Goal: Task Accomplishment & Management: Complete application form

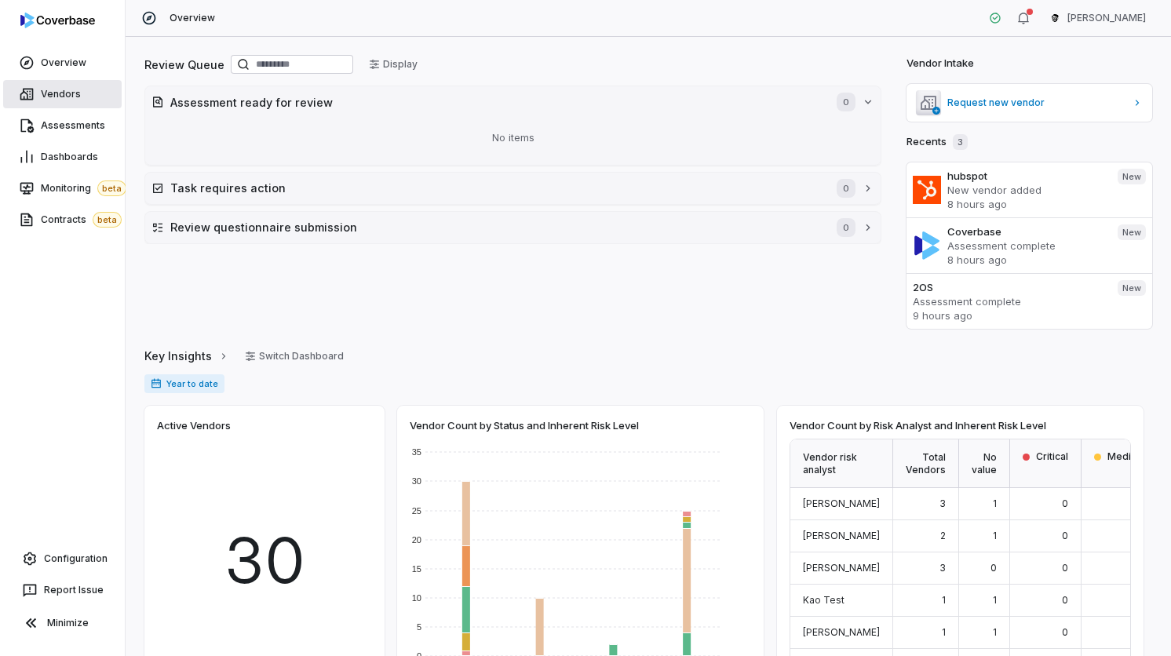
click at [91, 97] on link "Vendors" at bounding box center [62, 94] width 119 height 28
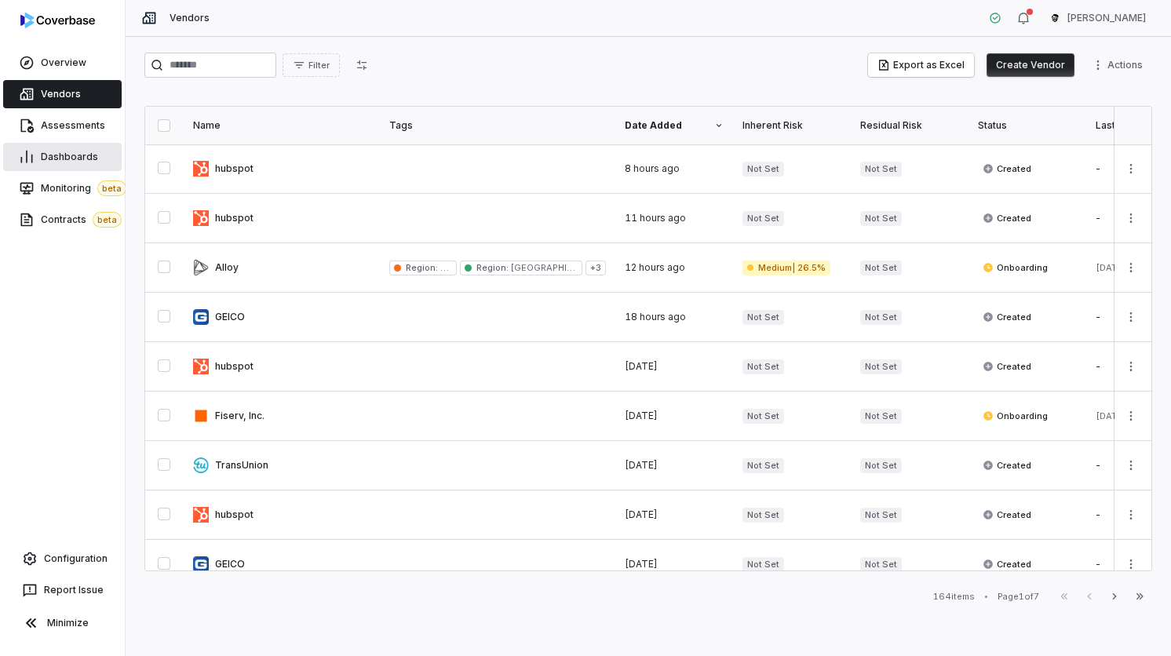
click at [84, 147] on link "Dashboards" at bounding box center [62, 157] width 119 height 28
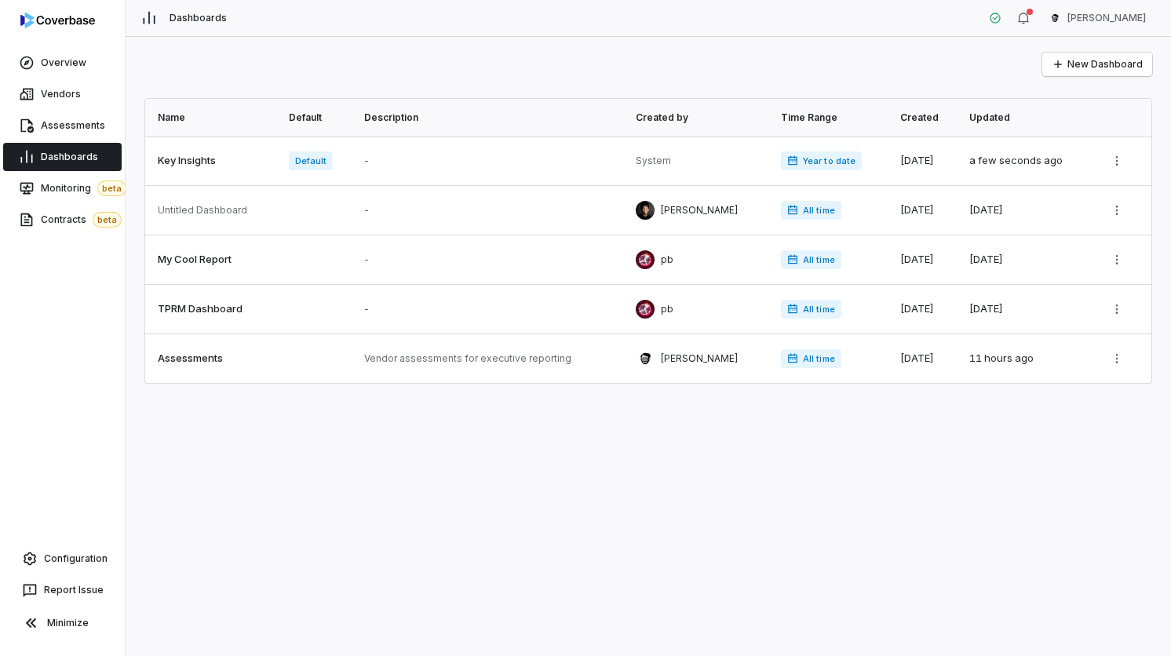
click at [88, 111] on div "Assessments" at bounding box center [62, 125] width 125 height 31
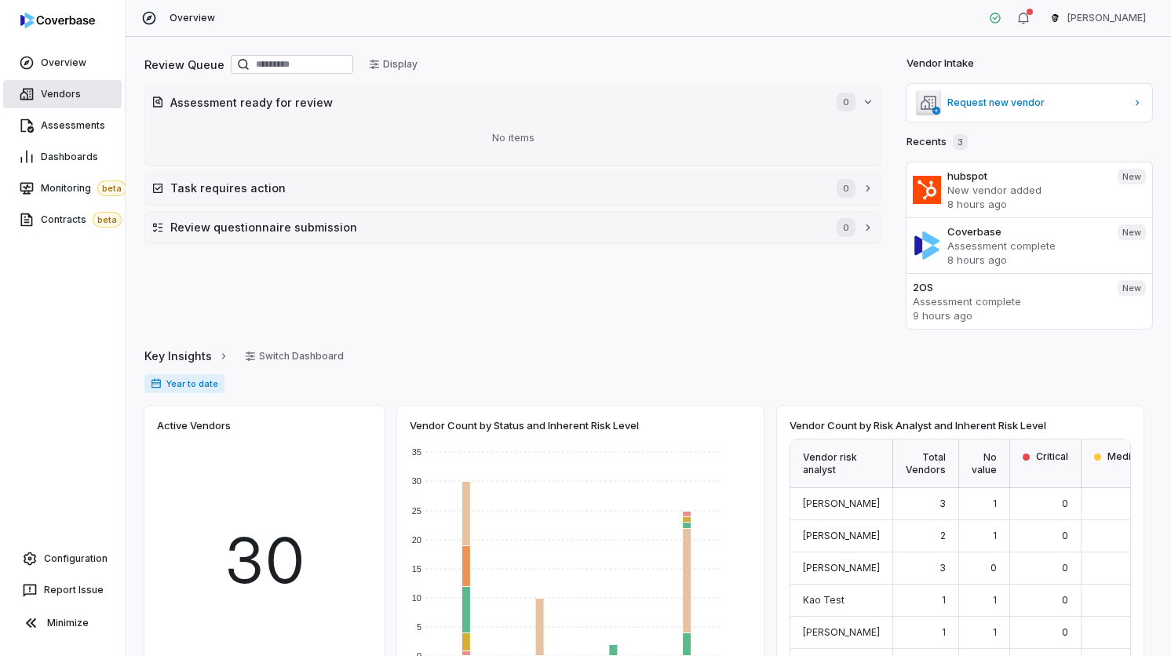
click at [104, 104] on link "Vendors" at bounding box center [62, 94] width 119 height 28
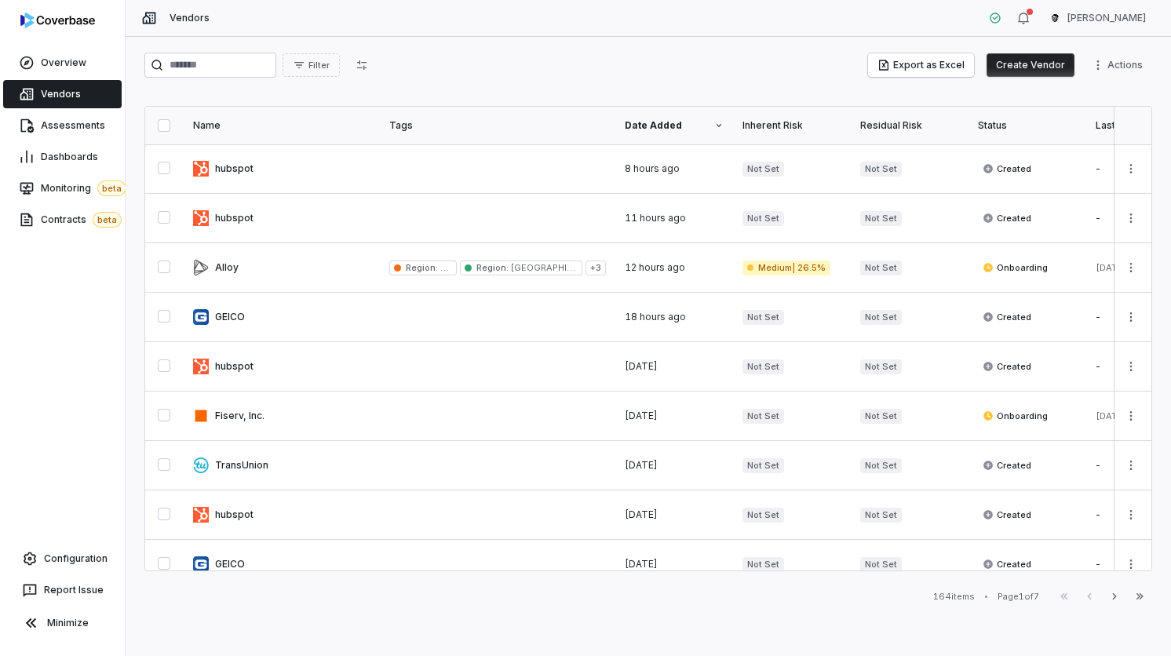
click at [1050, 57] on button "Create Vendor" at bounding box center [1031, 65] width 88 height 24
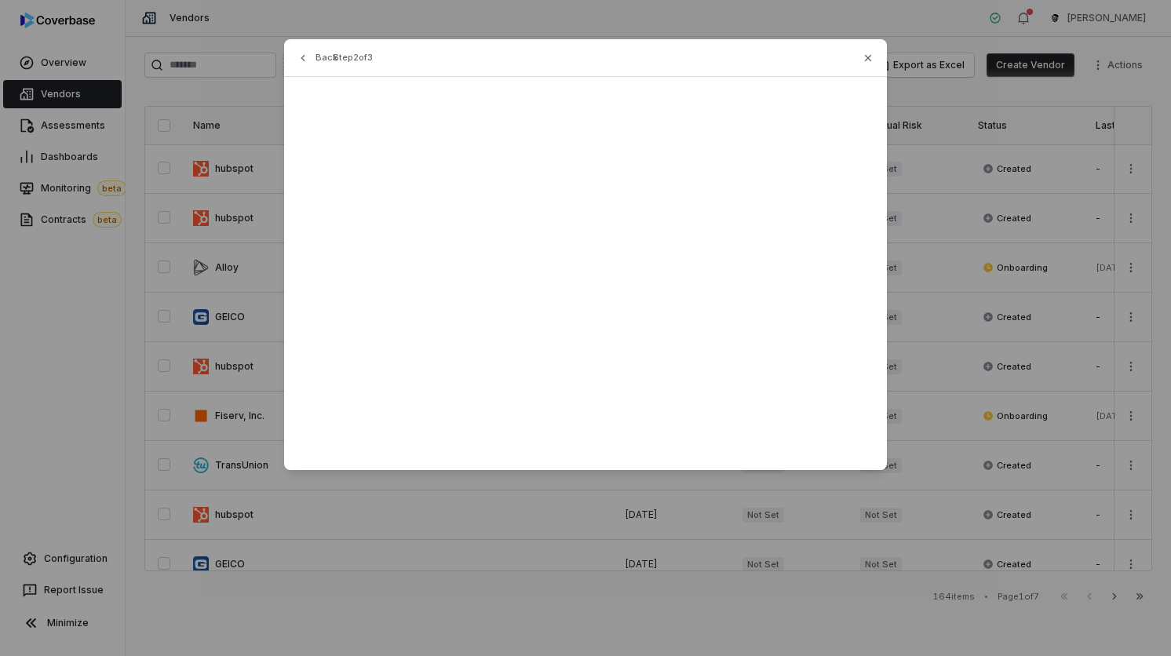
type input "*********"
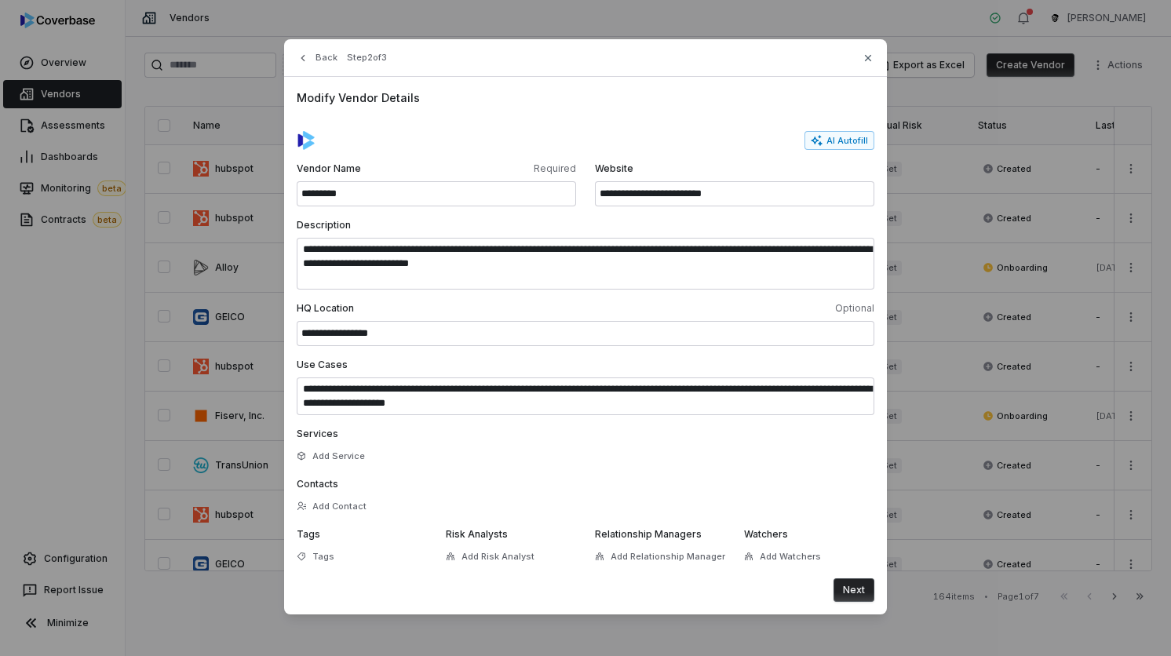
click at [374, 563] on div "Tags Tags" at bounding box center [362, 547] width 130 height 38
click at [289, 559] on div "**********" at bounding box center [585, 346] width 603 height 538
click at [311, 559] on div "Tags" at bounding box center [316, 557] width 38 height 12
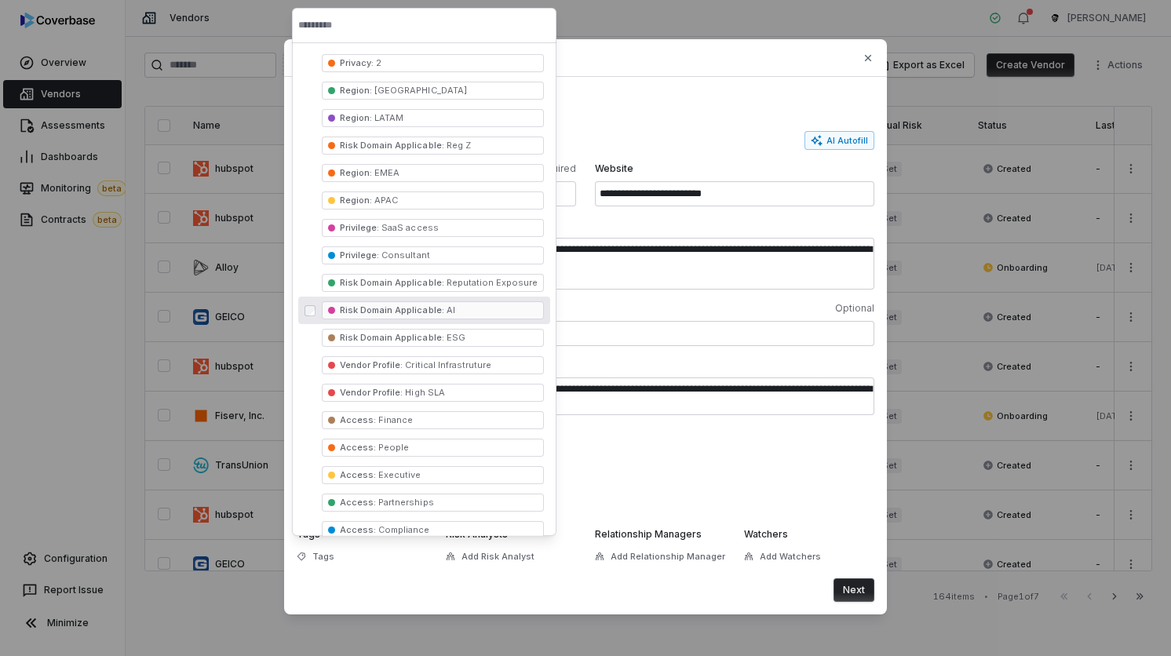
click at [664, 420] on form "**********" at bounding box center [586, 366] width 578 height 471
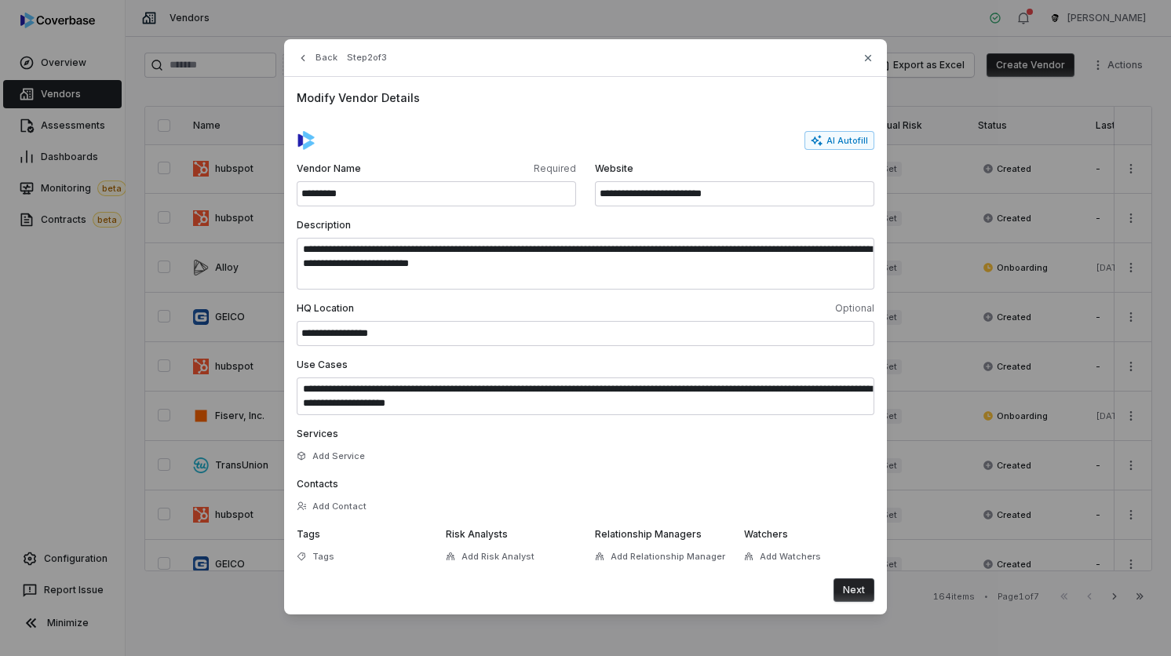
click at [763, 541] on div "Watchers Add Watchers" at bounding box center [809, 547] width 130 height 38
click at [763, 549] on button "Add Watchers" at bounding box center [782, 556] width 86 height 28
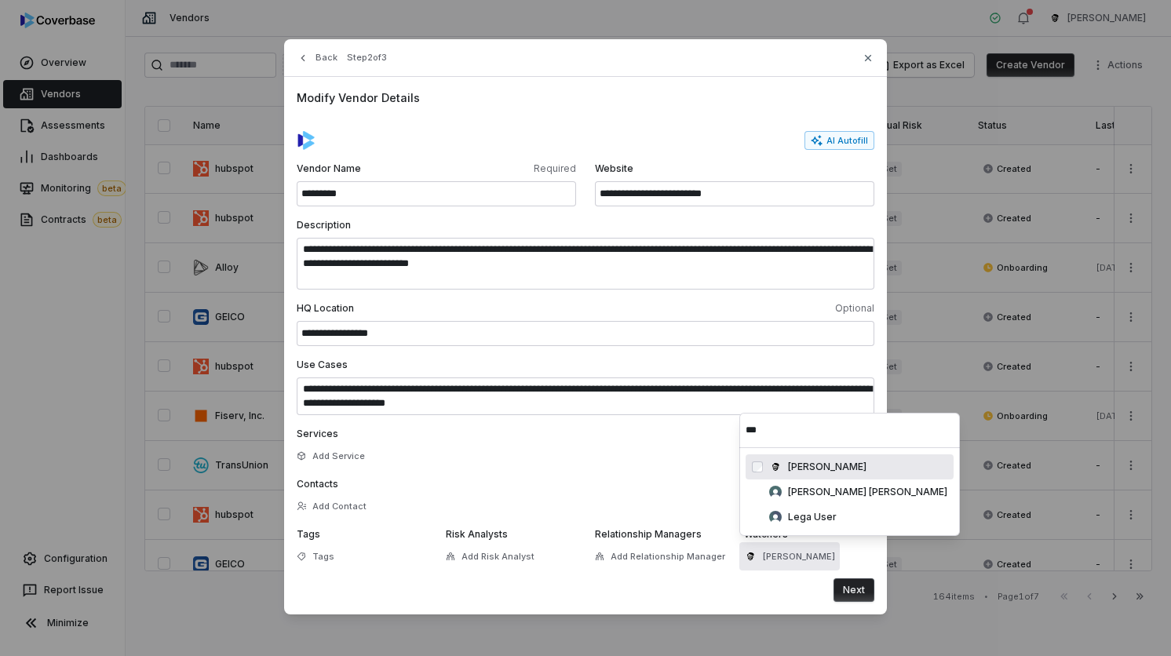
type input "***"
click at [636, 480] on label "Contacts" at bounding box center [586, 484] width 578 height 13
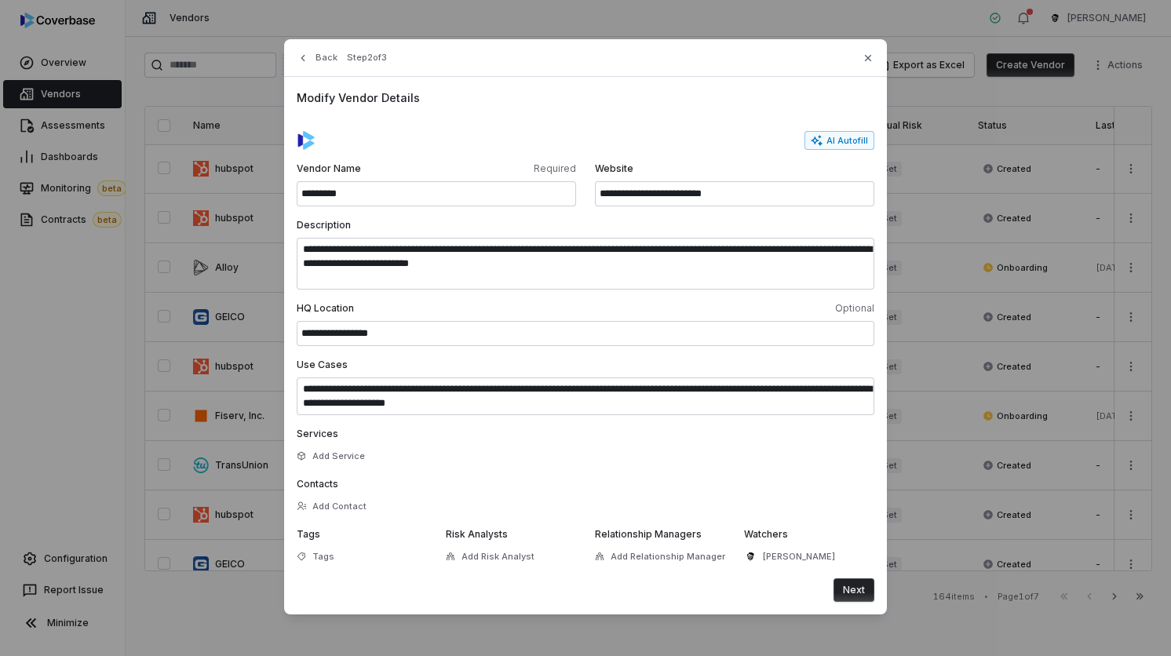
click at [857, 582] on button "Next" at bounding box center [853, 590] width 41 height 24
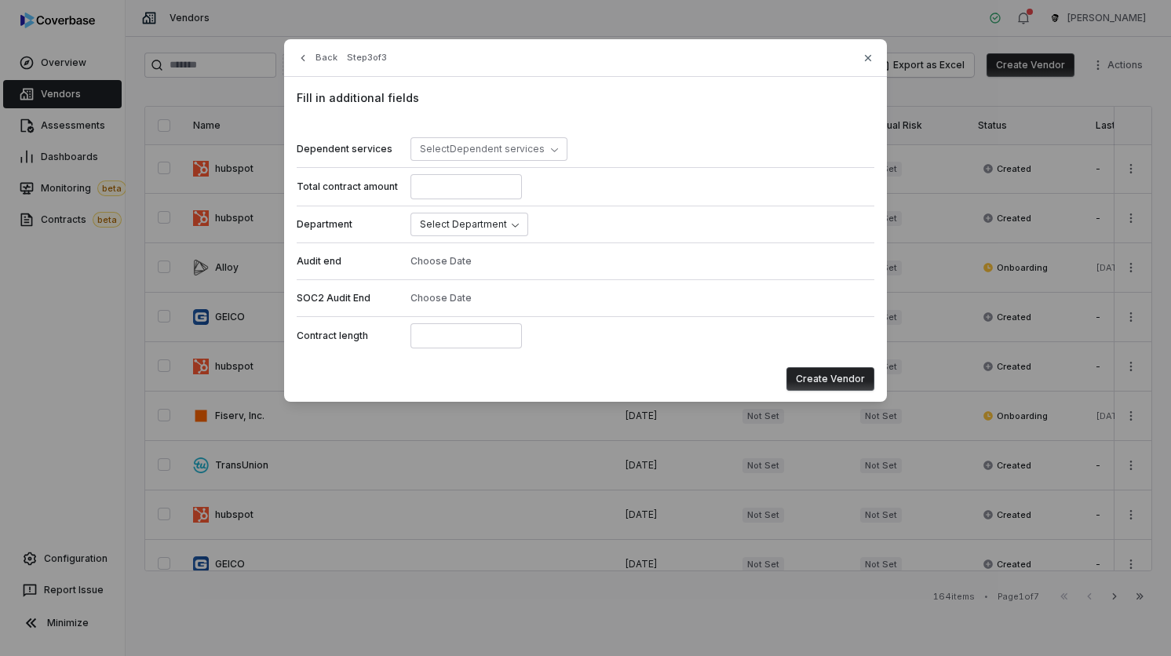
click at [862, 359] on div "Fill in additional fields Dependent services Select Dependent services Total co…" at bounding box center [585, 240] width 603 height 326
click at [453, 334] on input at bounding box center [465, 335] width 111 height 25
type input "***"
click at [867, 387] on button "Create Vendor" at bounding box center [830, 379] width 88 height 24
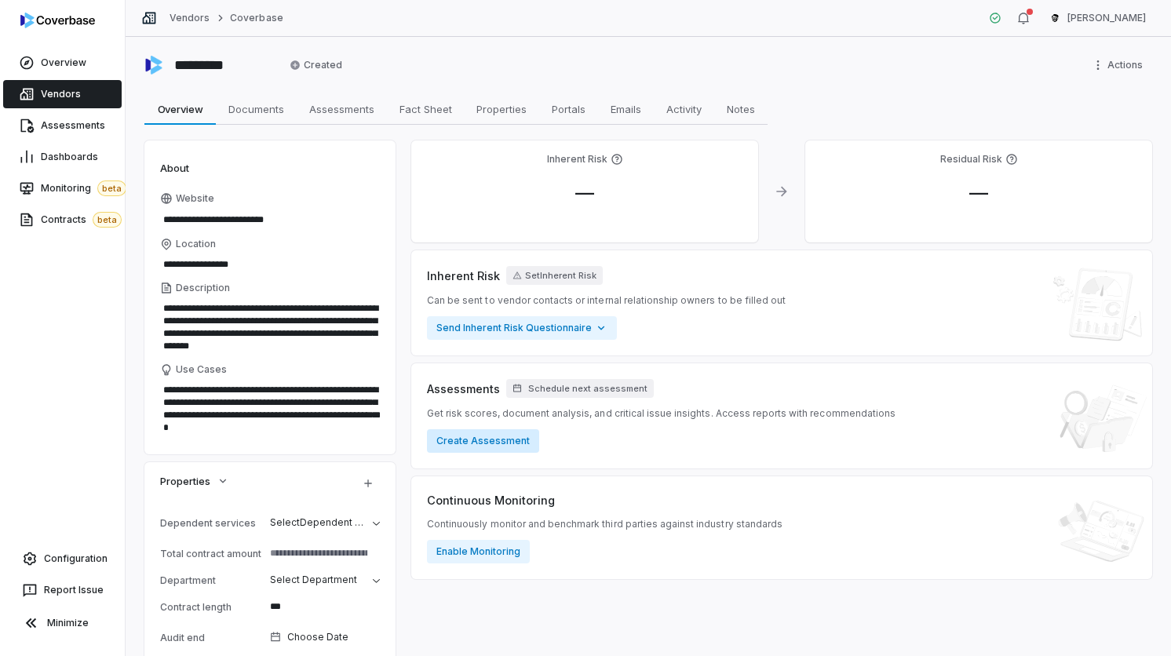
click at [505, 443] on button "Create Assessment" at bounding box center [483, 441] width 112 height 24
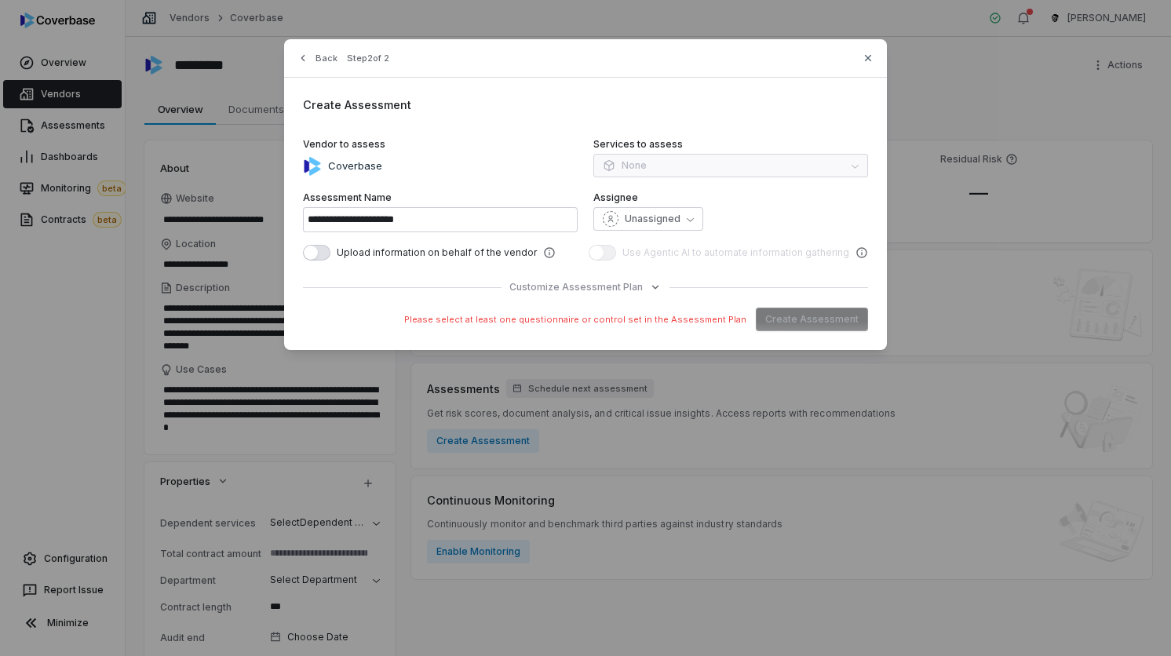
click at [563, 294] on div "**********" at bounding box center [585, 194] width 603 height 311
click at [563, 288] on span "Customize Assessment Plan" at bounding box center [575, 287] width 133 height 13
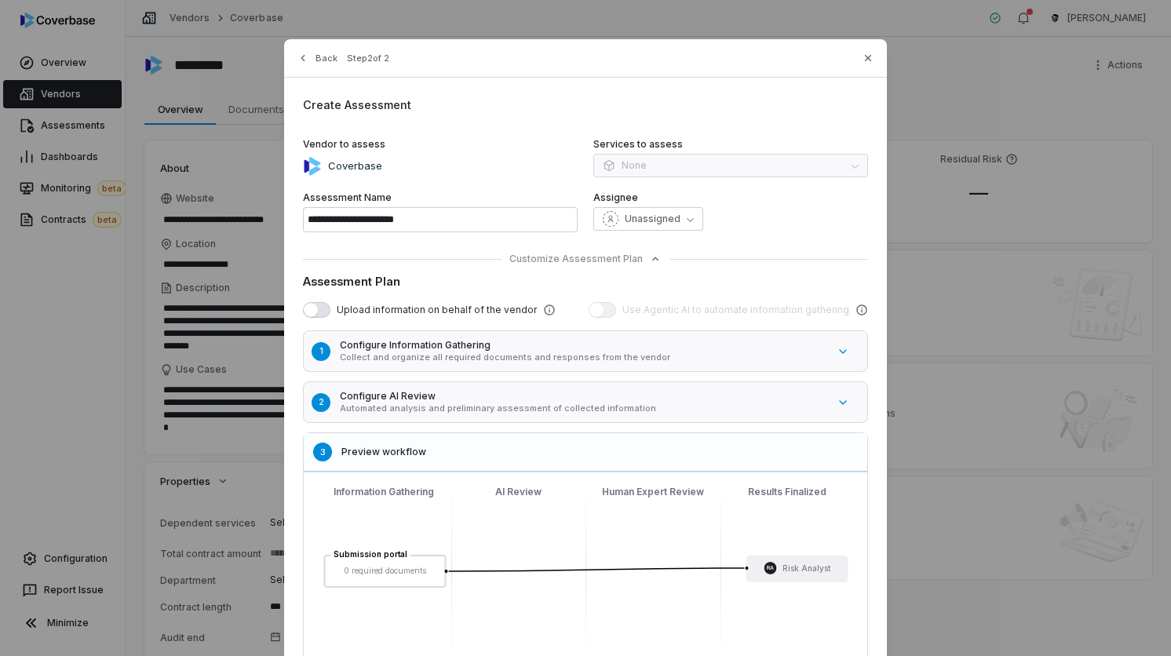
click at [555, 251] on div "**********" at bounding box center [585, 385] width 603 height 693
click at [547, 261] on span "Customize Assessment Plan" at bounding box center [575, 259] width 133 height 13
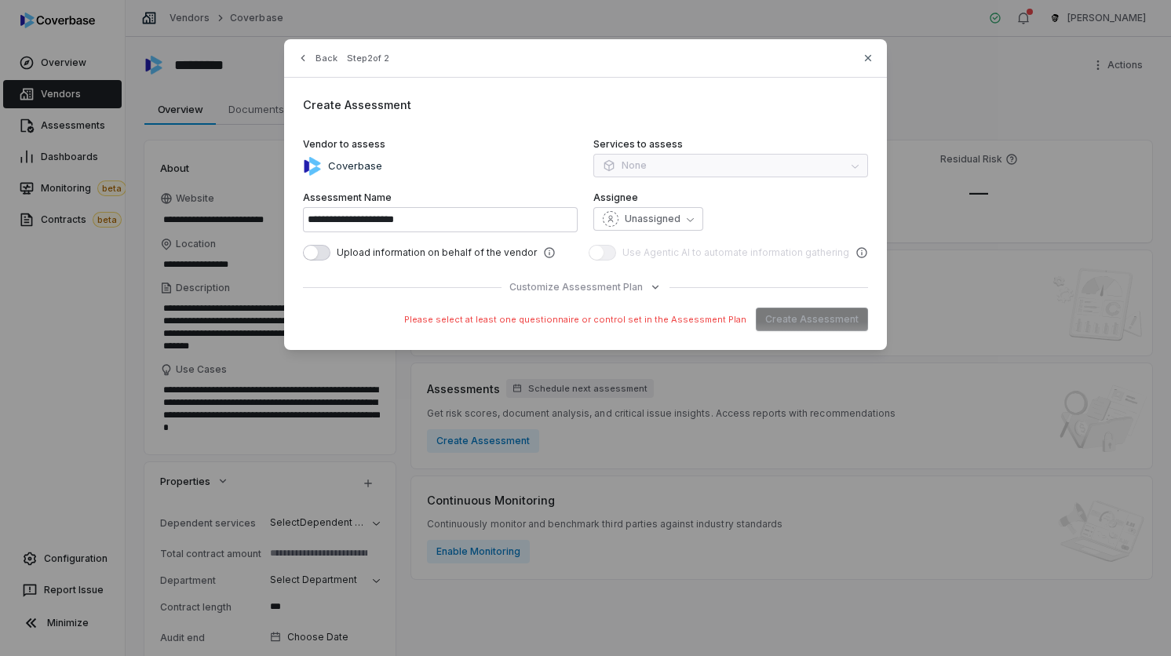
click at [691, 160] on div "Services to assess None" at bounding box center [730, 158] width 275 height 41
click at [393, 160] on div "Coverbase" at bounding box center [440, 166] width 275 height 19
click at [350, 171] on p "Coverbase" at bounding box center [352, 167] width 60 height 16
drag, startPoint x: 348, startPoint y: 146, endPoint x: 443, endPoint y: 145, distance: 95.0
click at [443, 145] on label "Vendor to assess" at bounding box center [440, 144] width 275 height 13
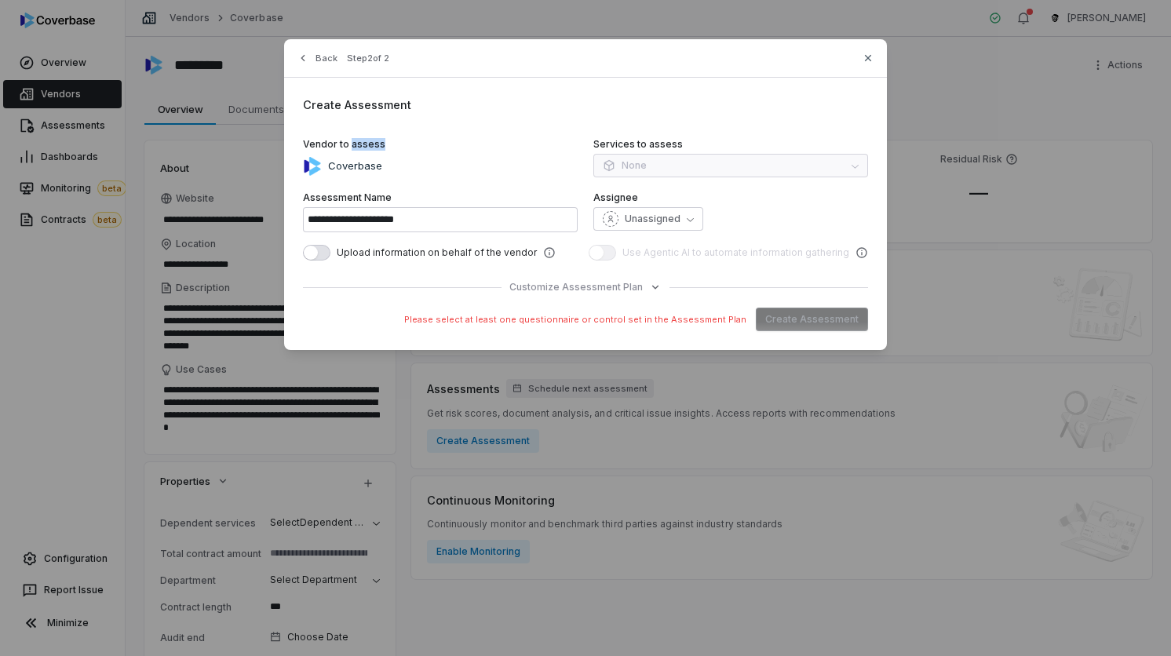
click at [442, 145] on label "Vendor to assess" at bounding box center [440, 144] width 275 height 13
click at [683, 145] on label "Services to assess" at bounding box center [730, 144] width 275 height 13
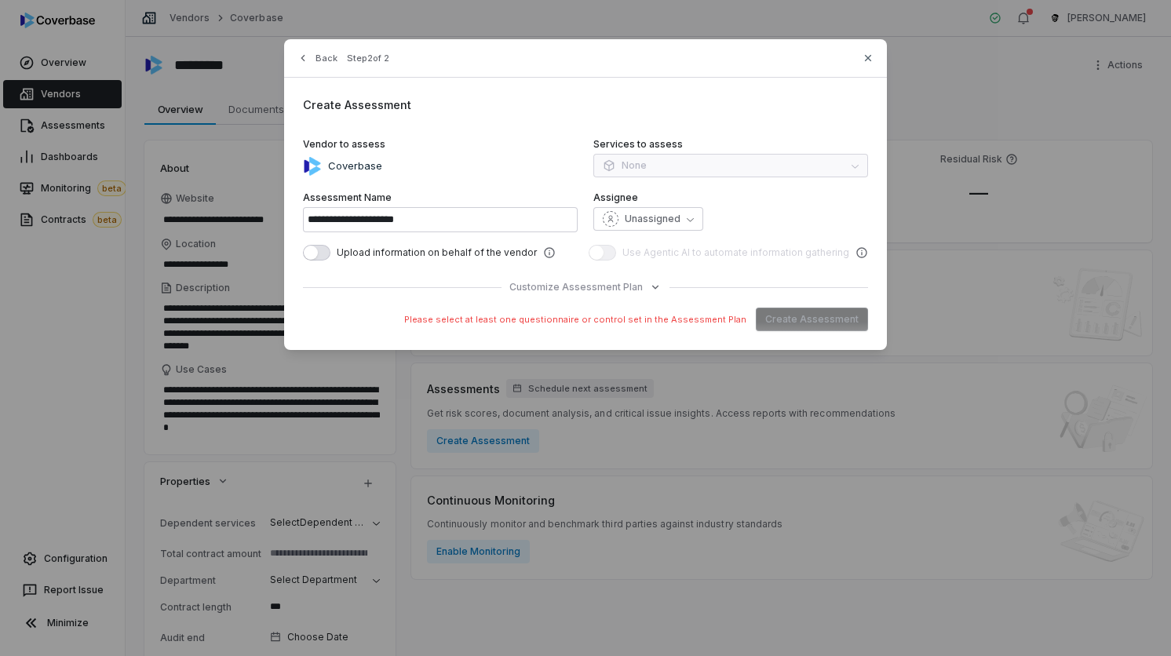
click at [644, 146] on label "Services to assess" at bounding box center [730, 144] width 275 height 13
click at [644, 192] on label "Assignee" at bounding box center [730, 197] width 275 height 13
click at [449, 230] on input "**********" at bounding box center [440, 219] width 275 height 25
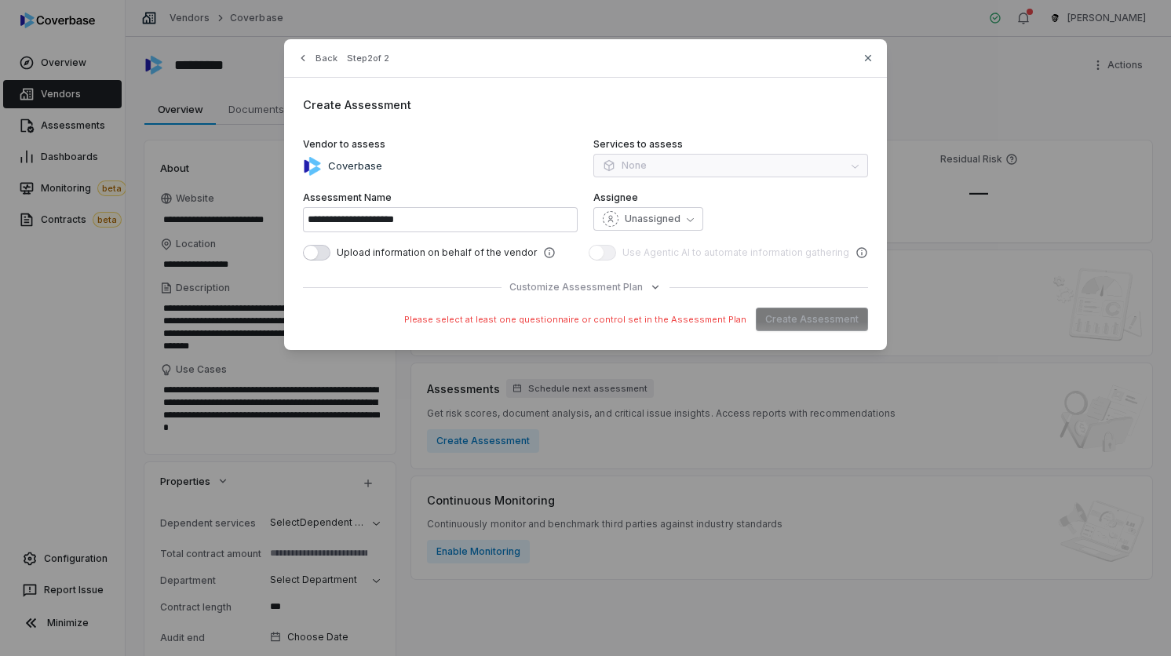
click at [460, 287] on div at bounding box center [585, 287] width 565 height 1
click at [622, 293] on span "Customize Assessment Plan" at bounding box center [575, 287] width 133 height 13
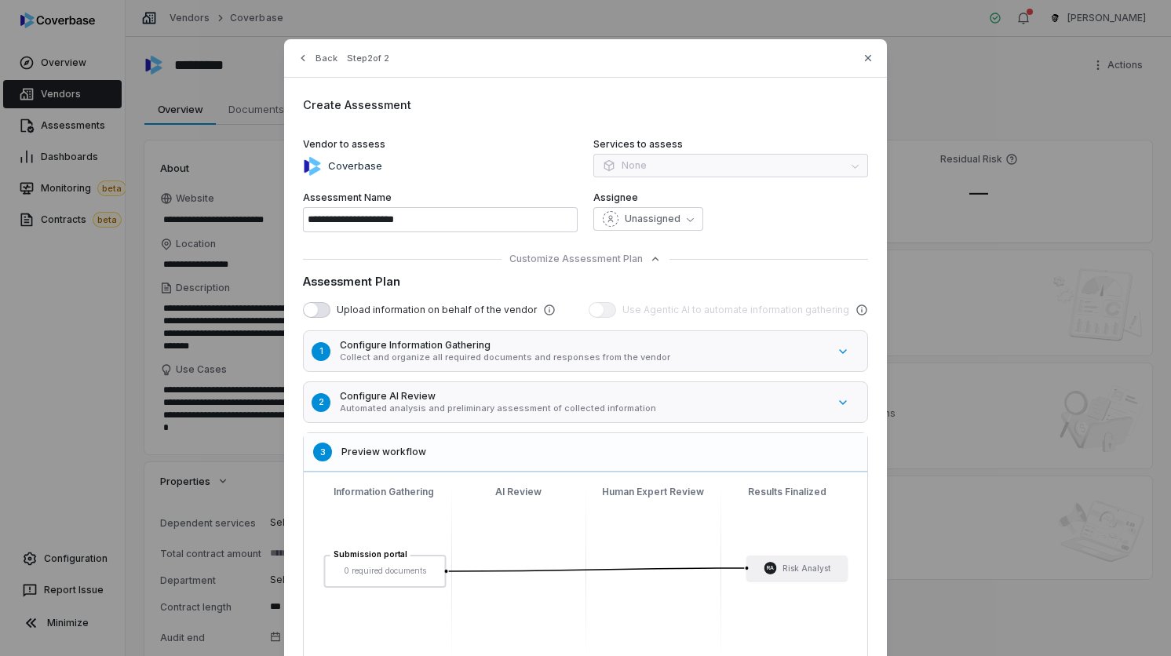
click at [399, 314] on span "Upload information on behalf of the vendor" at bounding box center [437, 310] width 200 height 13
click at [308, 313] on span "button" at bounding box center [311, 310] width 14 height 14
click at [315, 313] on span "button" at bounding box center [322, 310] width 14 height 14
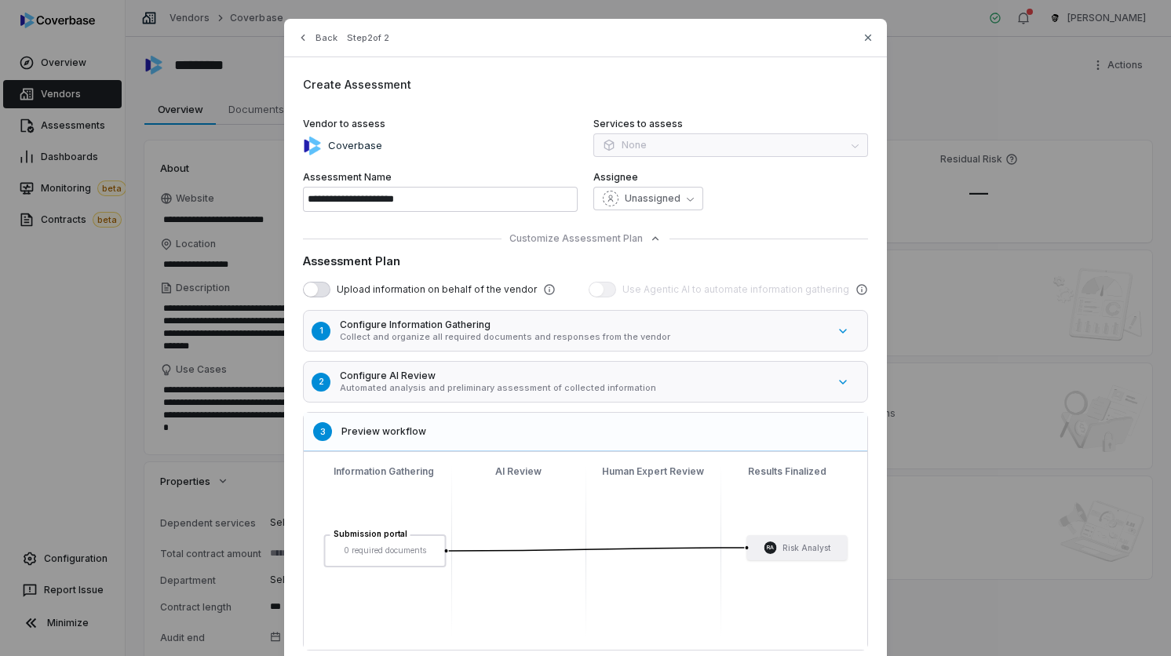
click at [442, 334] on p "Collect and organize all required documents and responses from the vendor" at bounding box center [583, 337] width 487 height 12
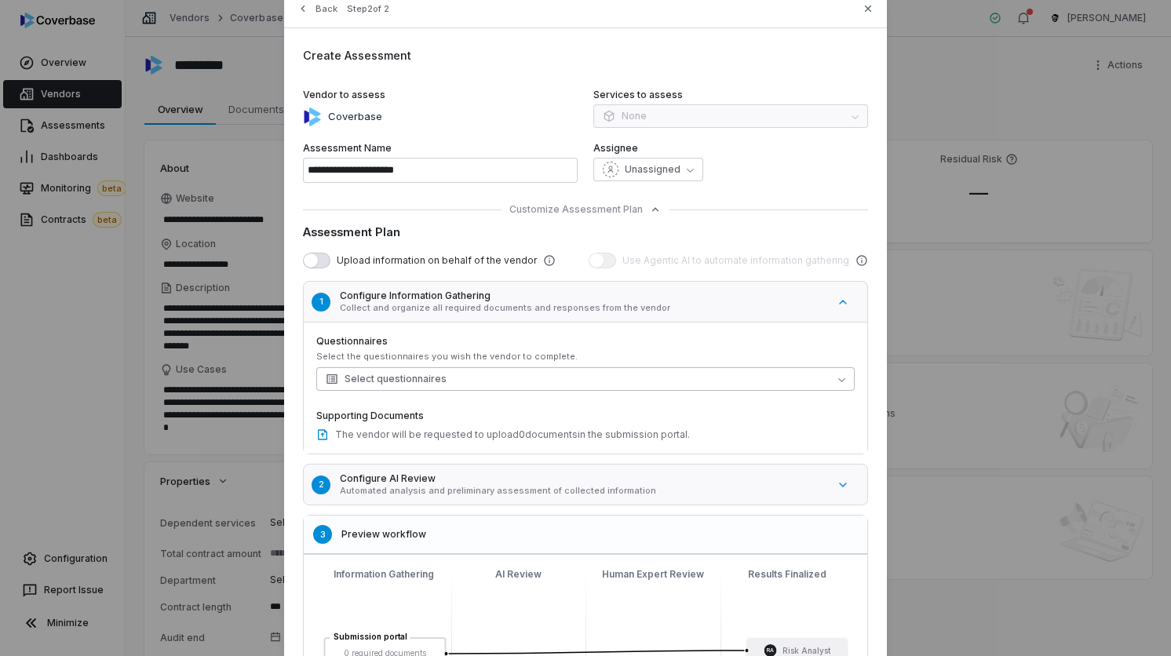
scroll to position [51, 0]
click at [424, 388] on button "Select questionnaires" at bounding box center [585, 378] width 538 height 24
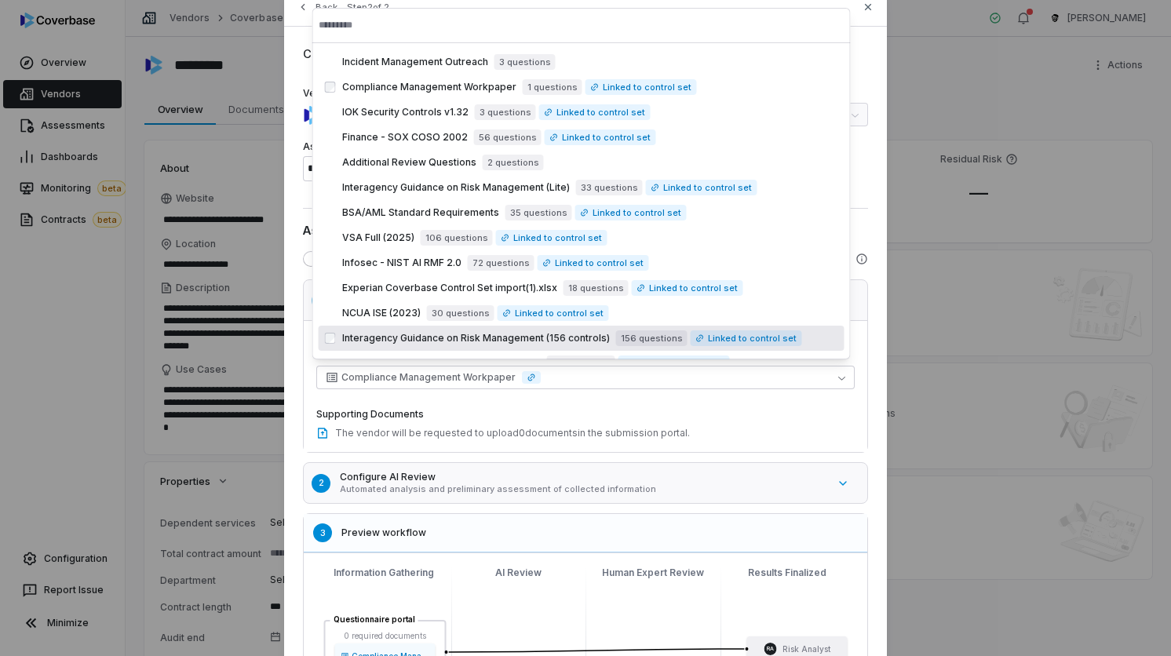
click at [567, 414] on label "Supporting Documents" at bounding box center [585, 414] width 538 height 13
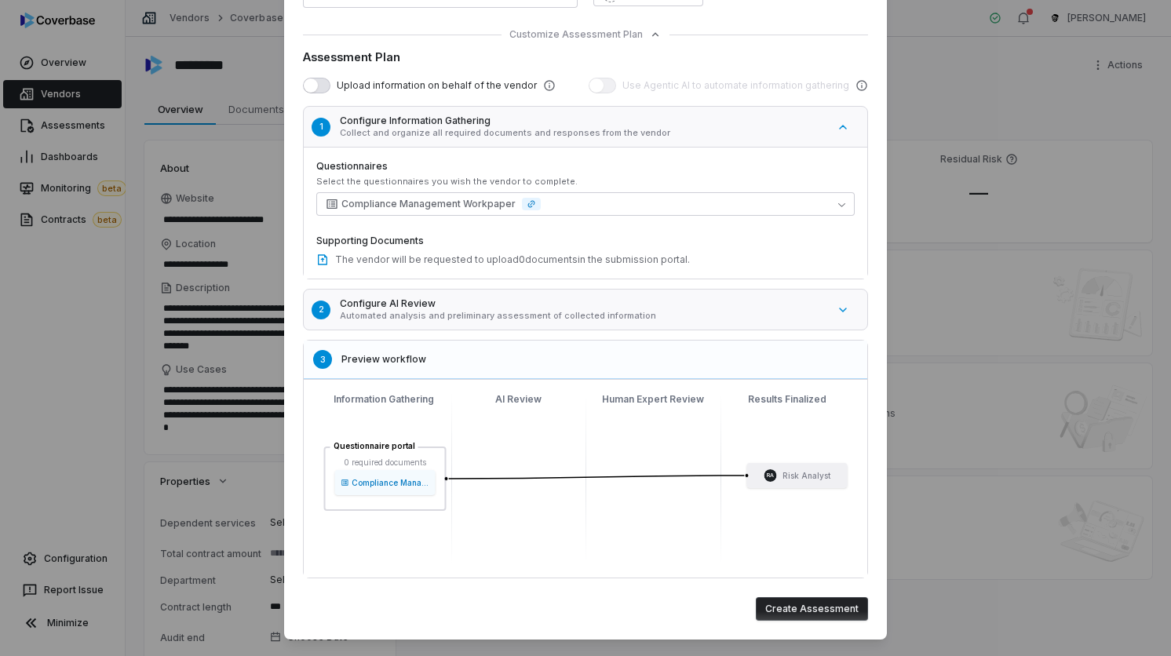
scroll to position [220, 0]
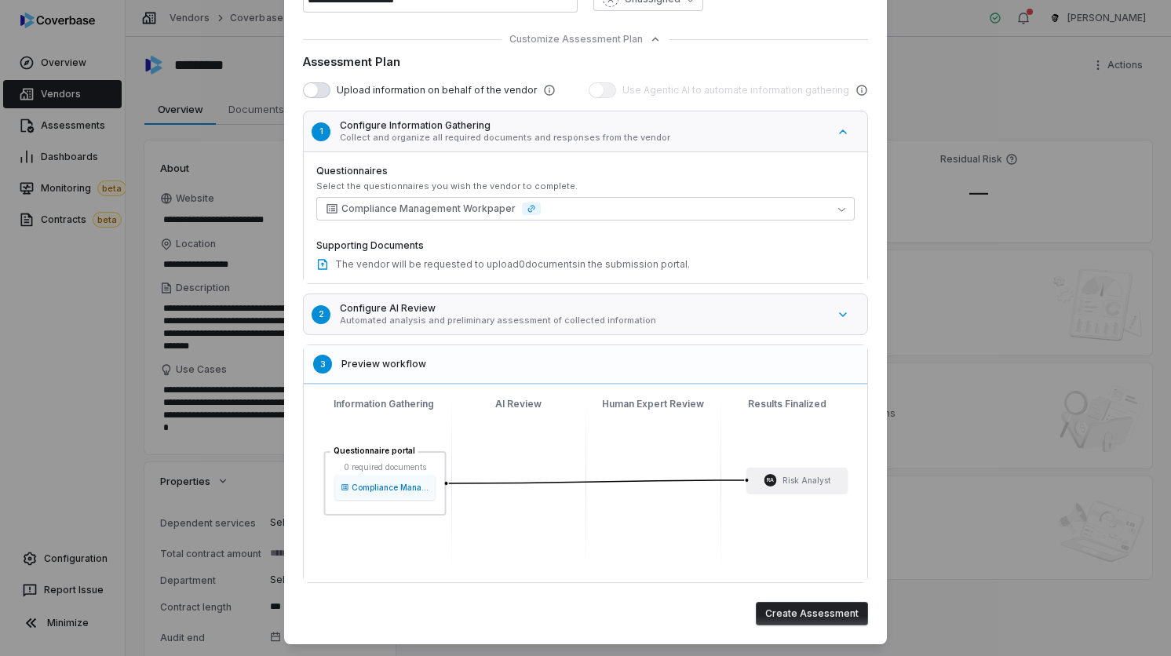
click at [553, 328] on button "2 Configure AI Review Automated analysis and preliminary assessment of collecte…" at bounding box center [593, 314] width 589 height 49
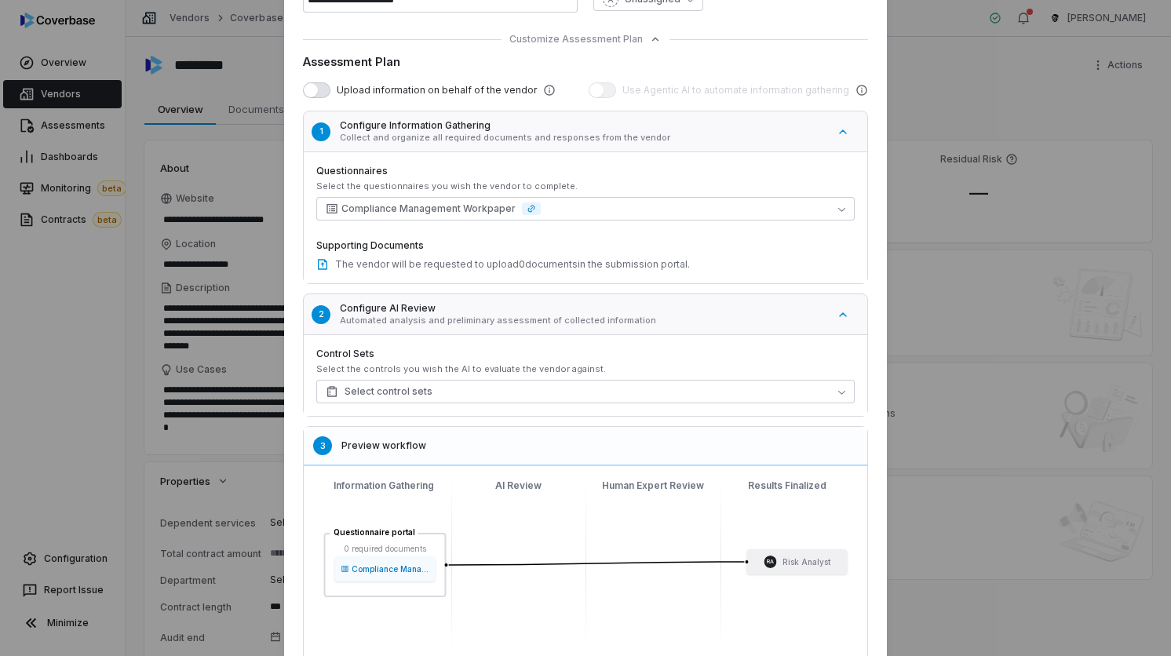
click at [454, 323] on p "Automated analysis and preliminary assessment of collected information" at bounding box center [583, 321] width 487 height 12
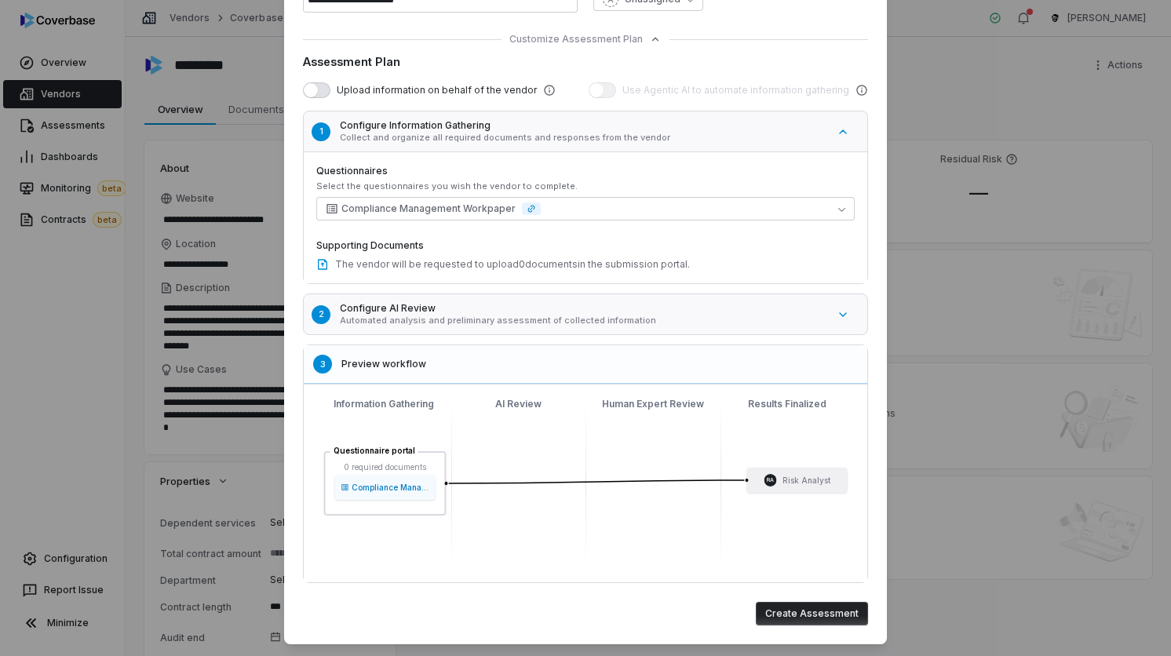
click at [441, 335] on button "2 Configure AI Review Automated analysis and preliminary assessment of collecte…" at bounding box center [593, 314] width 589 height 49
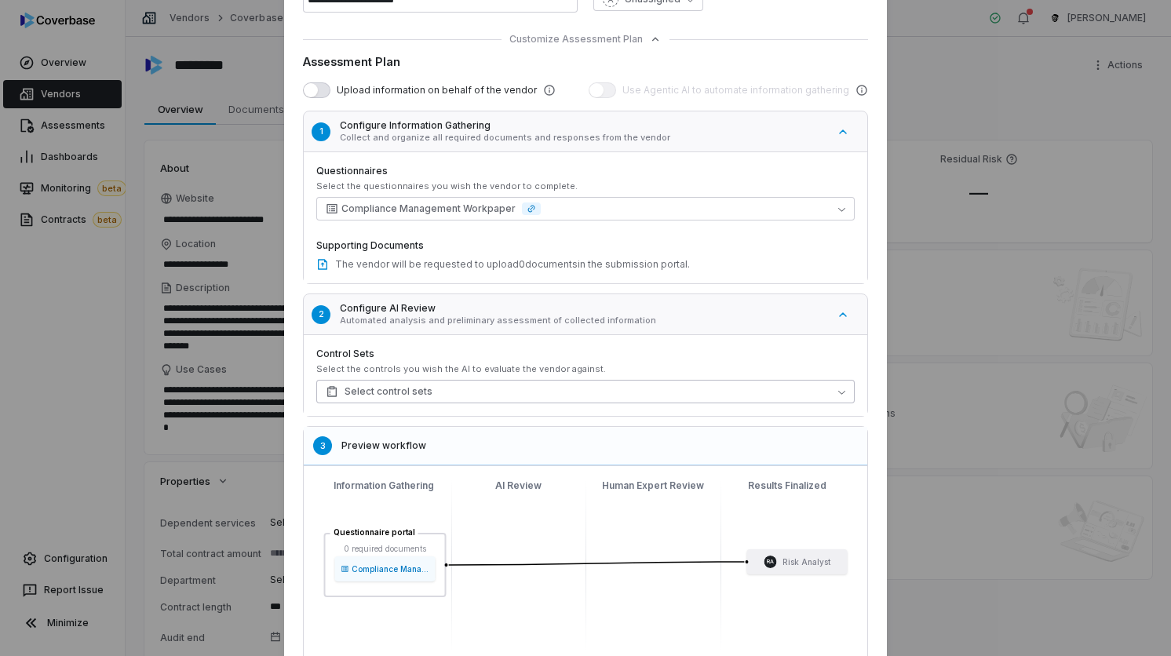
click at [425, 392] on button "Select control sets" at bounding box center [585, 392] width 538 height 24
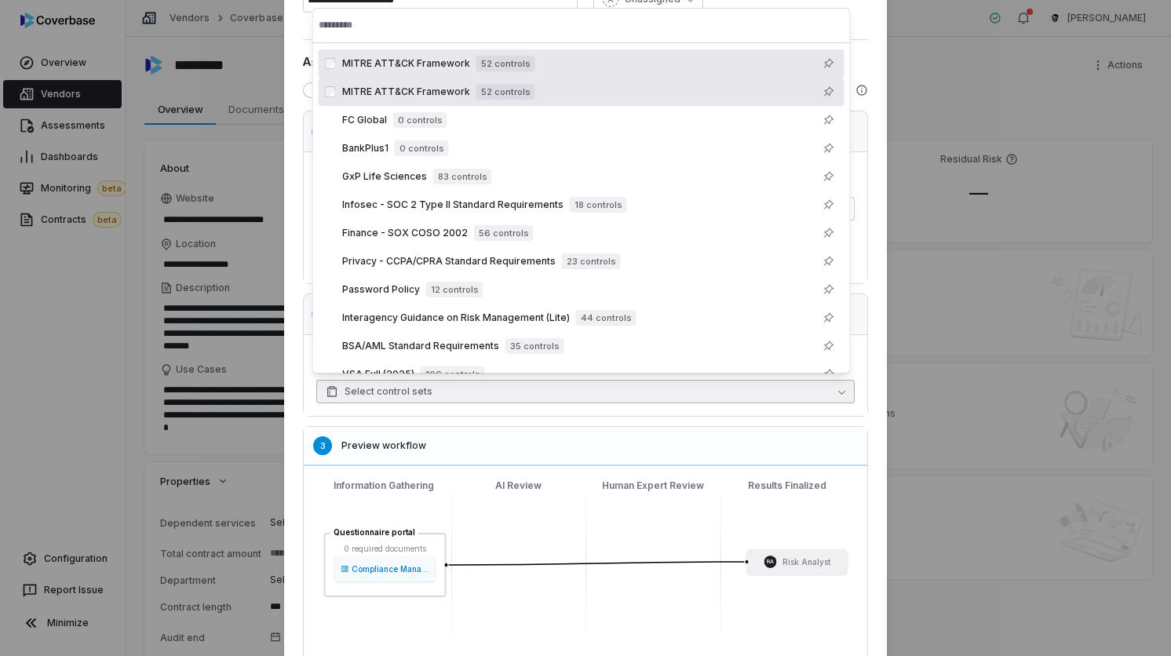
click at [425, 392] on button "Select control sets" at bounding box center [585, 392] width 538 height 24
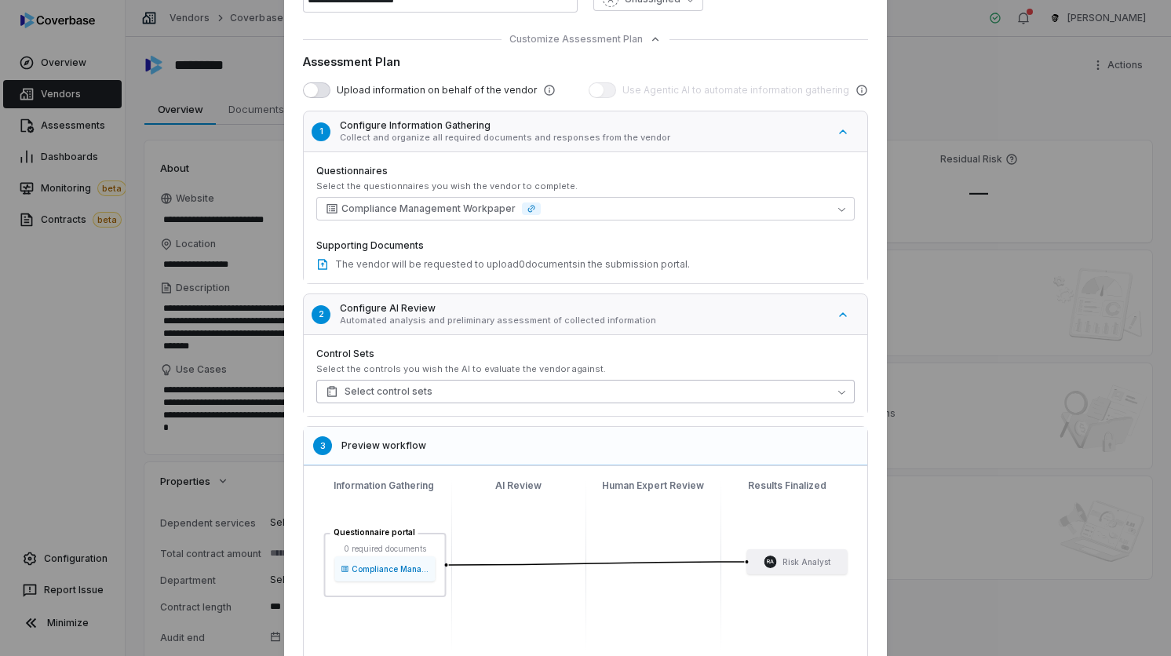
click at [425, 392] on button "Select control sets" at bounding box center [585, 392] width 538 height 24
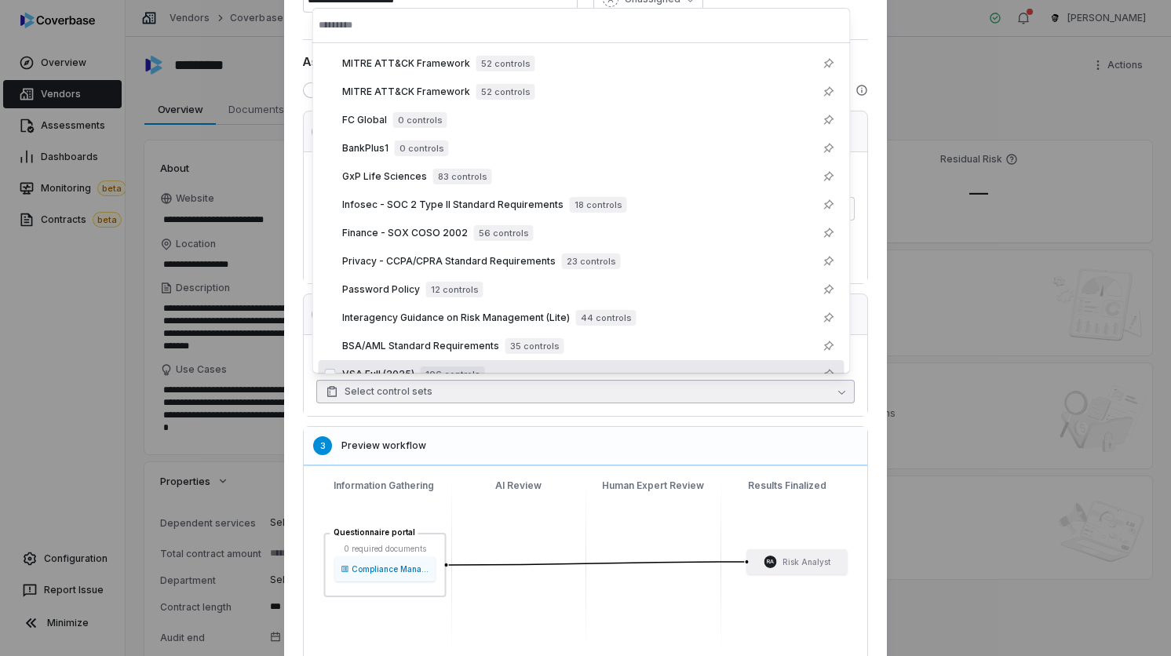
click at [304, 178] on div "Questionnaires Select the questionnaires you wish the vendor to complete. Compl…" at bounding box center [585, 217] width 563 height 132
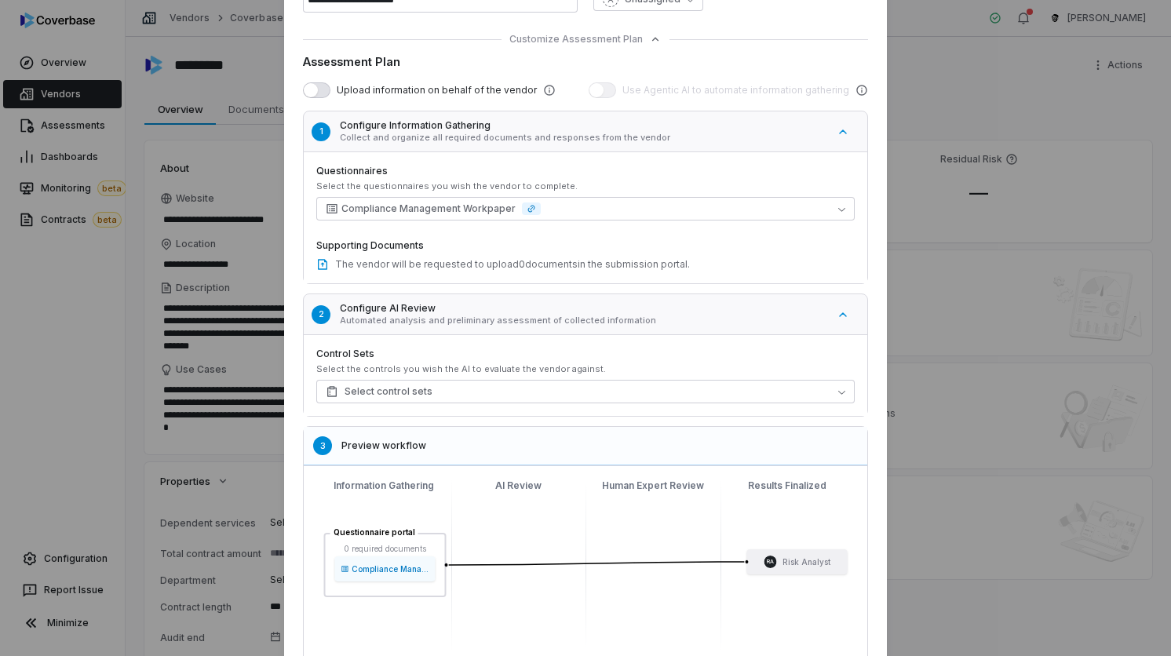
type textarea "*"
click at [374, 209] on span "Compliance Management Workpaper" at bounding box center [428, 208] width 174 height 13
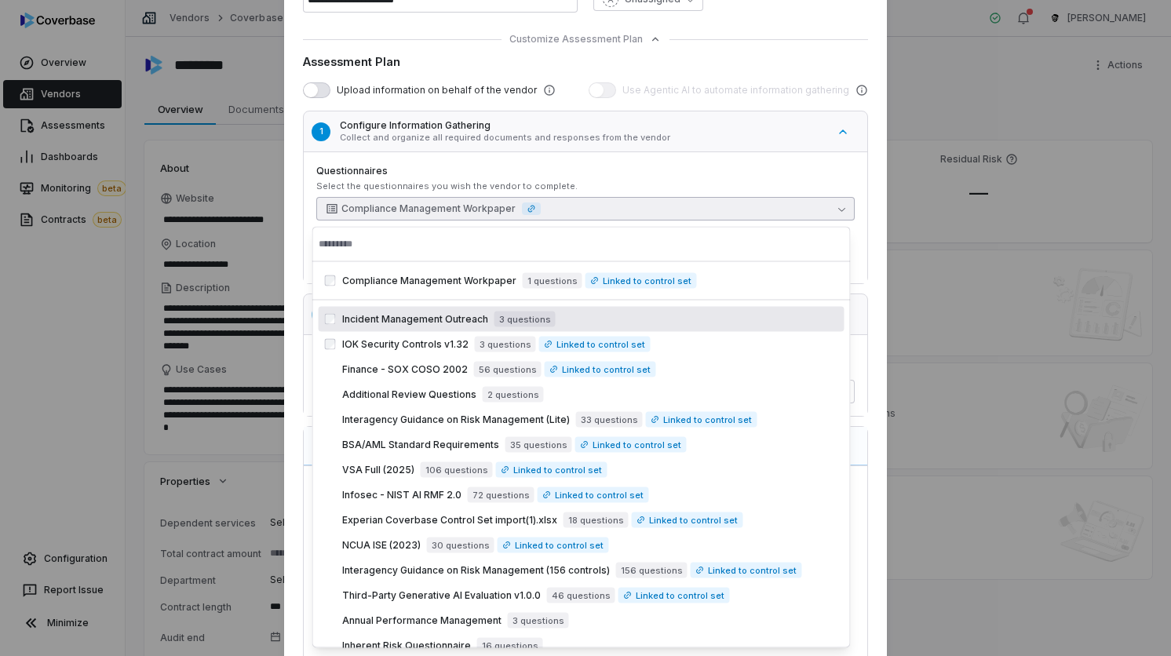
click at [329, 332] on div "Incident Management Outreach 3 questions IOK Security Controls v1.32 3 question…" at bounding box center [582, 483] width 526 height 352
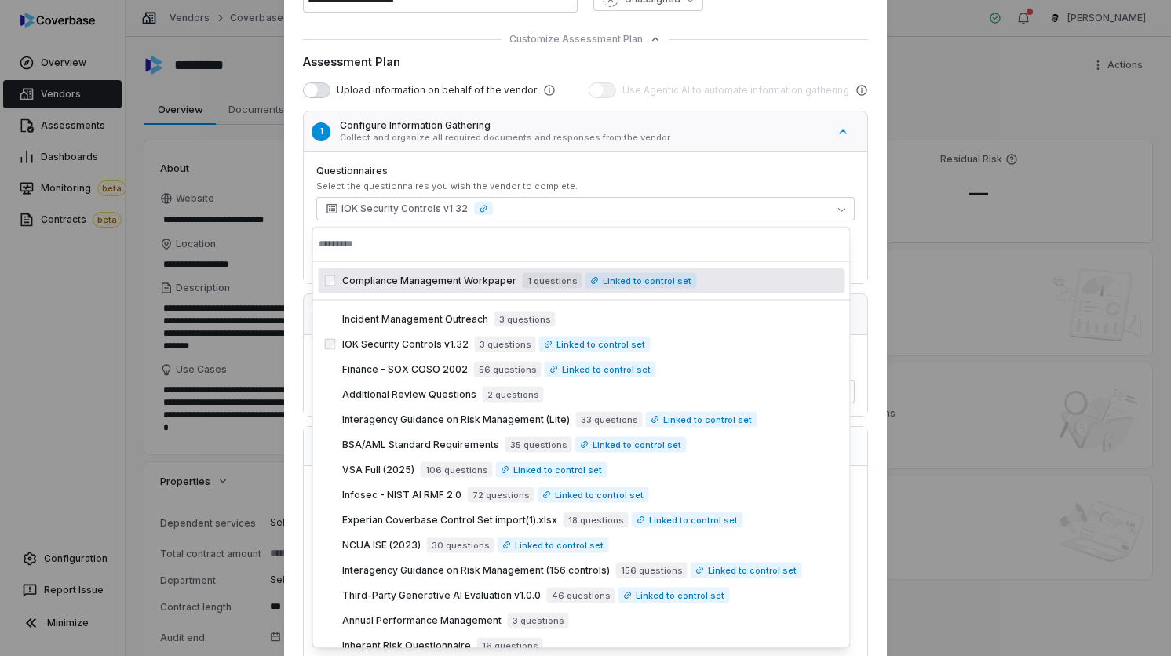
click at [432, 162] on div "Questionnaires Select the questionnaires you wish the vendor to complete. IOK S…" at bounding box center [585, 217] width 563 height 132
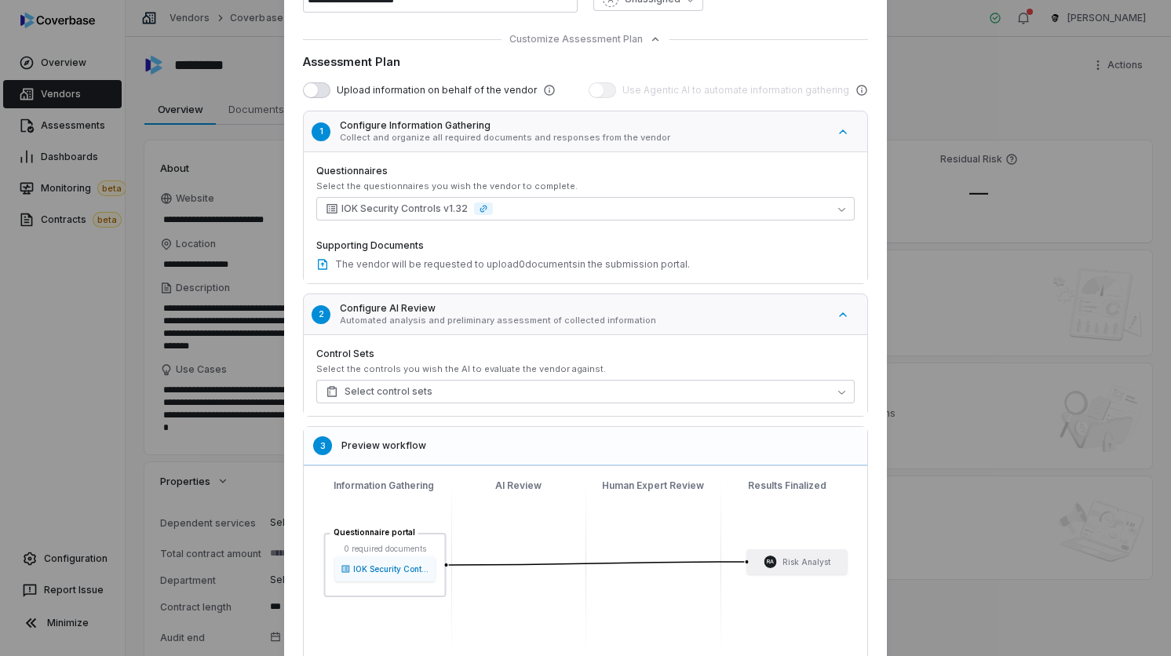
click at [424, 330] on button "2 Configure AI Review Automated analysis and preliminary assessment of collecte…" at bounding box center [593, 314] width 589 height 49
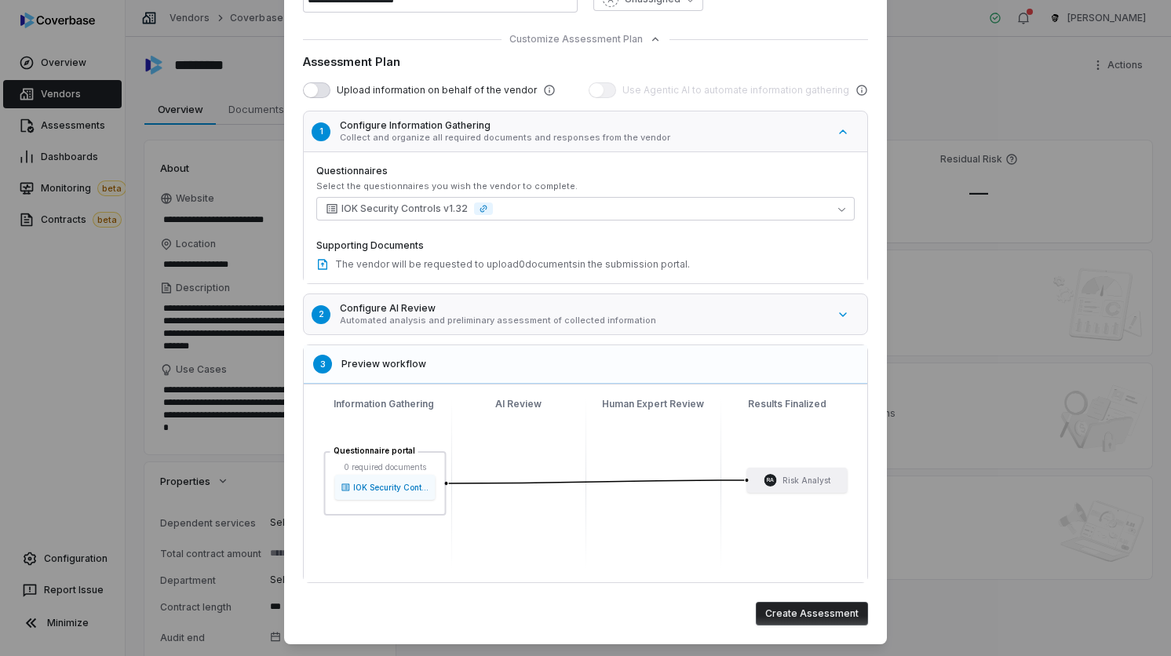
click at [442, 335] on button "2 Configure AI Review Automated analysis and preliminary assessment of collecte…" at bounding box center [593, 314] width 589 height 49
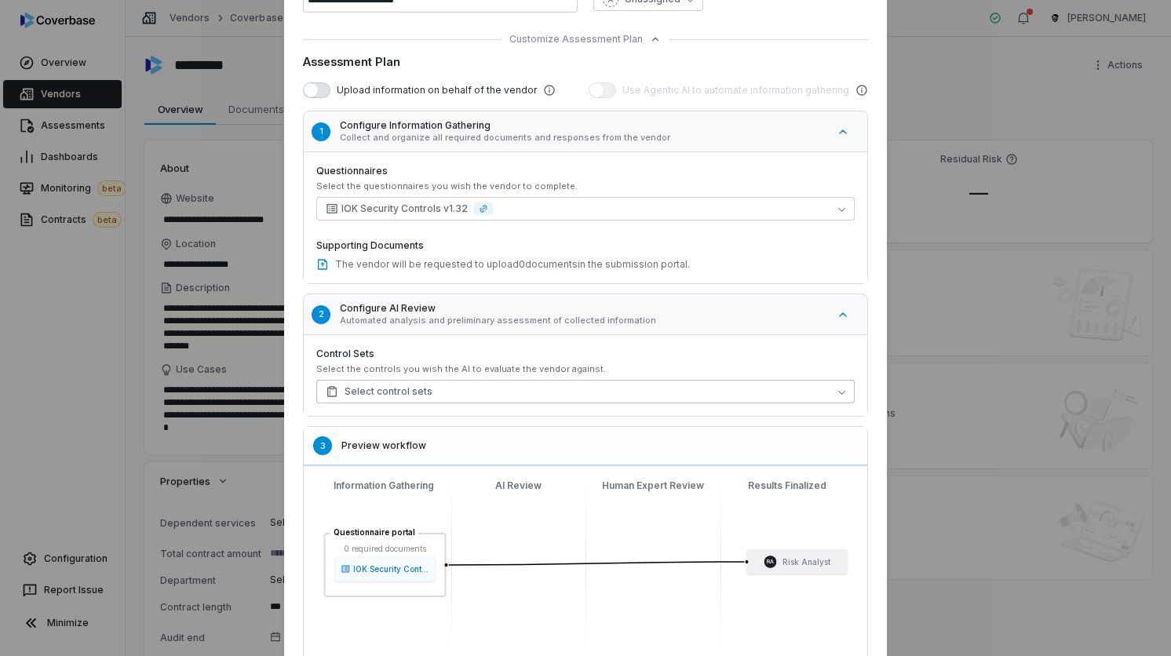
click at [461, 391] on button "Select control sets" at bounding box center [585, 392] width 538 height 24
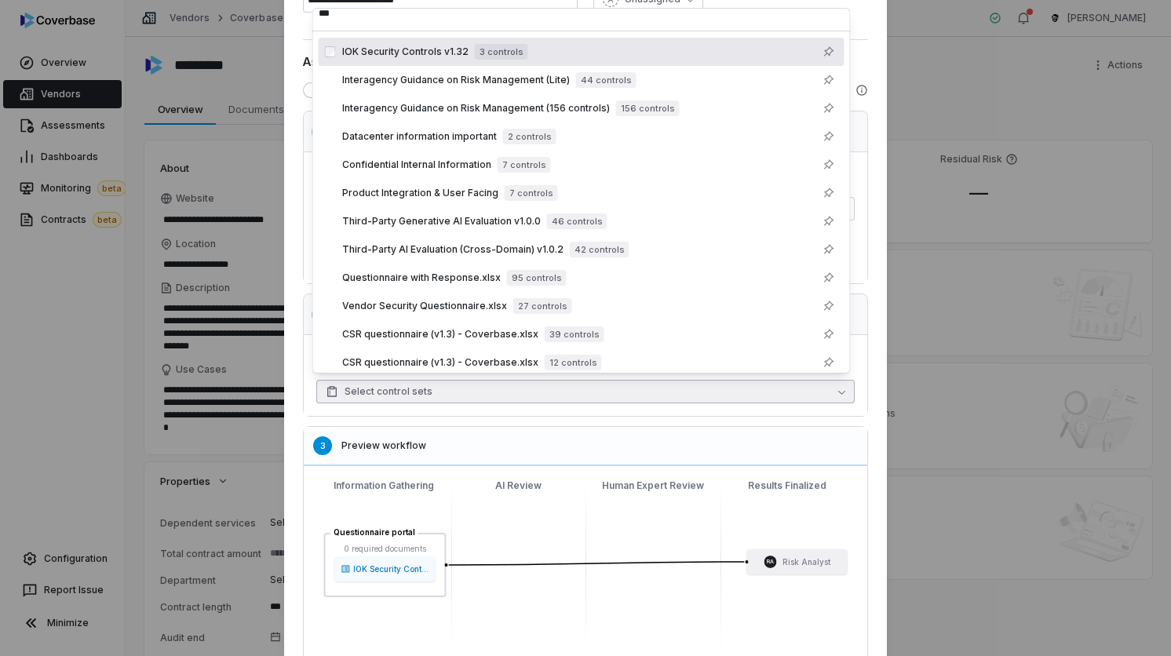
scroll to position [0, 0]
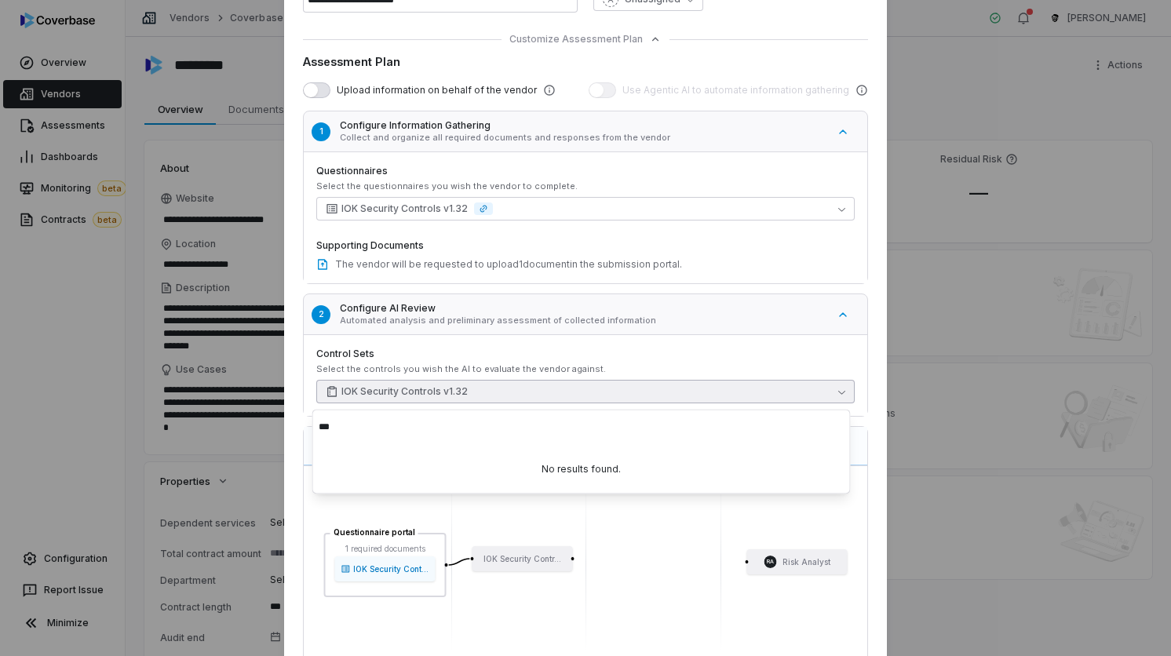
type input "***"
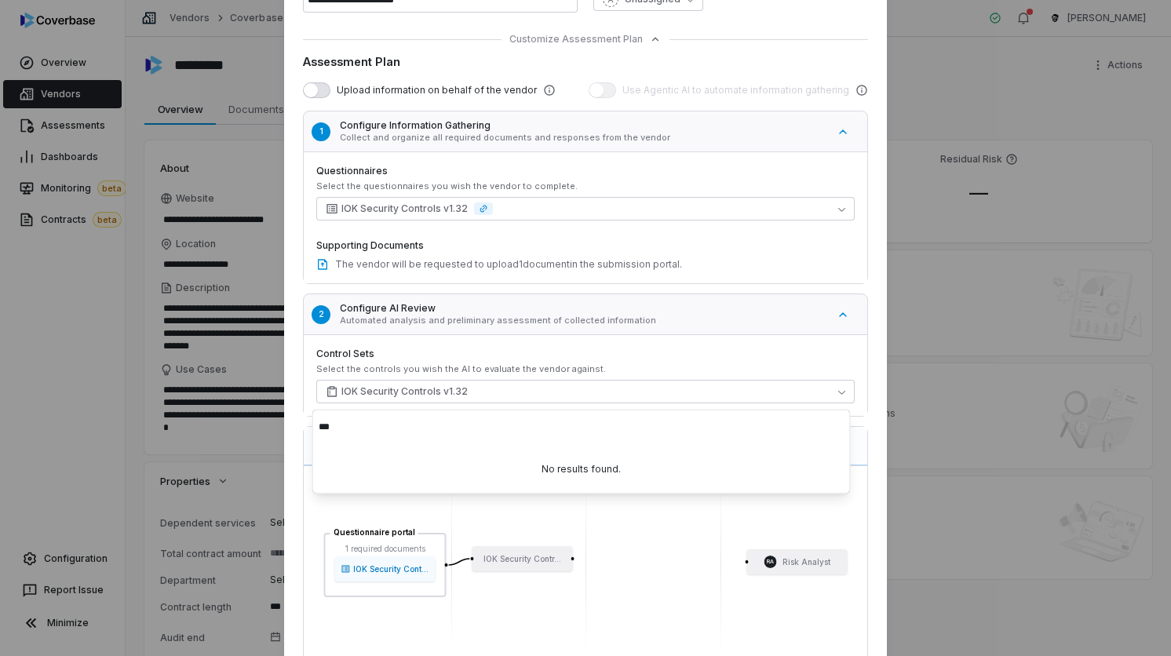
click at [460, 359] on label "Control Sets" at bounding box center [585, 354] width 538 height 13
click at [437, 397] on button "IOK Security Controls v1.32" at bounding box center [585, 392] width 538 height 24
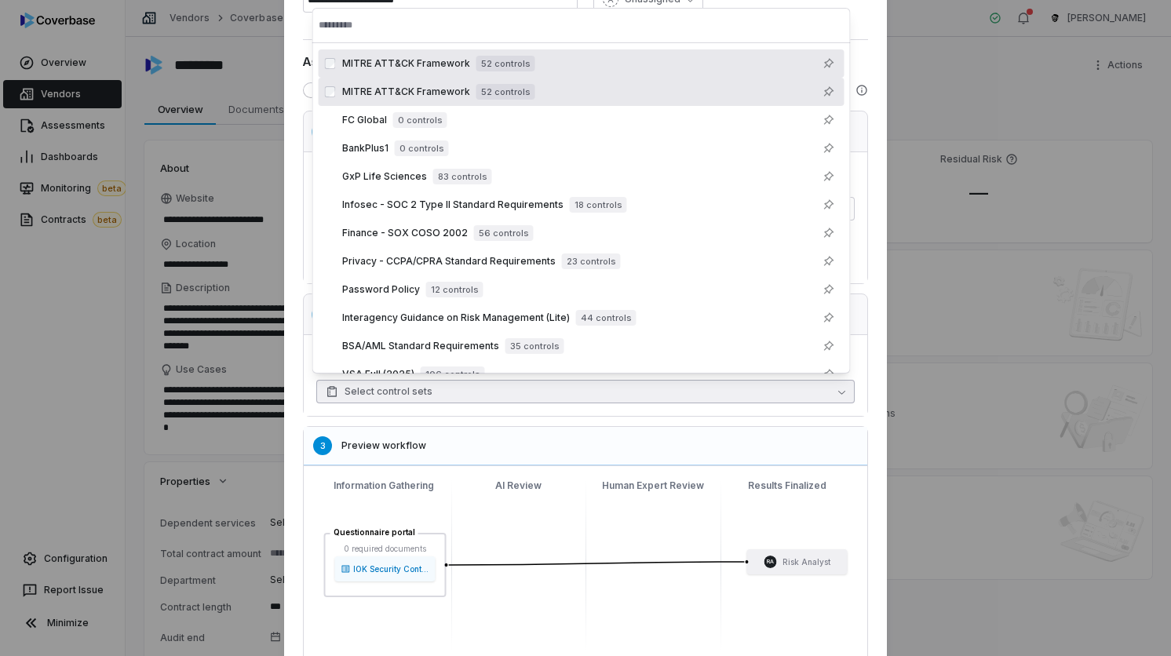
scroll to position [439, 0]
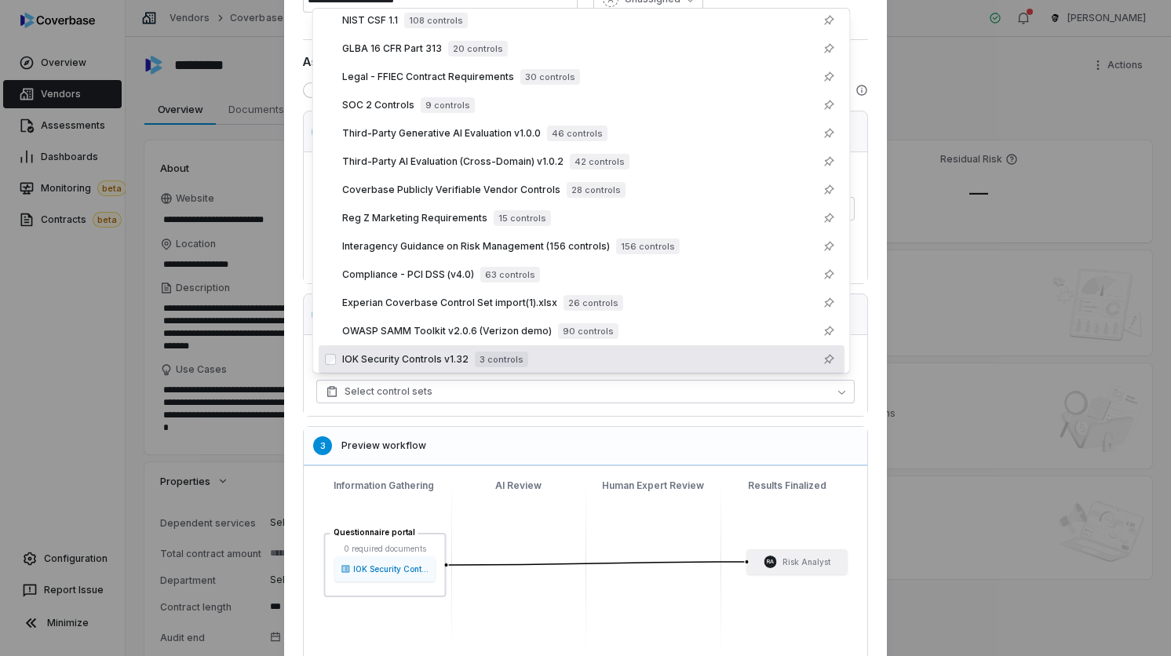
click at [458, 458] on div "3 Preview workflow" at bounding box center [585, 446] width 563 height 38
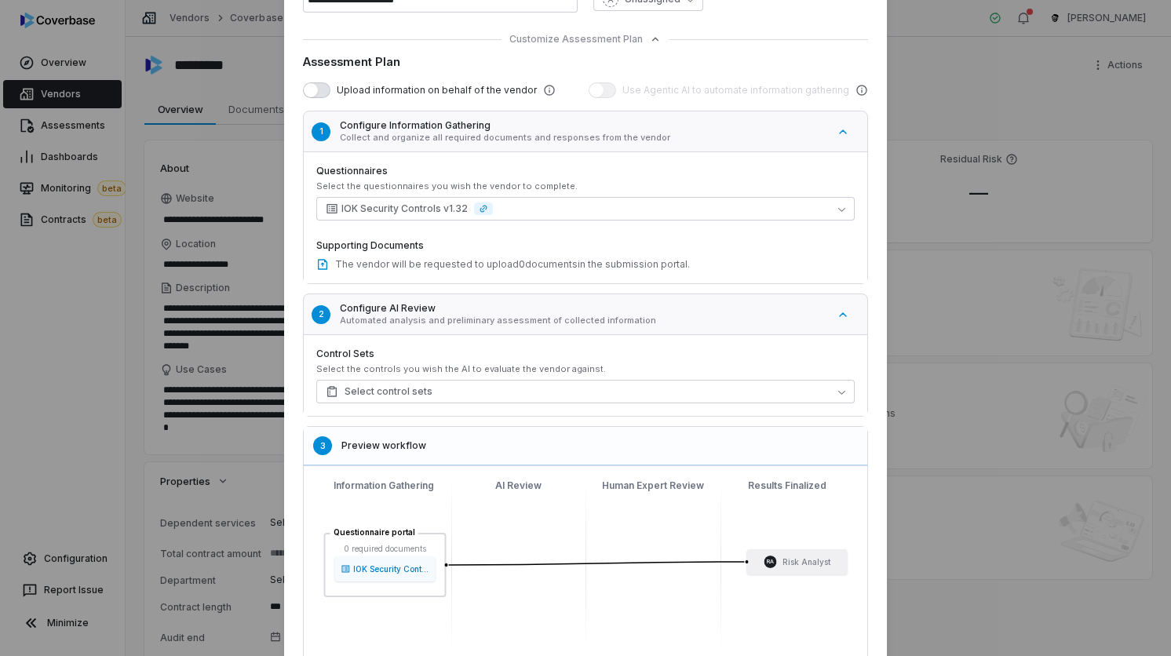
click at [458, 370] on div "Select the controls you wish the AI to evaluate the vendor against." at bounding box center [585, 369] width 538 height 12
click at [452, 399] on button "Select control sets" at bounding box center [585, 392] width 538 height 24
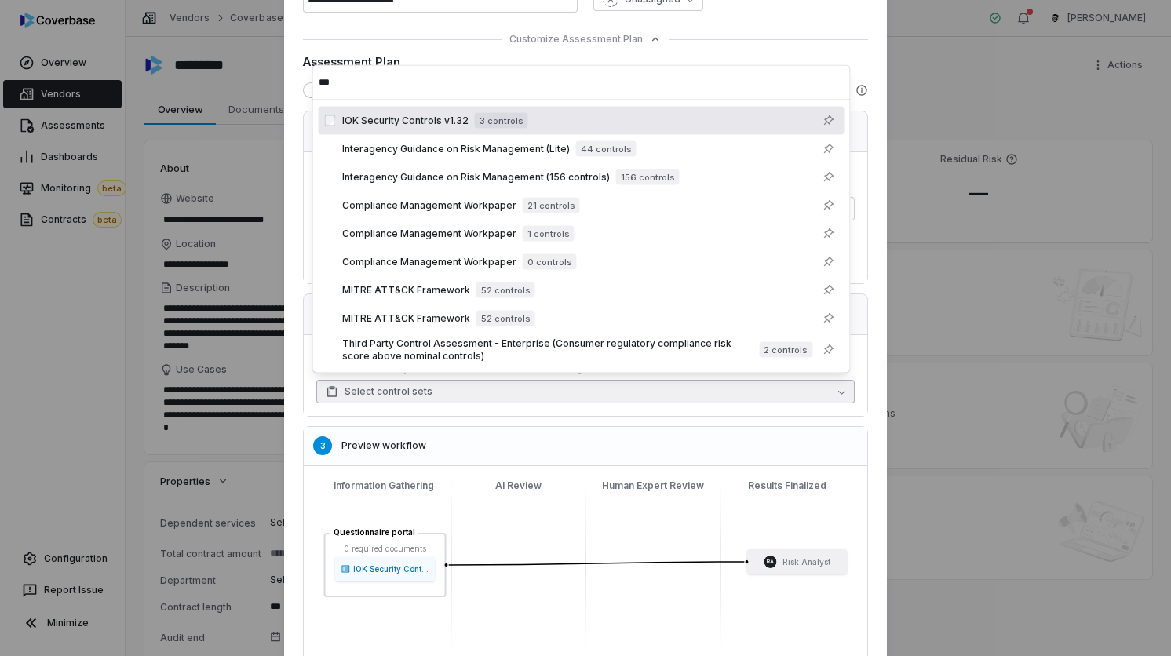
scroll to position [0, 0]
type input "***"
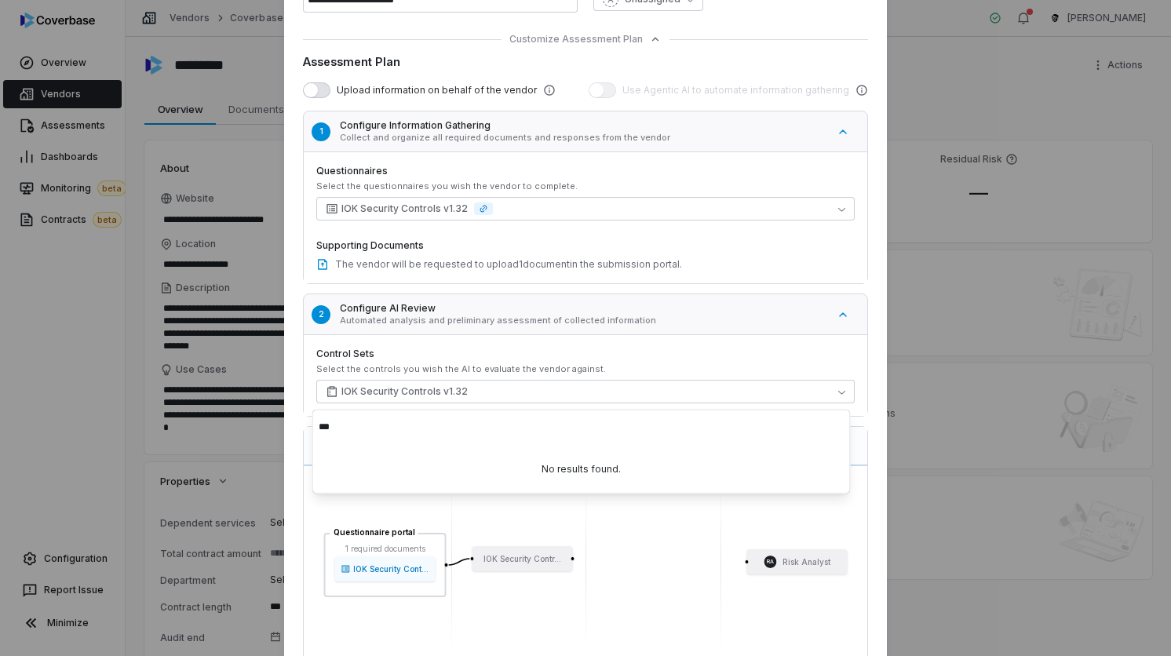
click at [304, 325] on button "2 Configure AI Review Automated analysis and preliminary assessment of collecte…" at bounding box center [593, 314] width 589 height 49
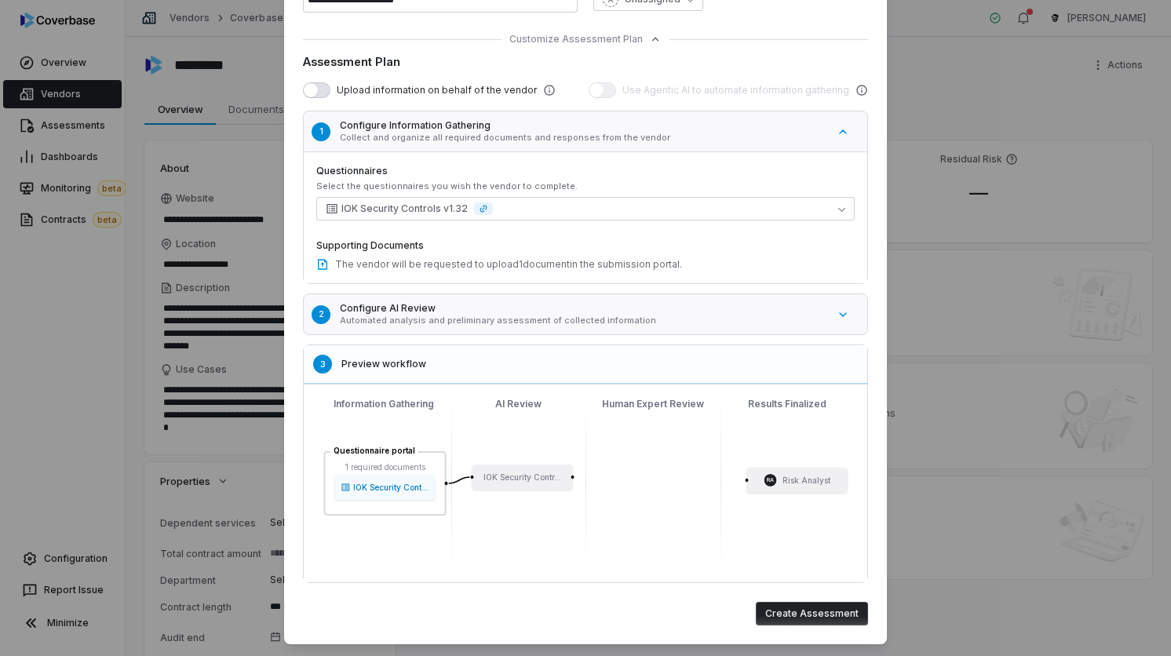
click at [304, 316] on button "2 Configure AI Review Automated analysis and preliminary assessment of collecte…" at bounding box center [593, 314] width 589 height 49
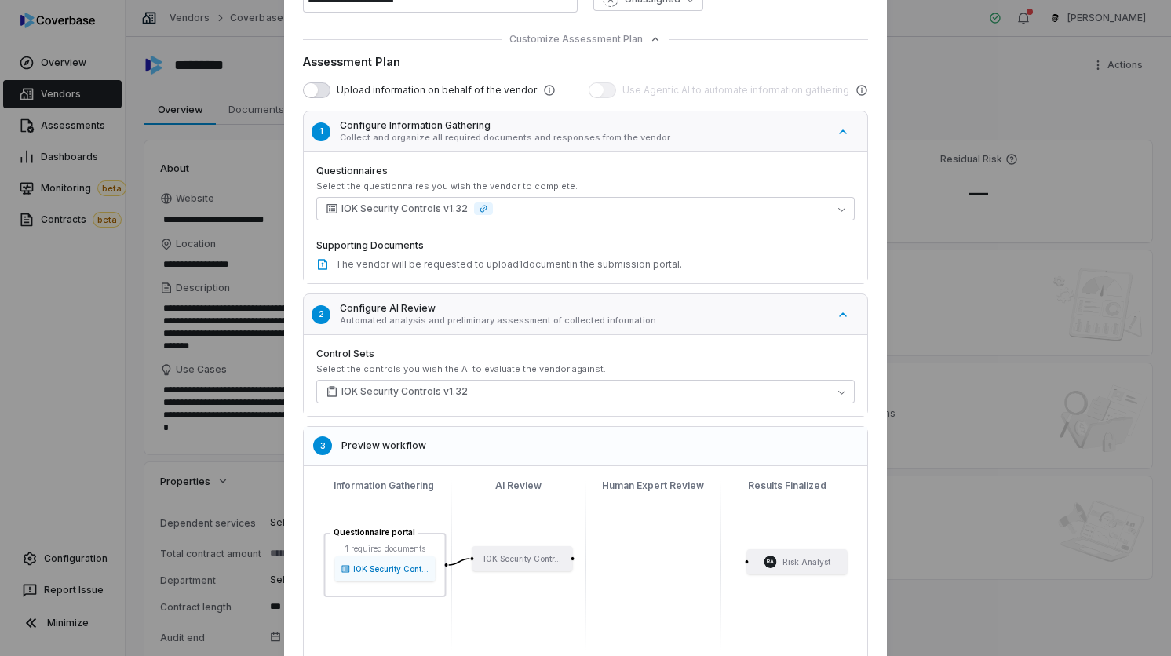
type textarea "*"
click at [461, 392] on button "IOK Security Controls v1.32" at bounding box center [585, 392] width 538 height 24
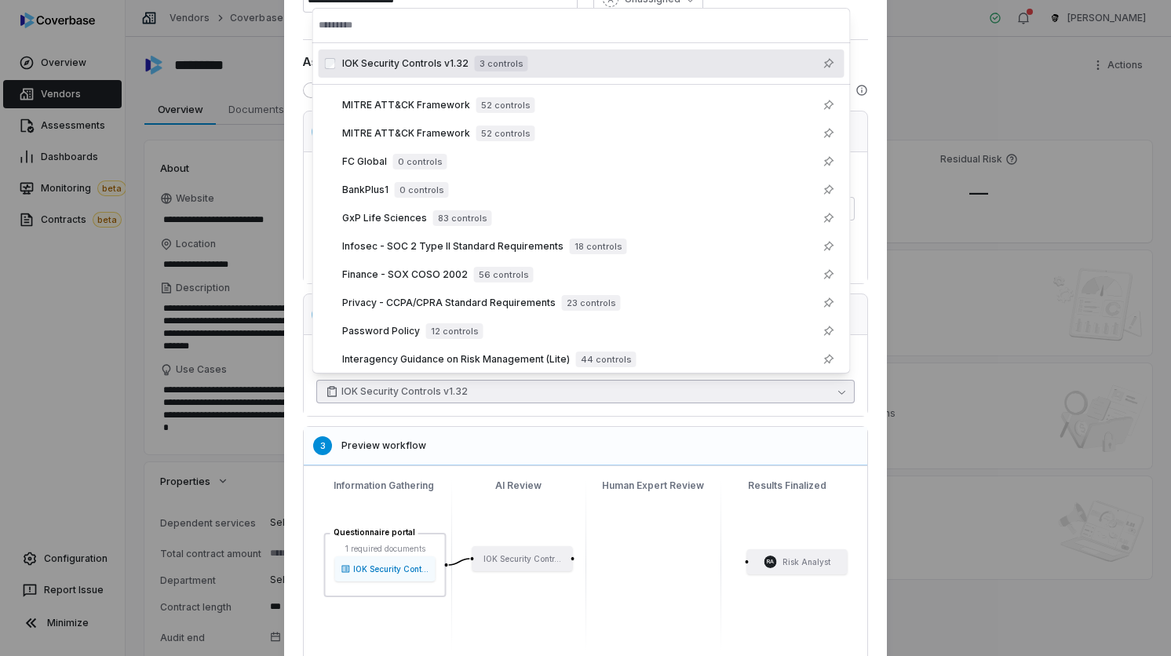
click at [446, 70] on div "IOK Security Controls v1.32 3 controls" at bounding box center [435, 64] width 186 height 16
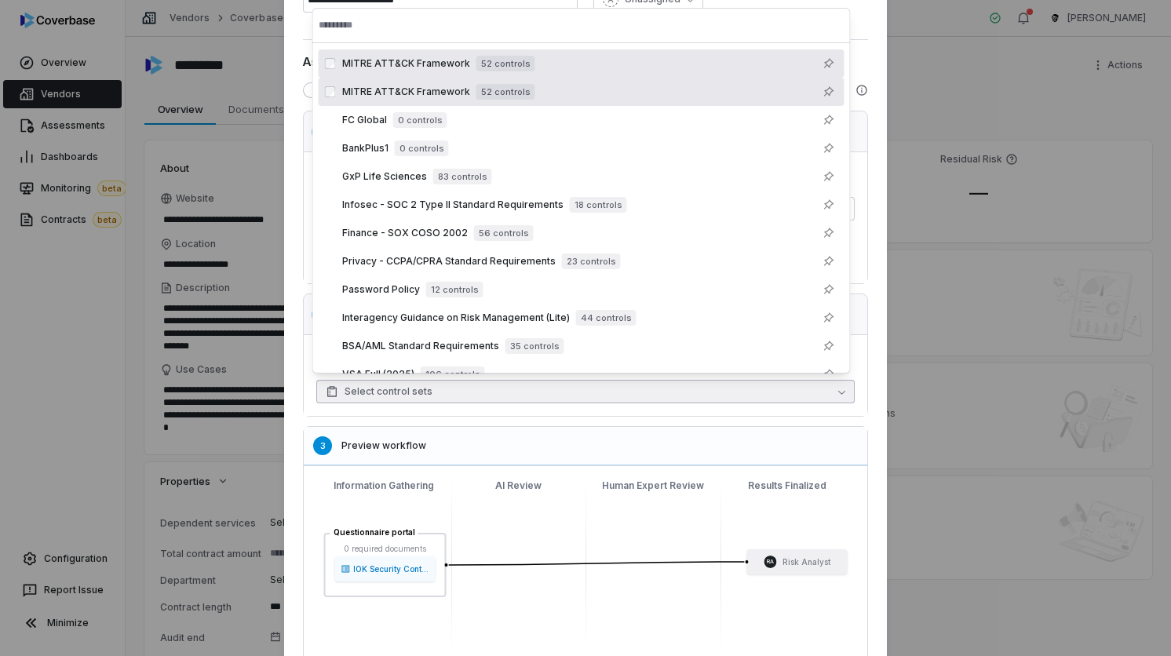
scroll to position [439, 0]
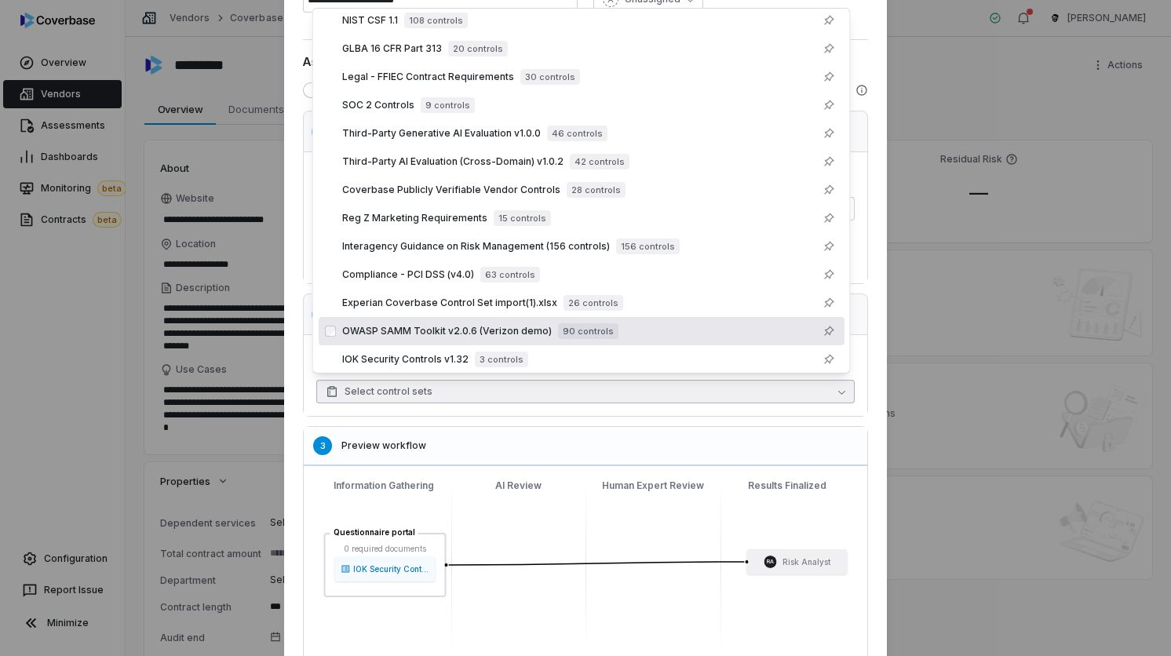
click at [522, 446] on h5 "Preview workflow" at bounding box center [599, 445] width 516 height 13
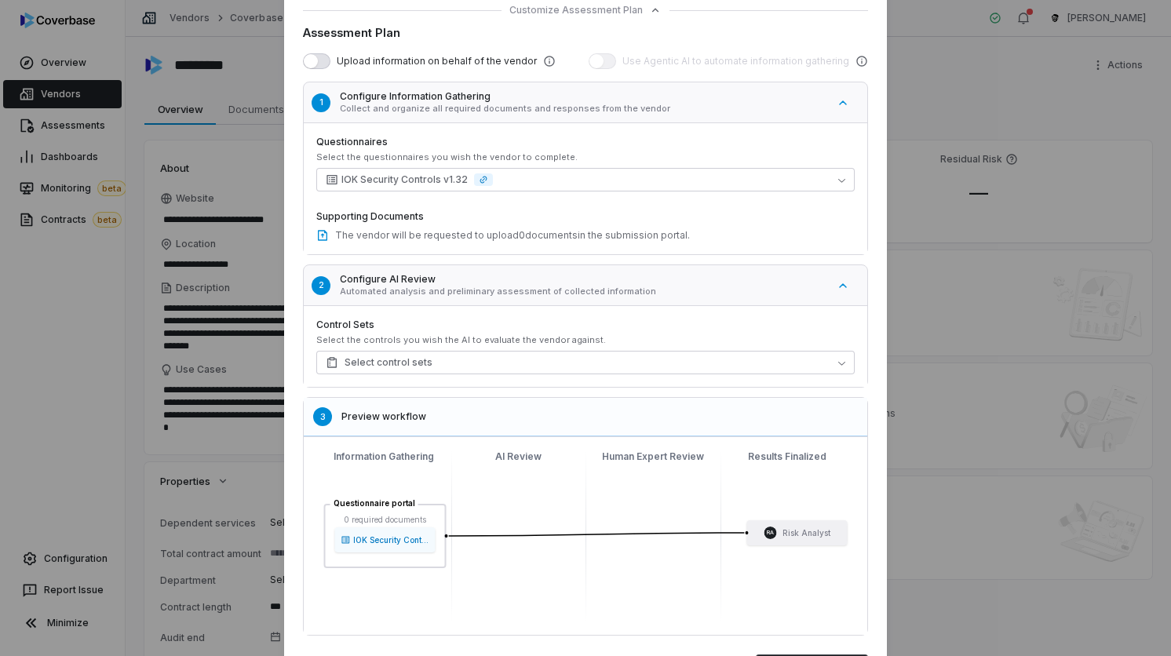
scroll to position [286, 0]
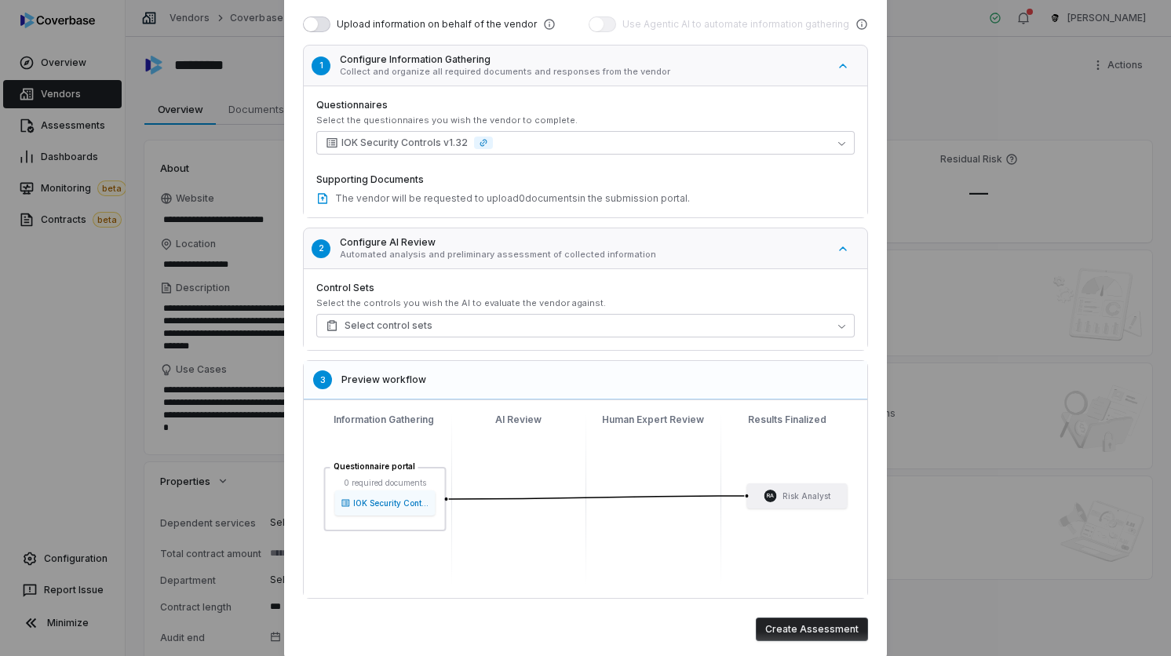
click at [828, 628] on button "Create Assessment" at bounding box center [812, 630] width 112 height 24
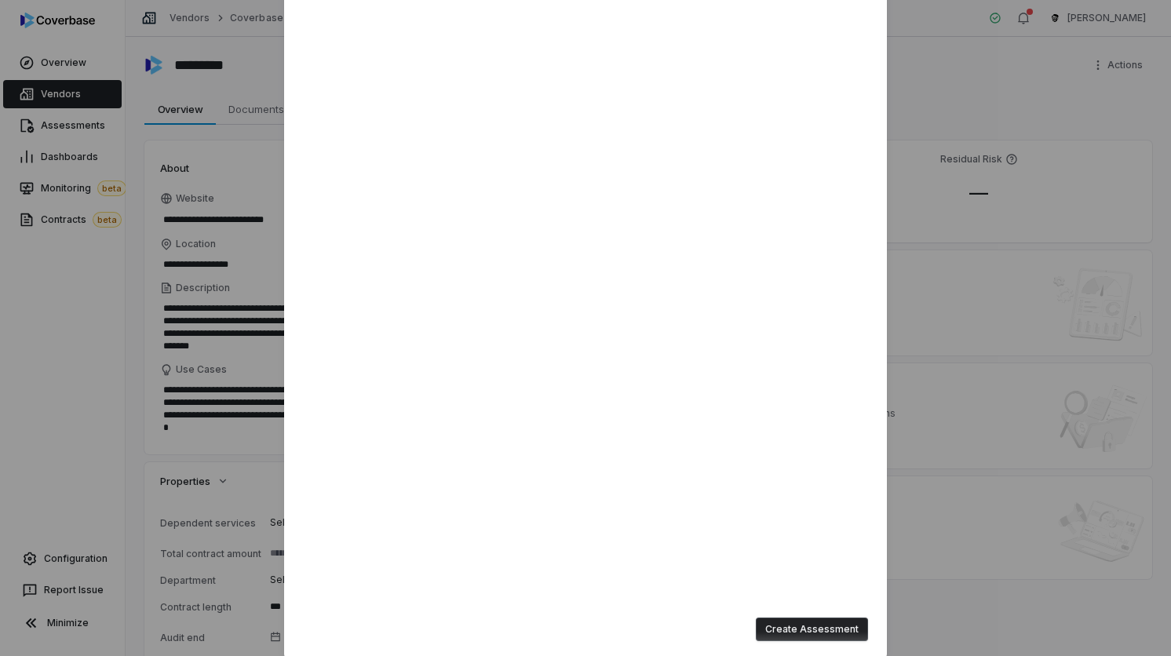
type input "**********"
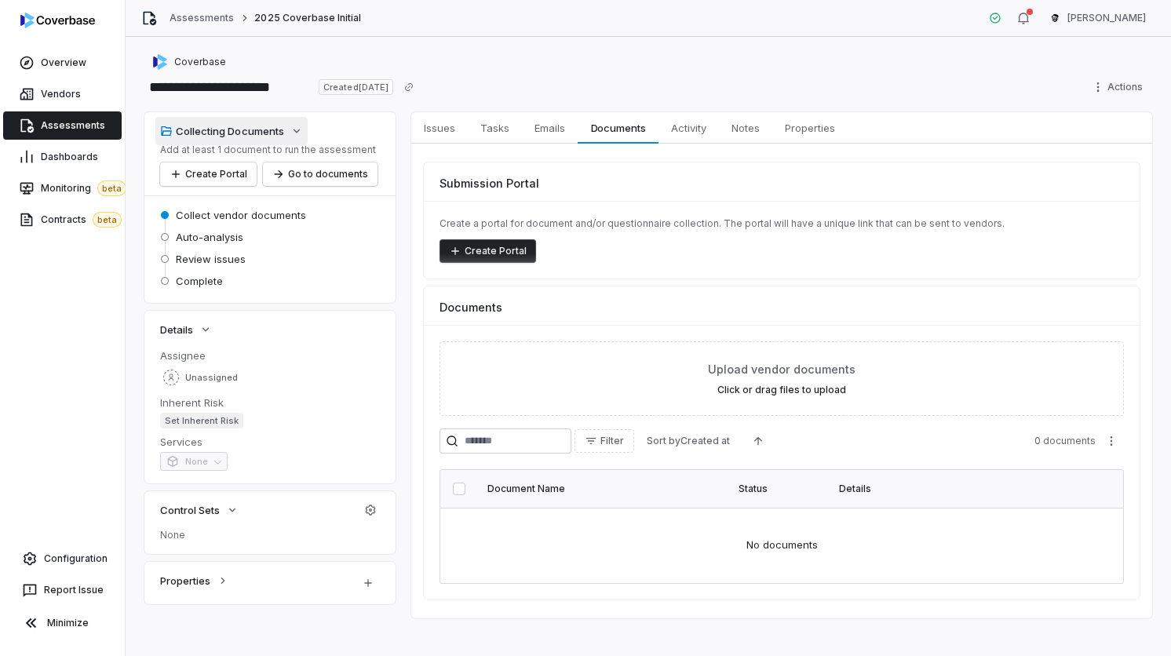
click at [275, 128] on div "Collecting Documents" at bounding box center [222, 131] width 124 height 14
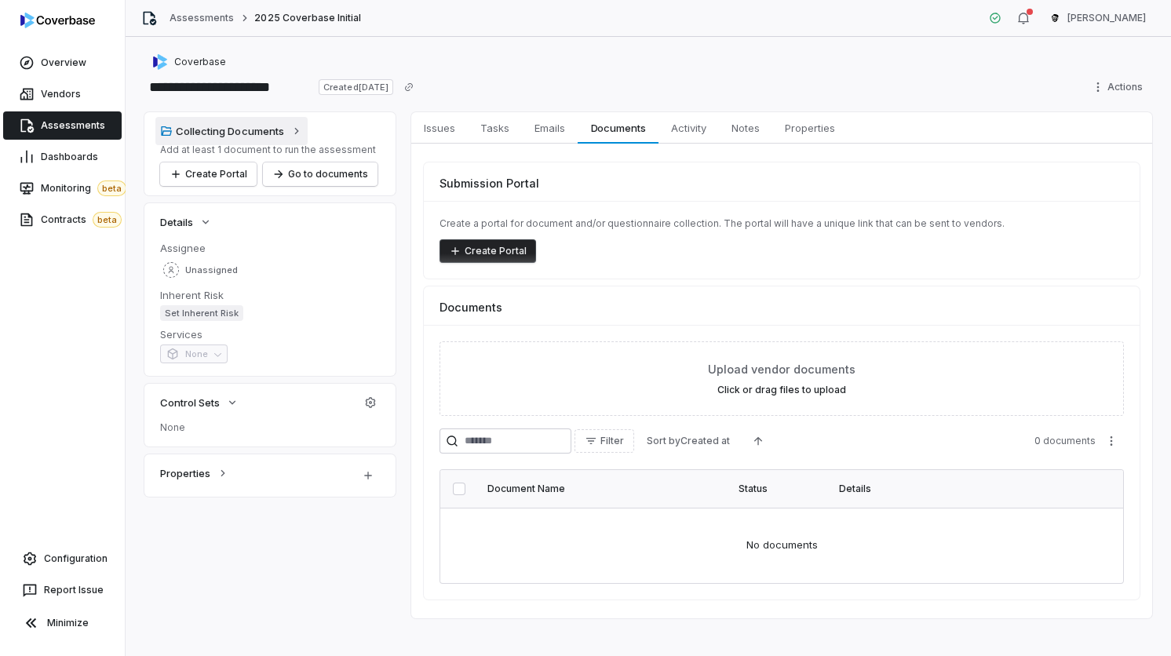
click at [275, 128] on div "Collecting Documents" at bounding box center [222, 131] width 124 height 14
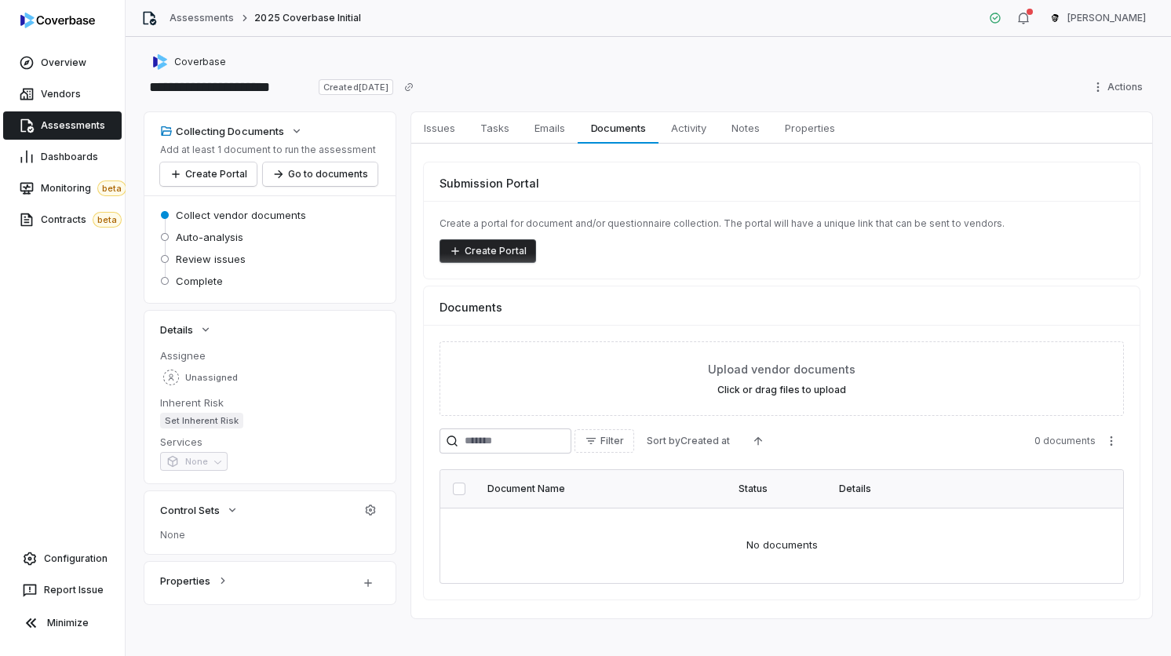
click at [485, 252] on button "Create Portal" at bounding box center [487, 251] width 97 height 24
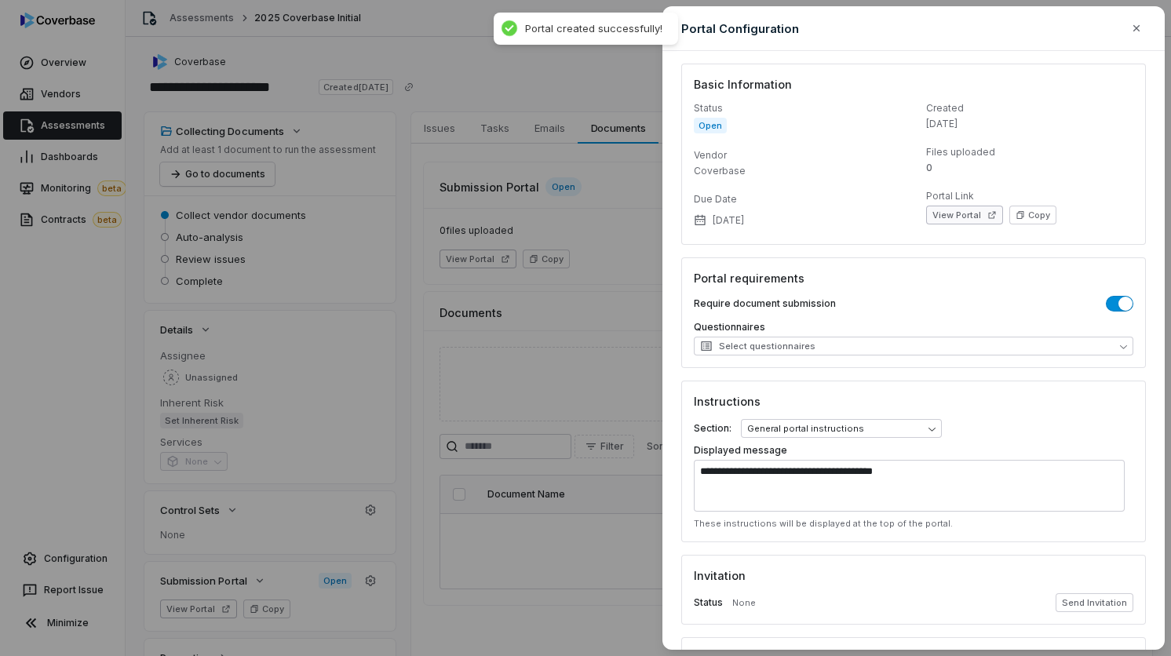
click at [969, 215] on button "View Portal" at bounding box center [964, 215] width 77 height 19
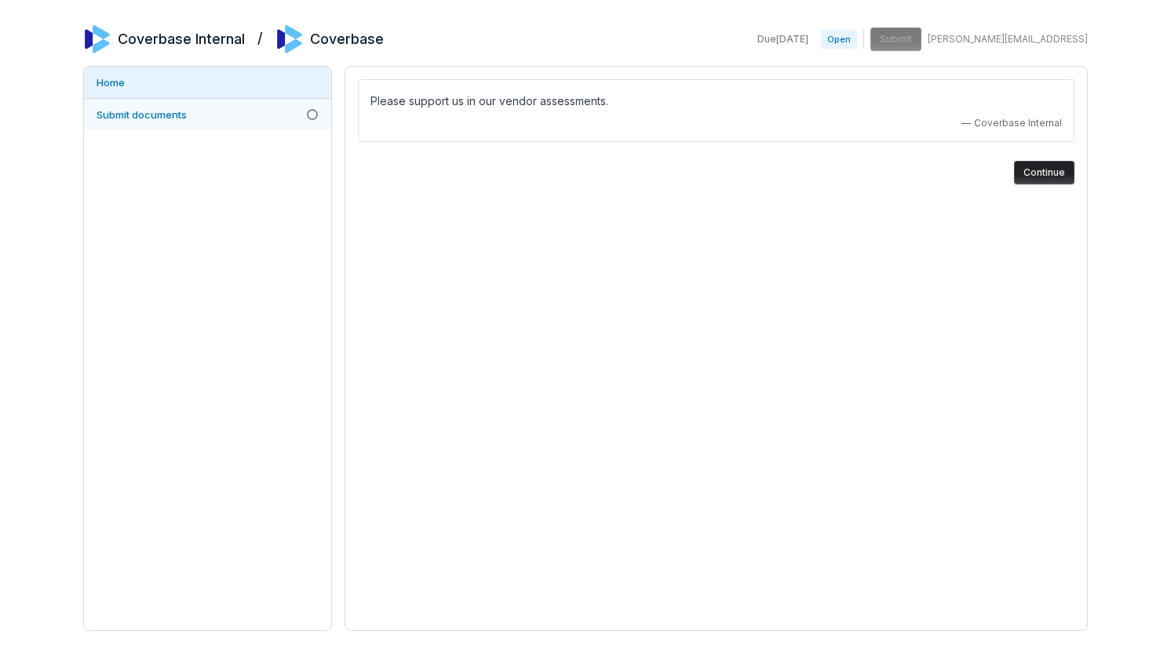
click at [197, 109] on link "Submit documents" at bounding box center [207, 114] width 247 height 31
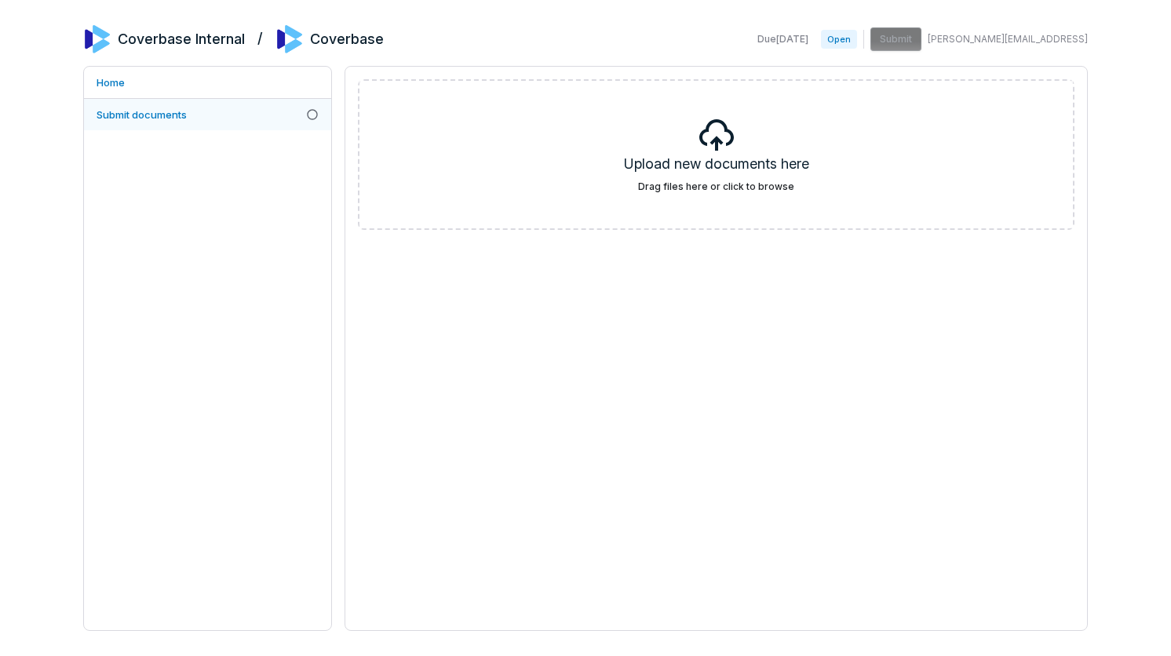
click at [197, 109] on link "Submit documents" at bounding box center [207, 114] width 247 height 31
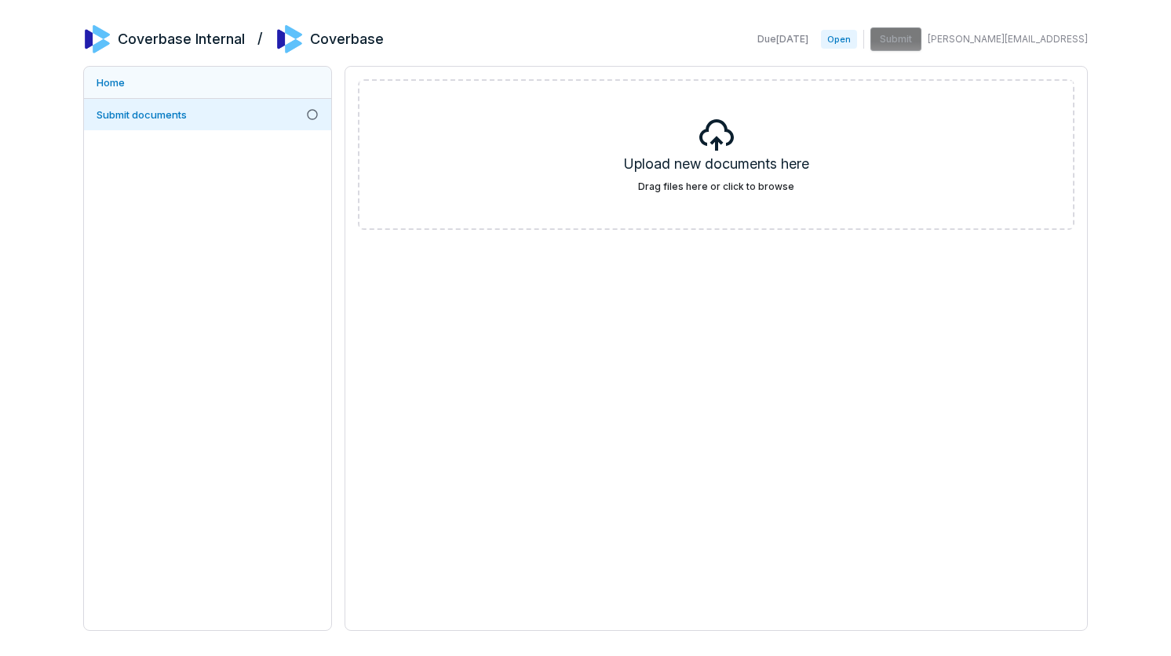
click at [212, 82] on link "Home" at bounding box center [207, 82] width 247 height 31
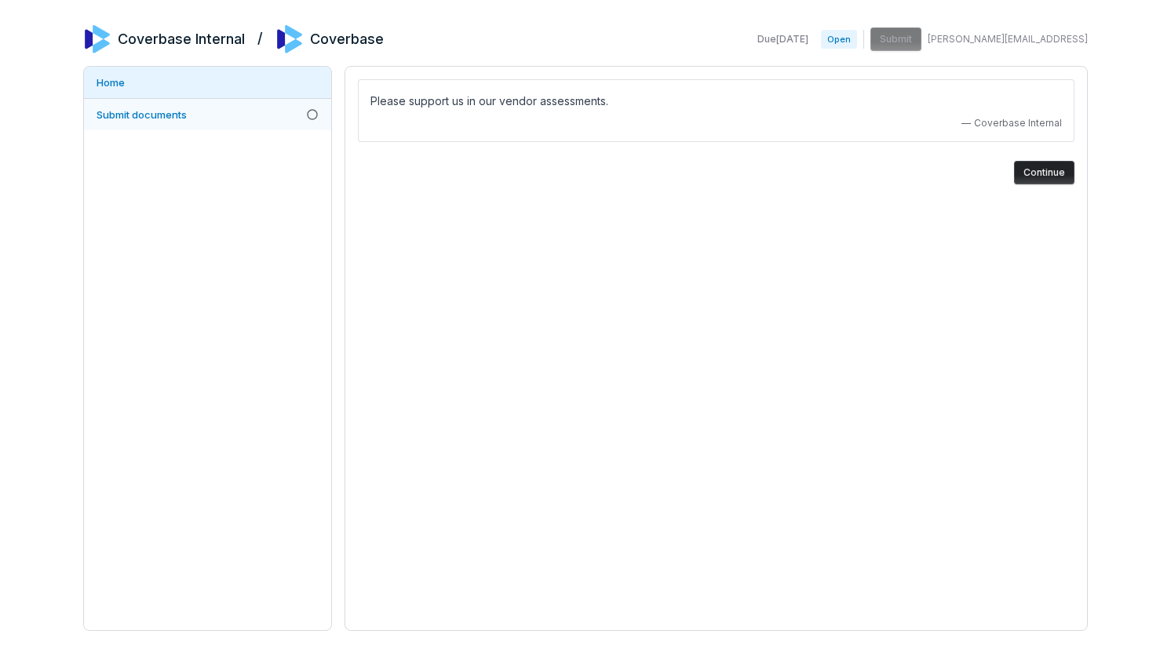
click at [212, 119] on link "Submit documents" at bounding box center [207, 114] width 247 height 31
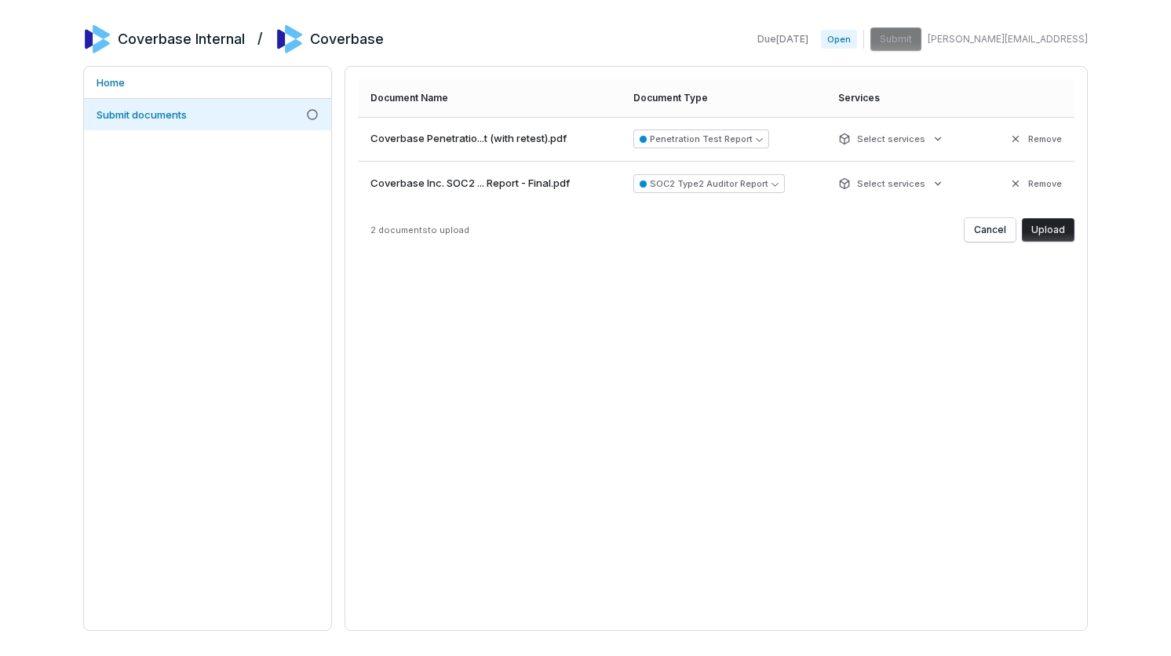
click at [1041, 232] on button "Upload" at bounding box center [1048, 230] width 53 height 24
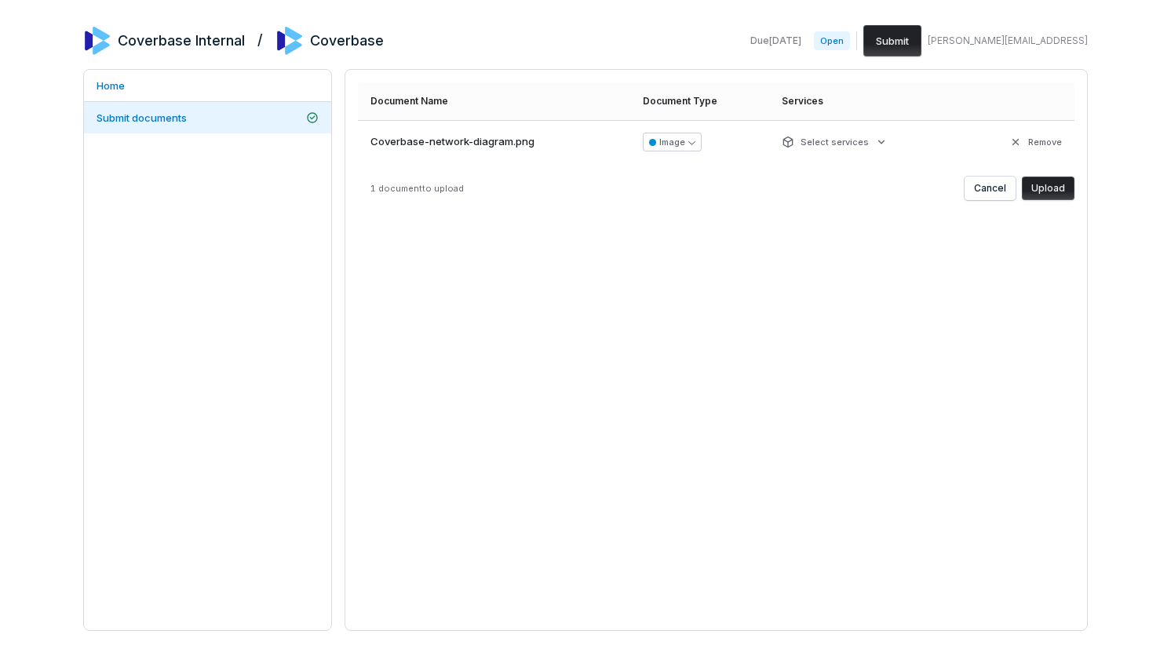
click at [1065, 198] on button "Upload" at bounding box center [1048, 189] width 53 height 24
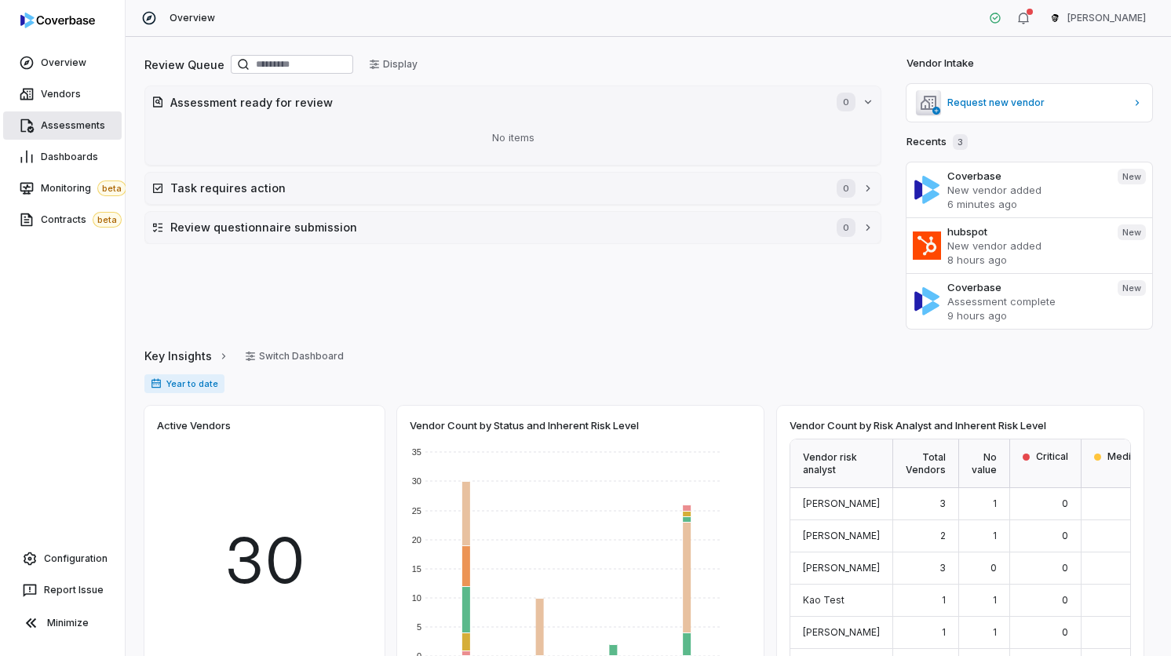
click at [97, 120] on span "Assessments" at bounding box center [73, 125] width 64 height 13
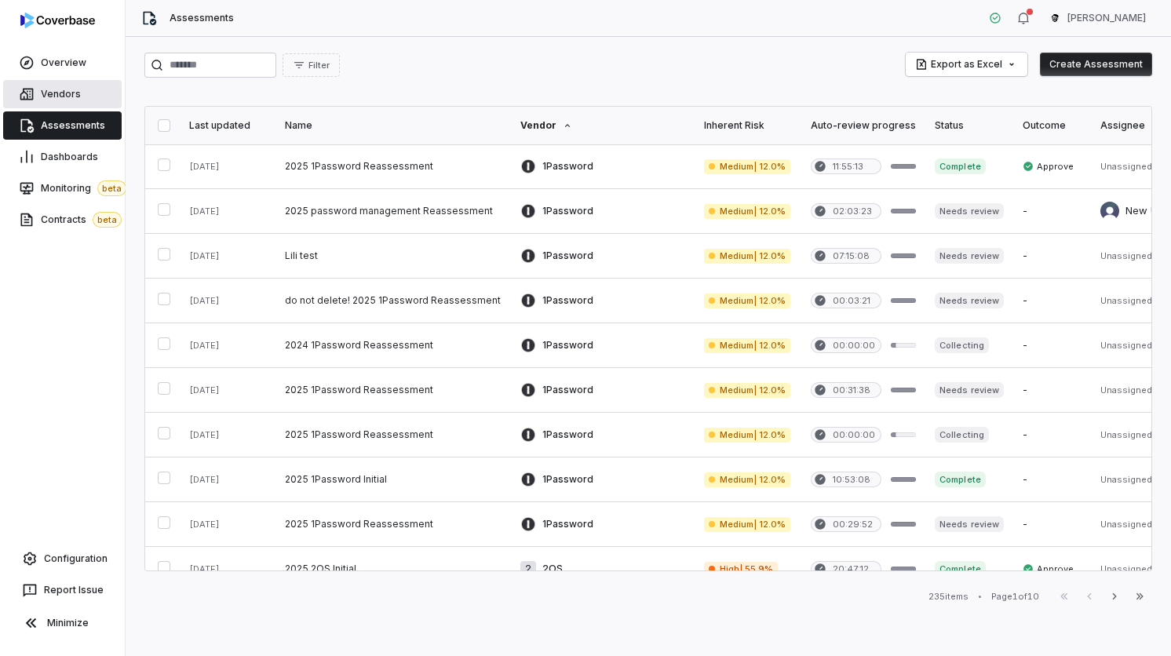
click at [105, 90] on link "Vendors" at bounding box center [62, 94] width 119 height 28
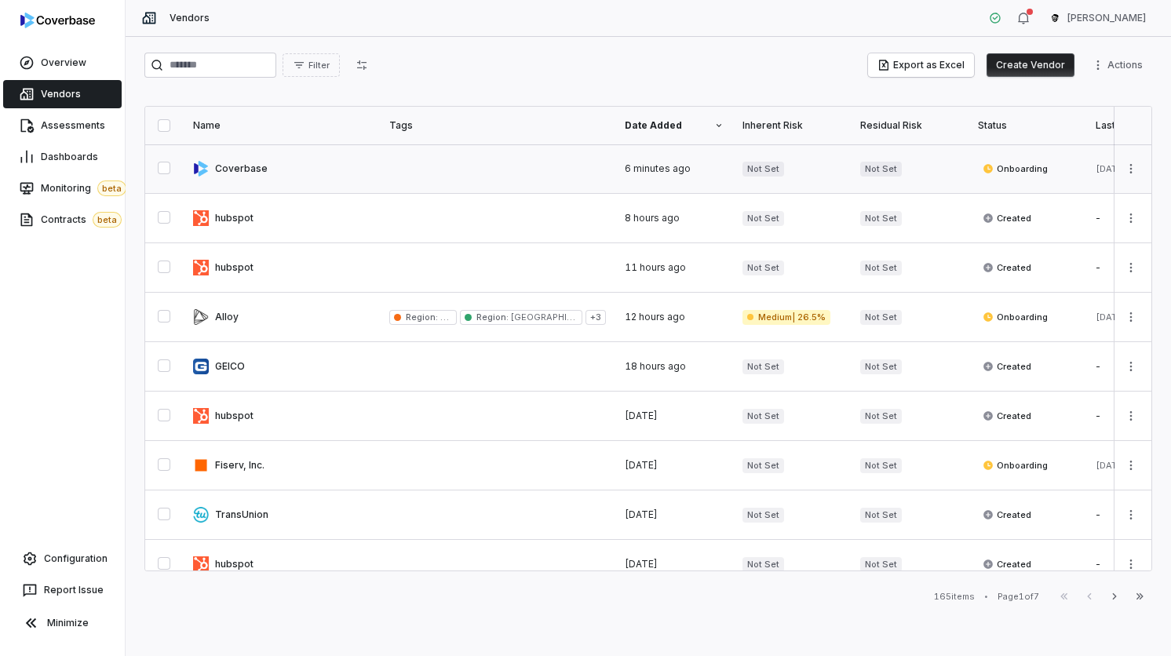
click at [246, 169] on link at bounding box center [282, 168] width 196 height 49
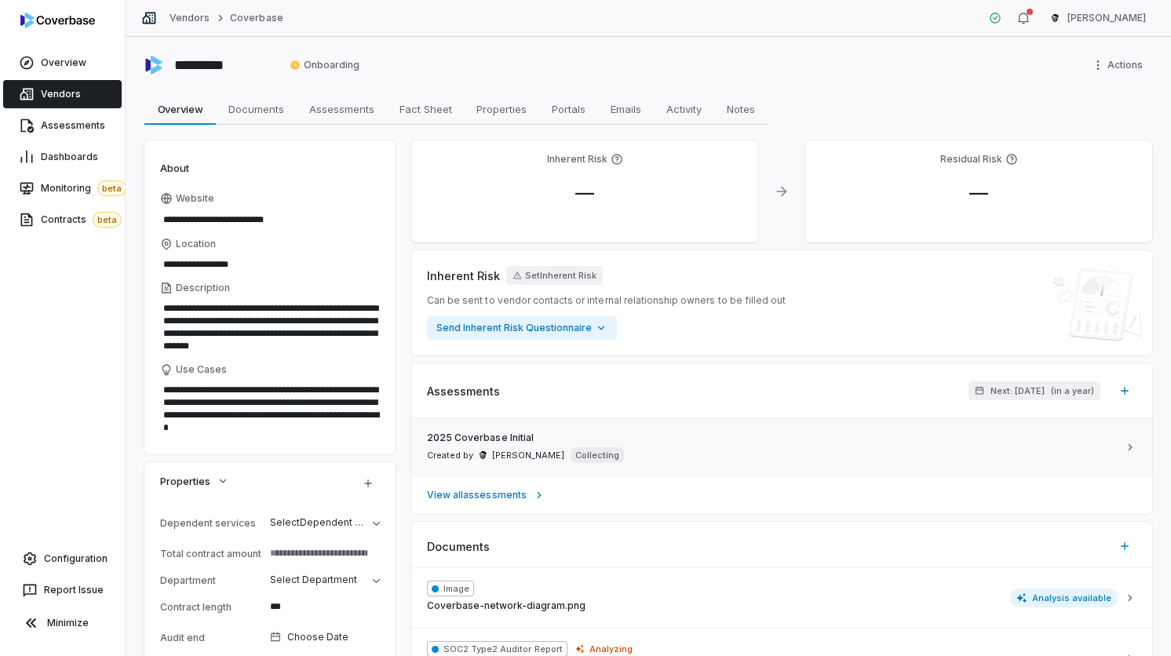
click at [513, 439] on span "2025 Coverbase Initial" at bounding box center [480, 438] width 107 height 13
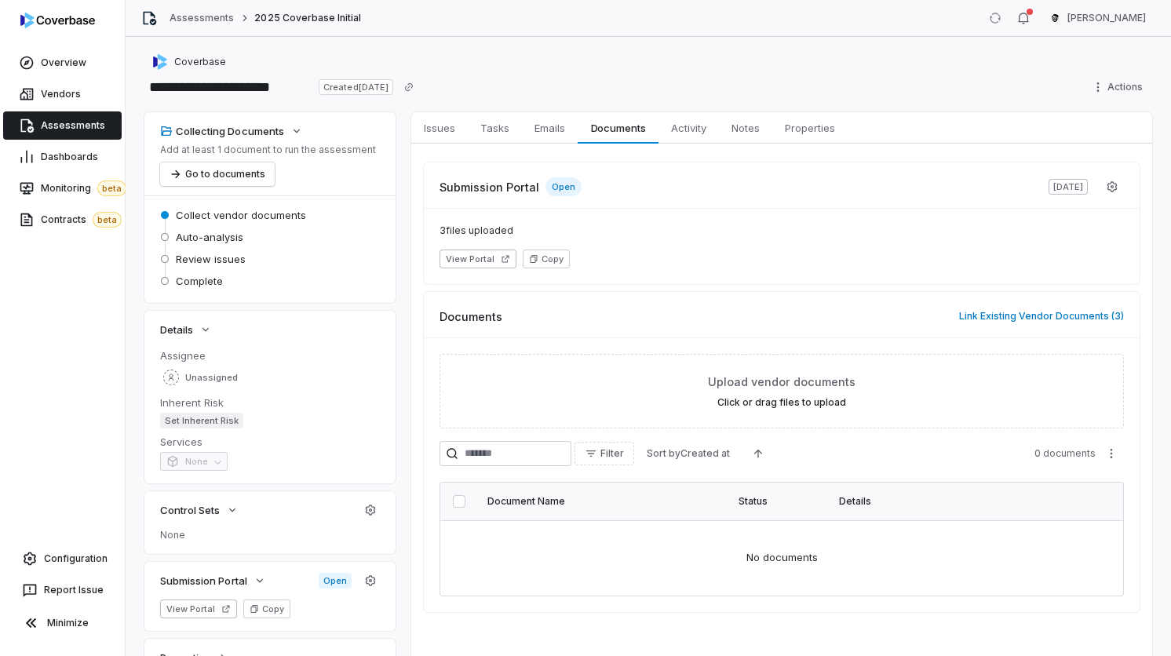
click at [472, 248] on div "3 files uploaded View Portal Copy" at bounding box center [782, 246] width 716 height 76
click at [472, 260] on button "View Portal" at bounding box center [477, 259] width 77 height 19
click at [414, 115] on link "Issues Issues" at bounding box center [439, 127] width 57 height 31
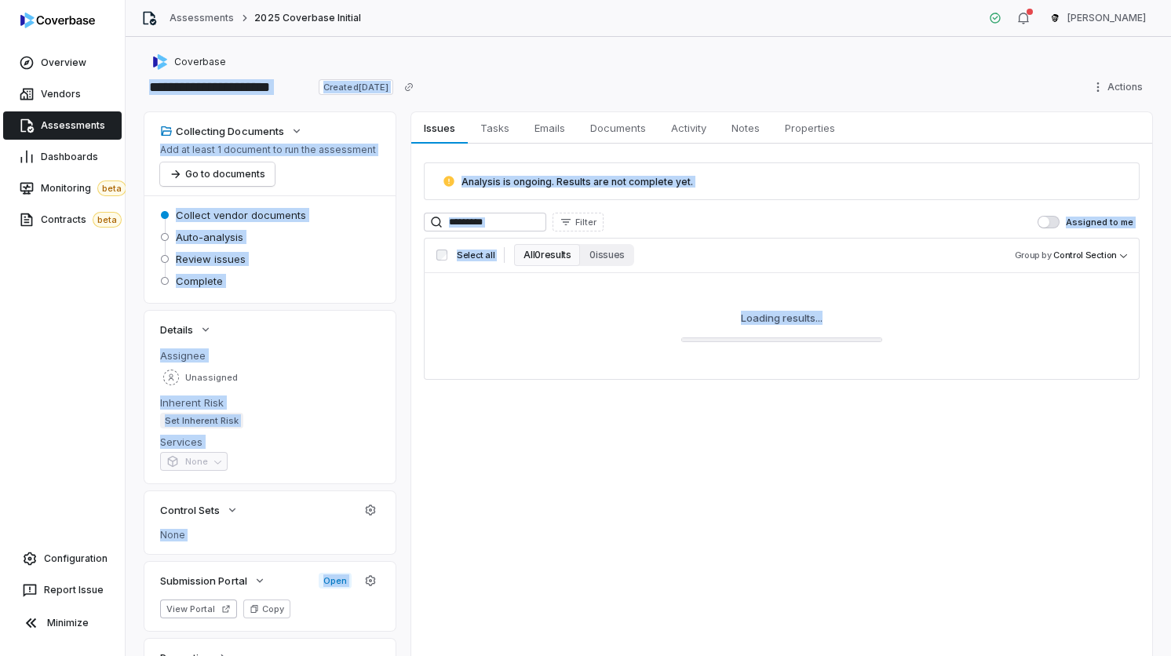
drag, startPoint x: 472, startPoint y: 71, endPoint x: 655, endPoint y: 551, distance: 513.2
click at [655, 551] on div "**********" at bounding box center [648, 346] width 1045 height 619
click at [655, 551] on div "Issues Issues Tasks Tasks Emails Emails Documents Documents Activity Activity N…" at bounding box center [781, 396] width 741 height 569
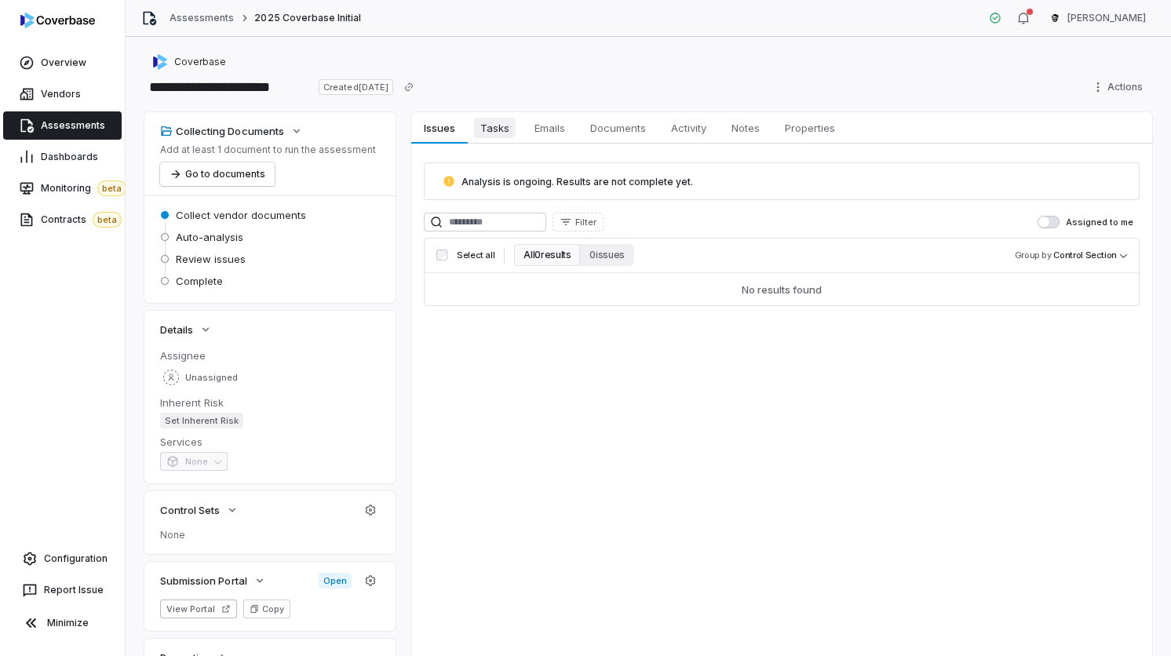
click at [502, 132] on span "Tasks" at bounding box center [495, 128] width 42 height 20
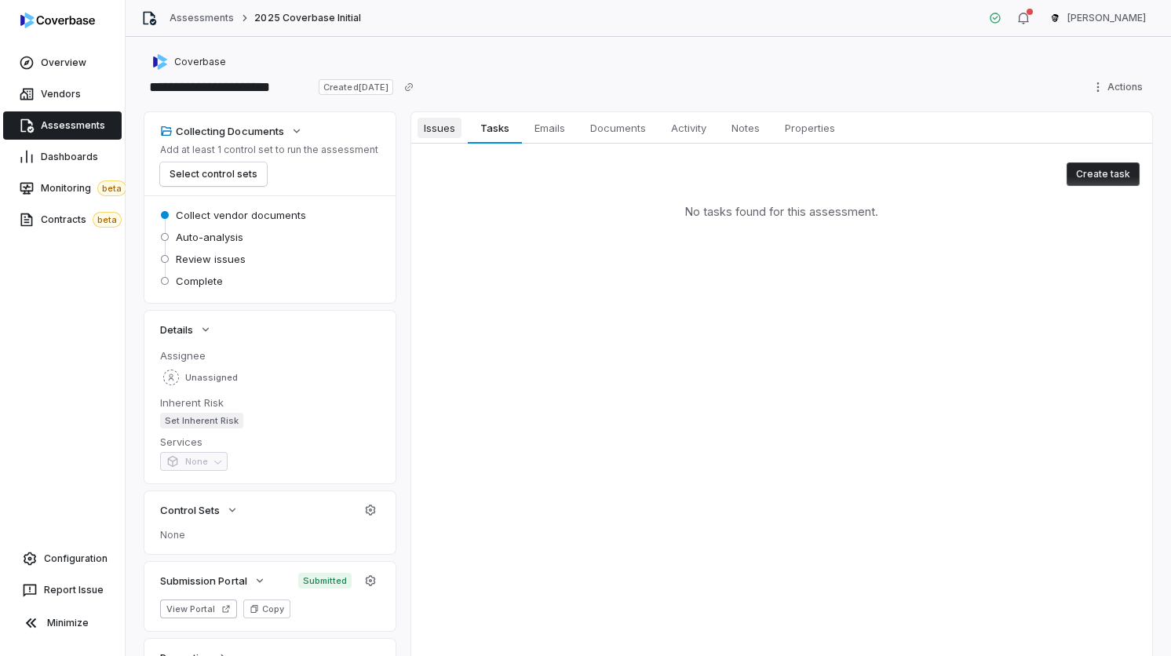
click at [447, 132] on span "Issues" at bounding box center [440, 128] width 44 height 20
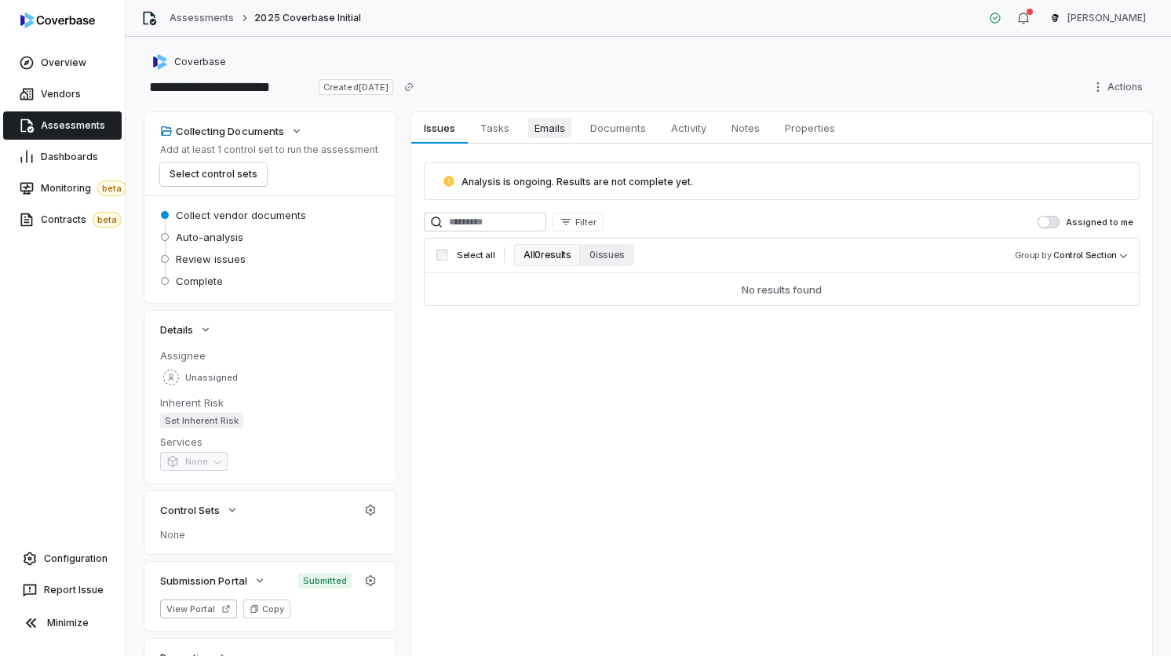
click at [548, 137] on span "Emails" at bounding box center [549, 128] width 43 height 20
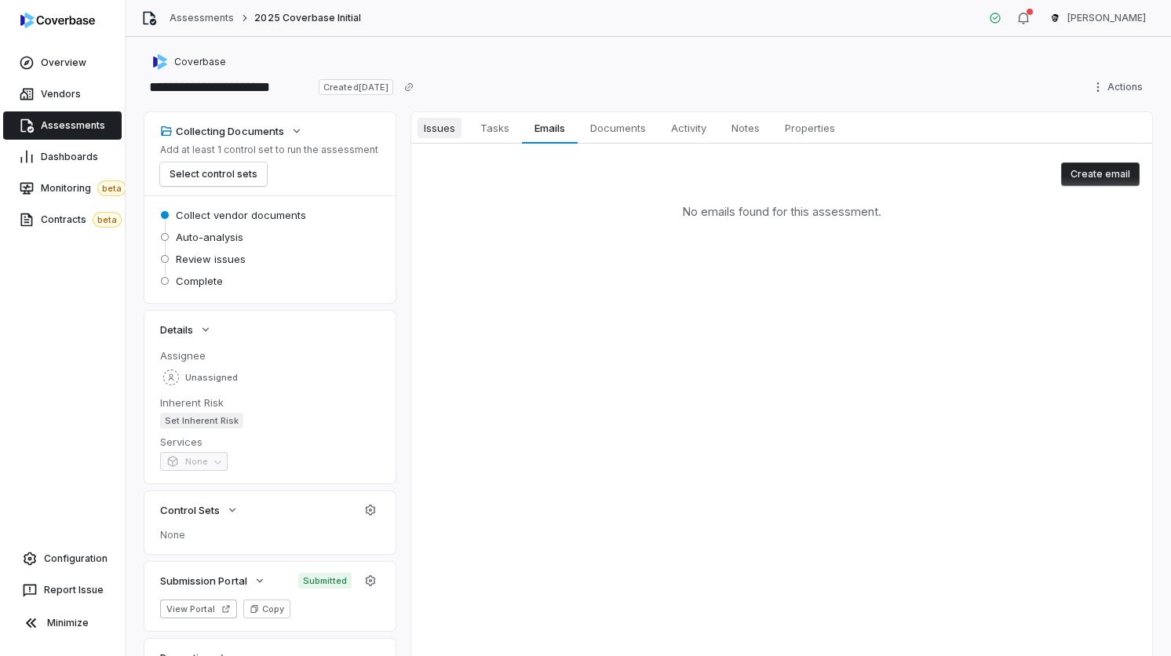
click at [454, 141] on link "Issues Issues" at bounding box center [439, 127] width 57 height 31
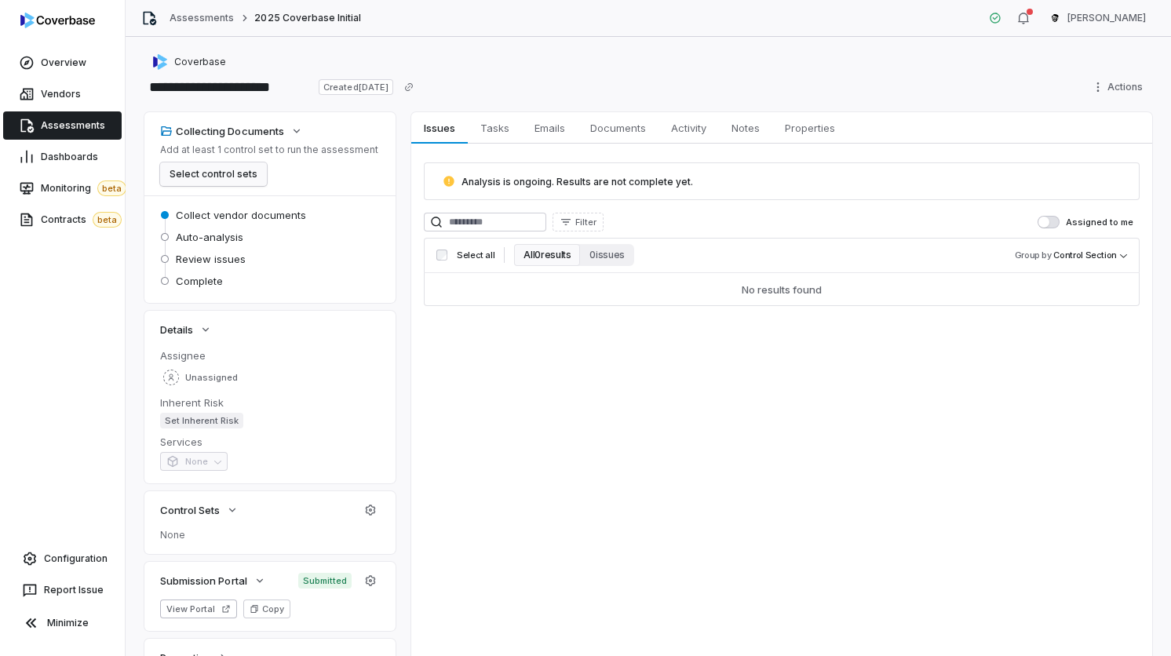
click at [239, 179] on button "Select control sets" at bounding box center [213, 174] width 107 height 24
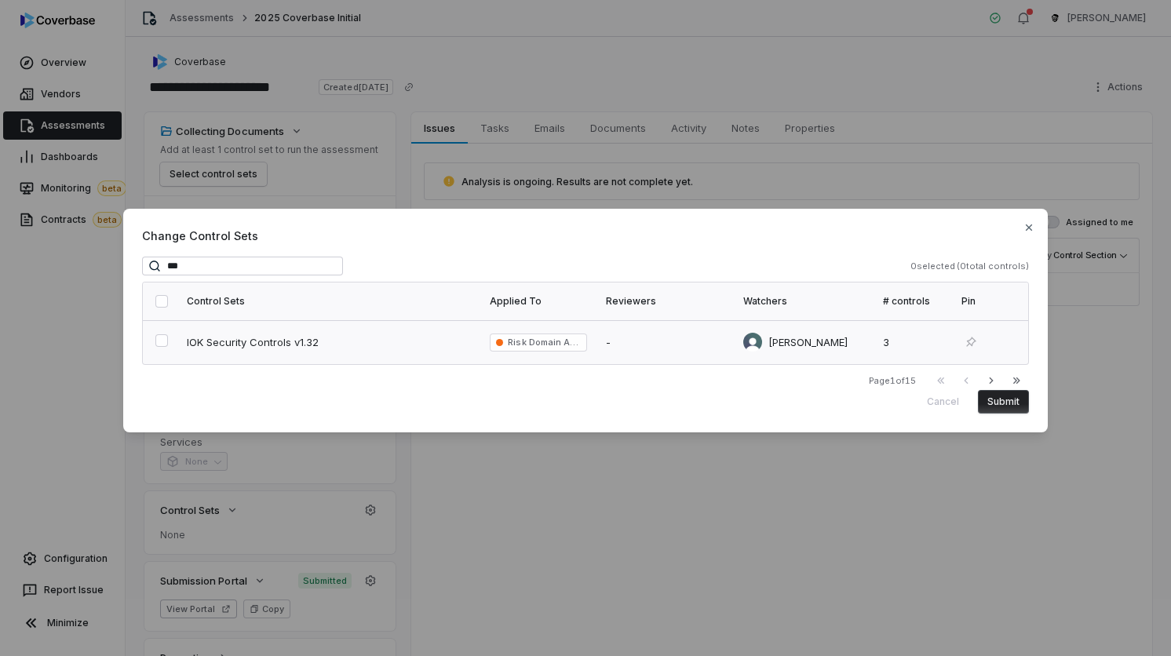
type input "***"
click at [177, 357] on td "IOK Security Controls v1.32" at bounding box center [328, 342] width 303 height 44
click at [1013, 411] on button "Submit" at bounding box center [1003, 402] width 51 height 24
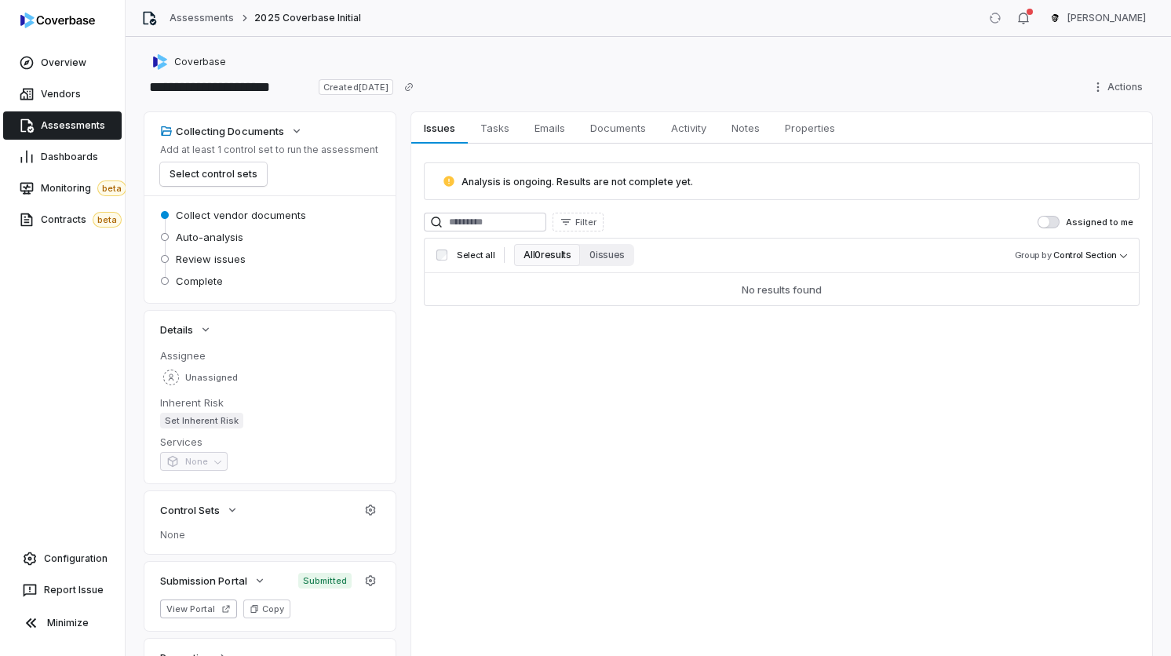
click at [940, 436] on div "Issues Issues Tasks Tasks Emails Emails Documents Documents Activity Activity N…" at bounding box center [781, 396] width 741 height 569
click at [214, 505] on span "Control Sets" at bounding box center [190, 510] width 60 height 14
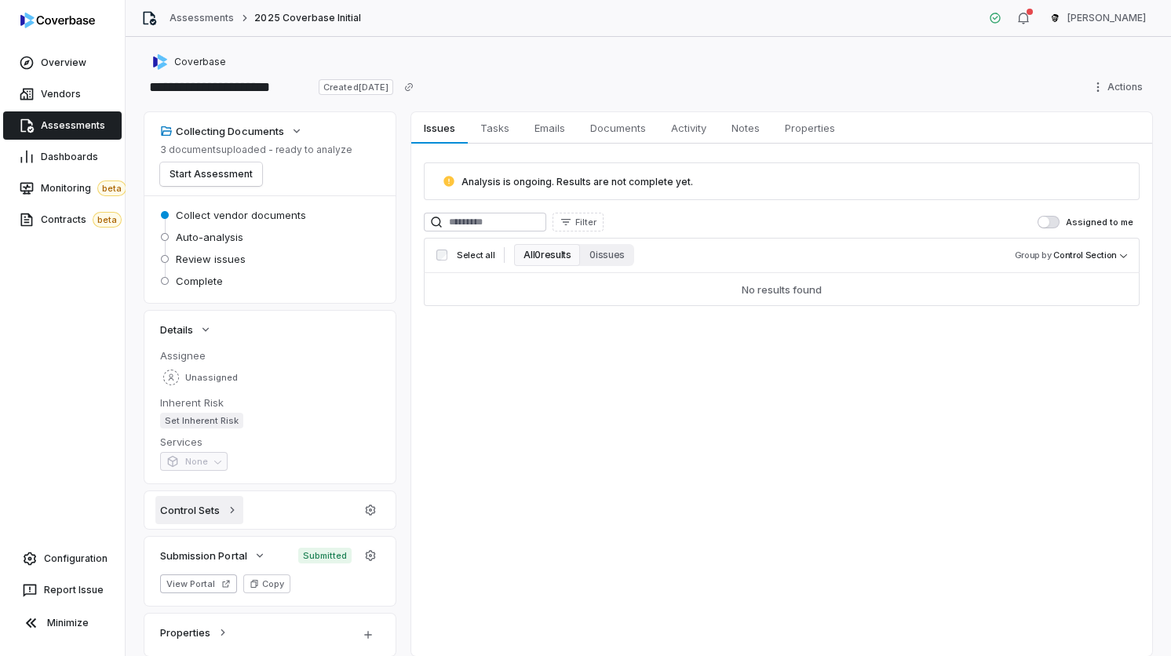
click at [214, 505] on span "Control Sets" at bounding box center [190, 510] width 60 height 14
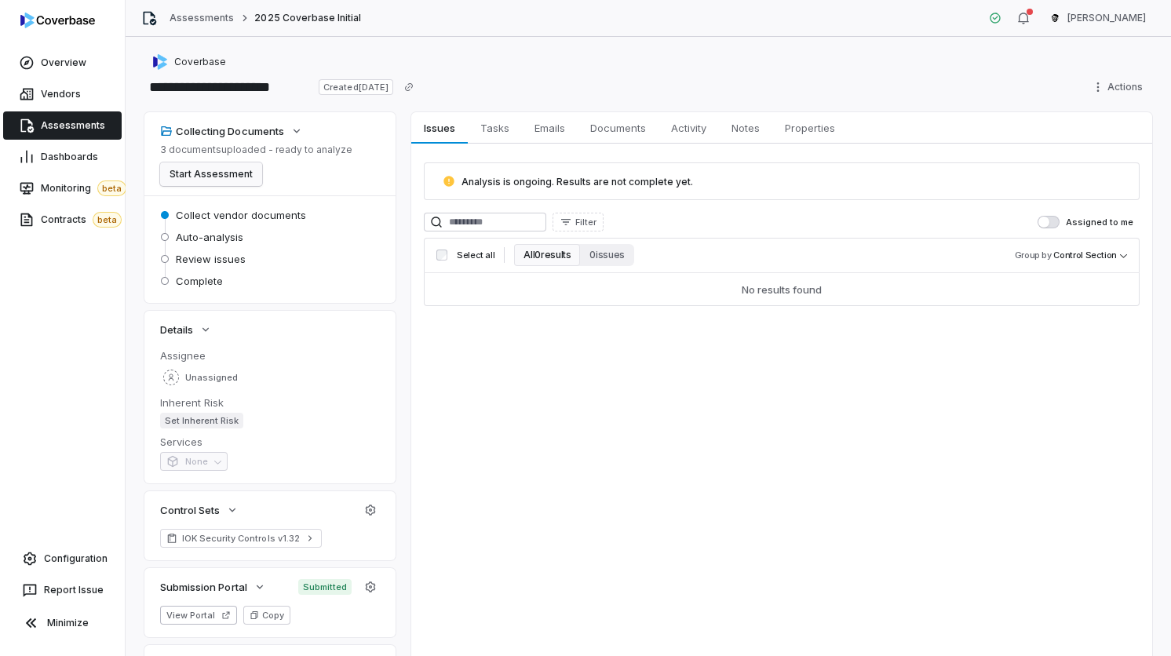
click at [223, 180] on button "Start Assessment" at bounding box center [211, 174] width 102 height 24
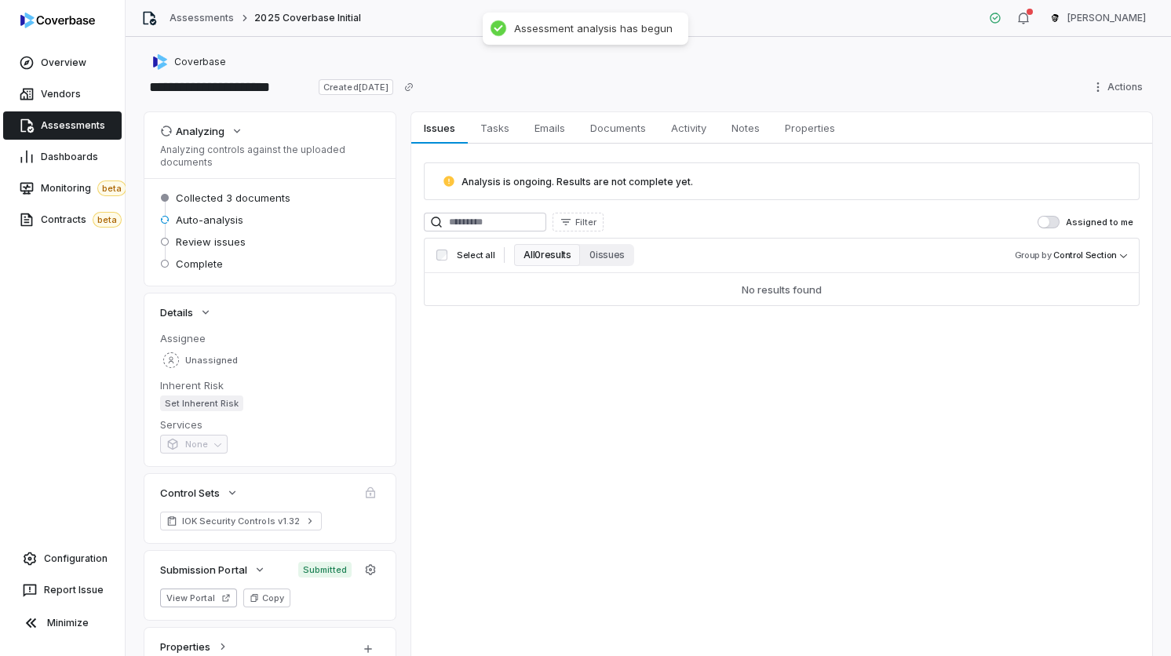
click at [511, 382] on div "Issues Issues Tasks Tasks Emails Emails Documents Documents Activity Activity N…" at bounding box center [781, 391] width 741 height 558
click at [216, 140] on button "Analyzing" at bounding box center [201, 131] width 93 height 28
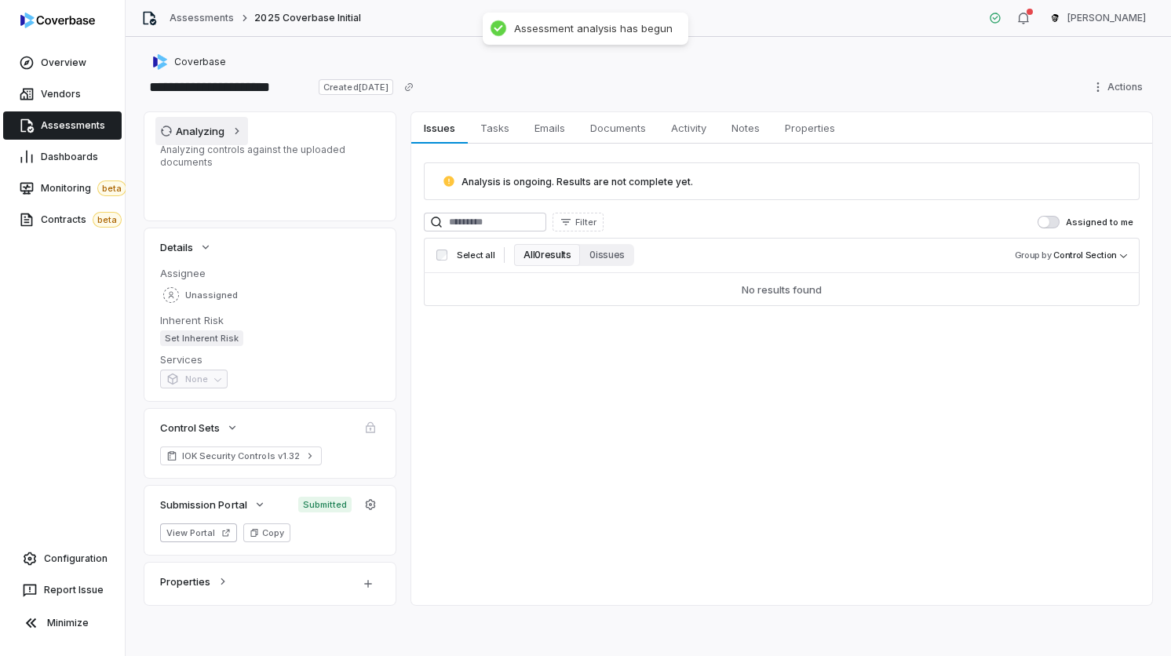
click at [216, 140] on button "Analyzing" at bounding box center [201, 131] width 93 height 28
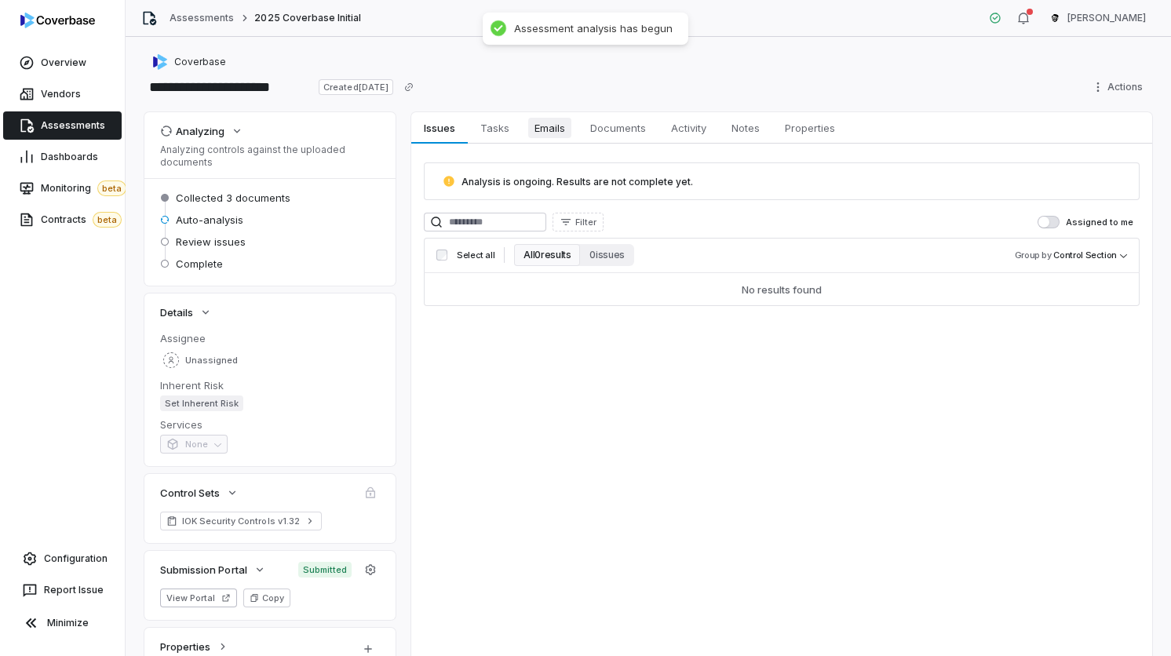
click at [523, 128] on link "Emails Emails" at bounding box center [550, 127] width 56 height 31
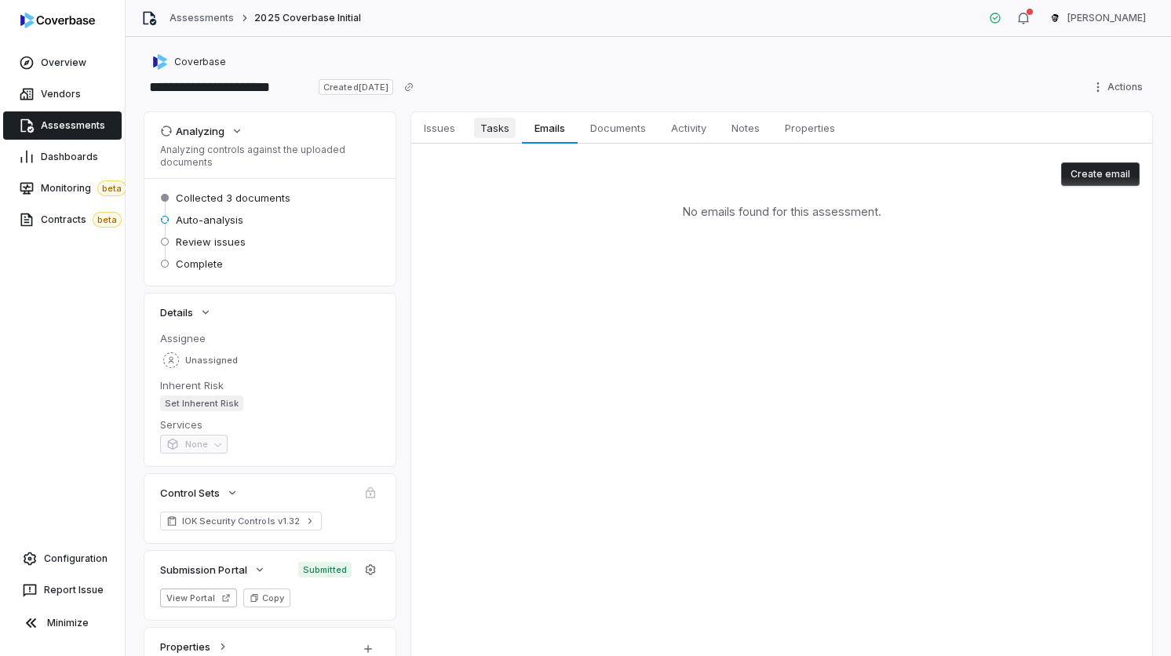
click at [497, 126] on span "Tasks" at bounding box center [495, 128] width 42 height 20
click at [469, 126] on link "Tasks Tasks" at bounding box center [495, 127] width 54 height 31
click at [463, 132] on link "Issues Issues" at bounding box center [439, 127] width 57 height 31
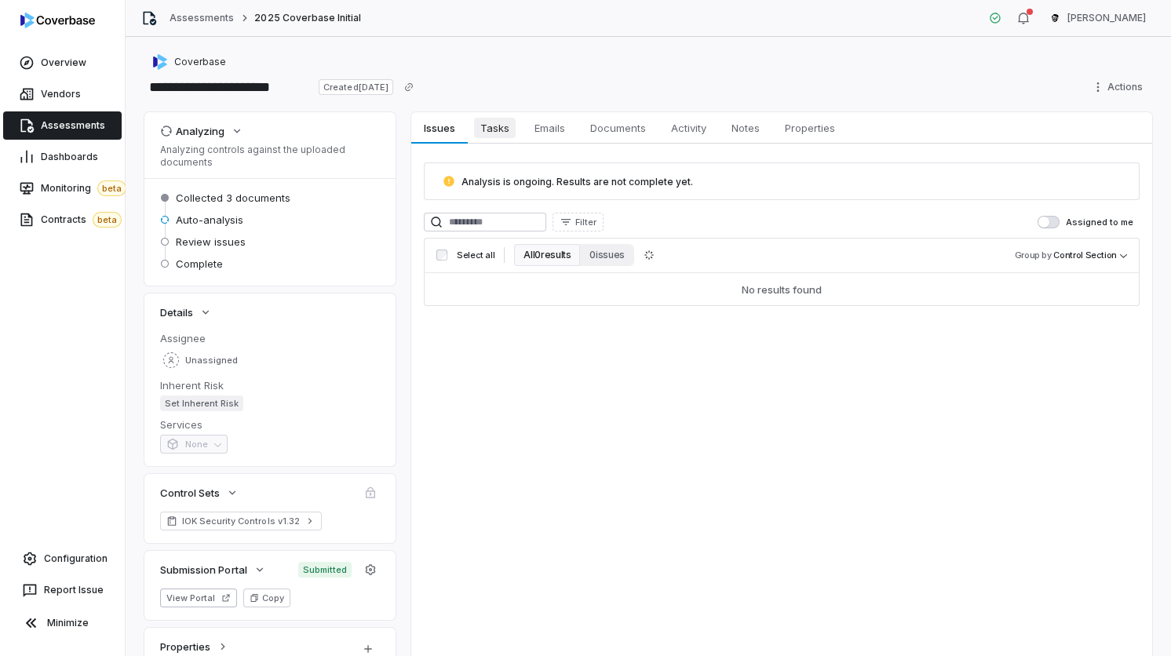
click at [482, 119] on span "Tasks" at bounding box center [495, 128] width 42 height 20
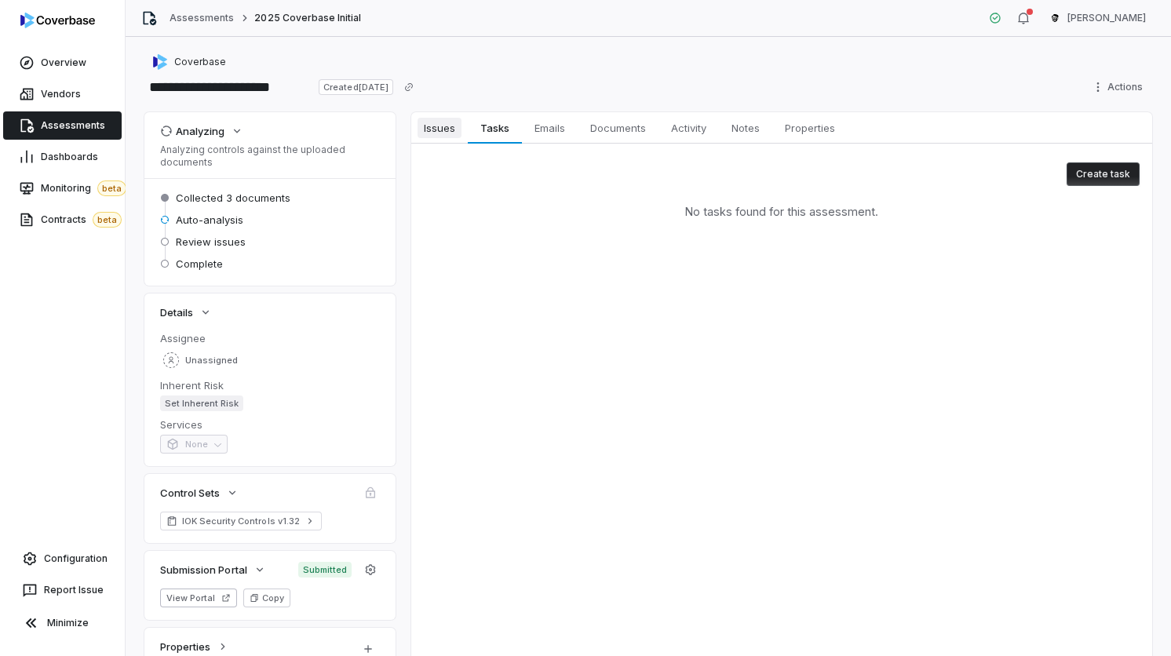
click at [455, 122] on span "Issues" at bounding box center [440, 128] width 44 height 20
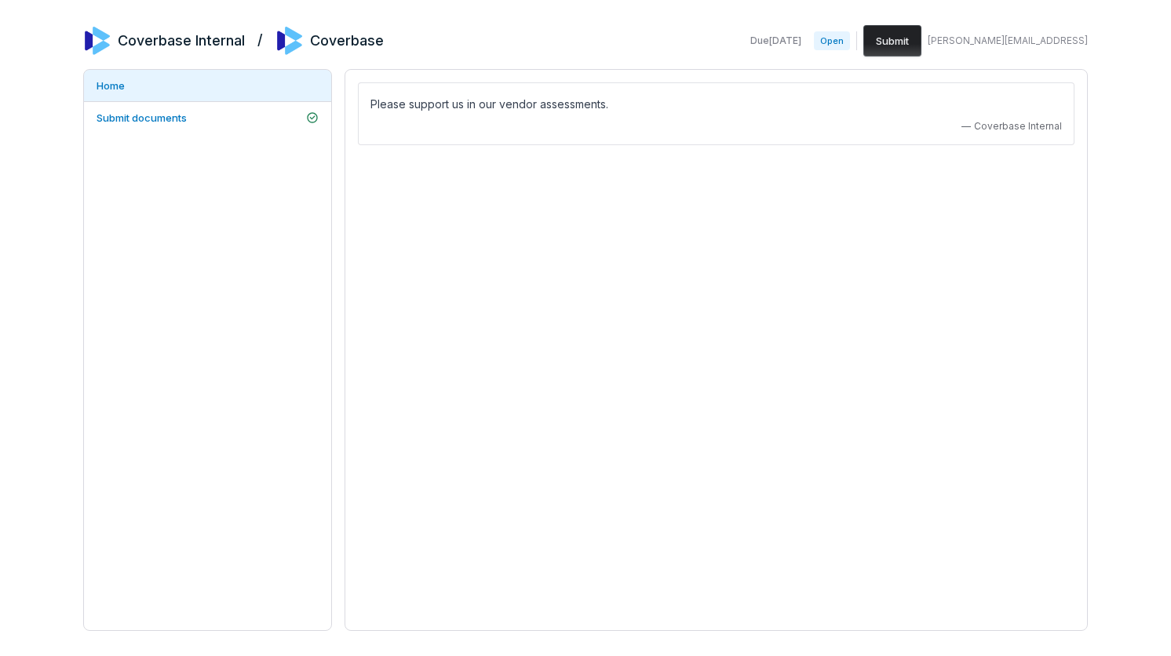
click at [921, 42] on button "Submit" at bounding box center [892, 40] width 58 height 31
click at [925, 192] on div "Please support us in our vendor assessments. — Coverbase Internal" at bounding box center [716, 348] width 743 height 565
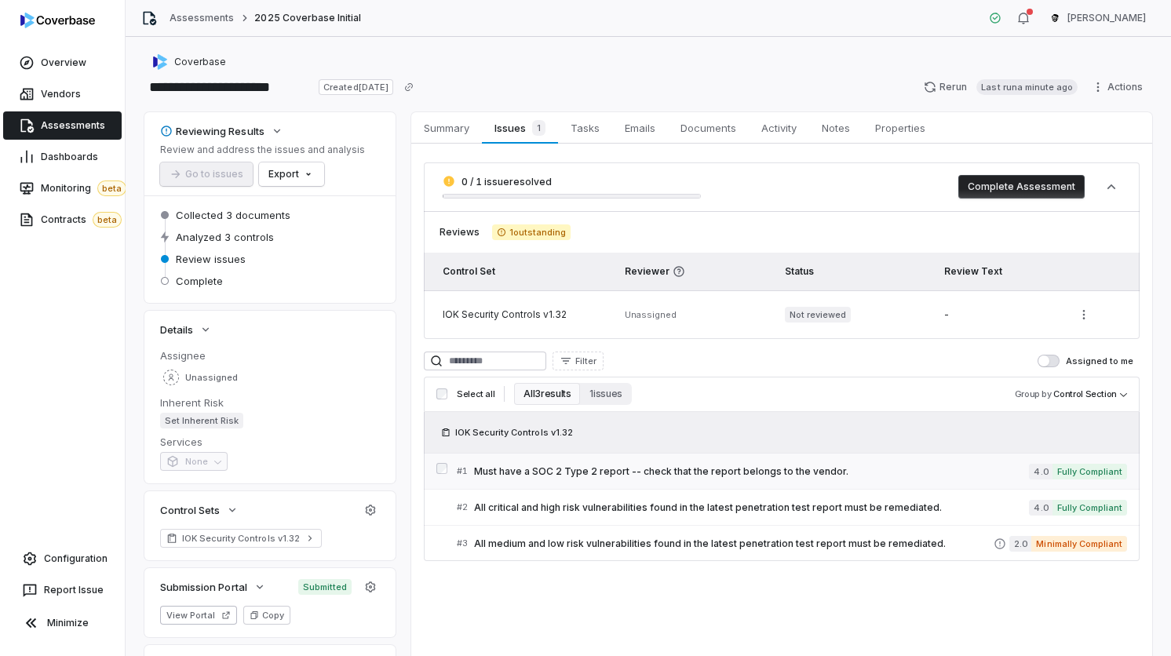
click at [732, 467] on span "Must have a SOC 2 Type 2 report -- check that the report belongs to the vendor." at bounding box center [751, 471] width 555 height 13
click at [294, 170] on html "**********" at bounding box center [585, 328] width 1171 height 656
click at [334, 213] on div "Export as PDF" at bounding box center [318, 207] width 111 height 25
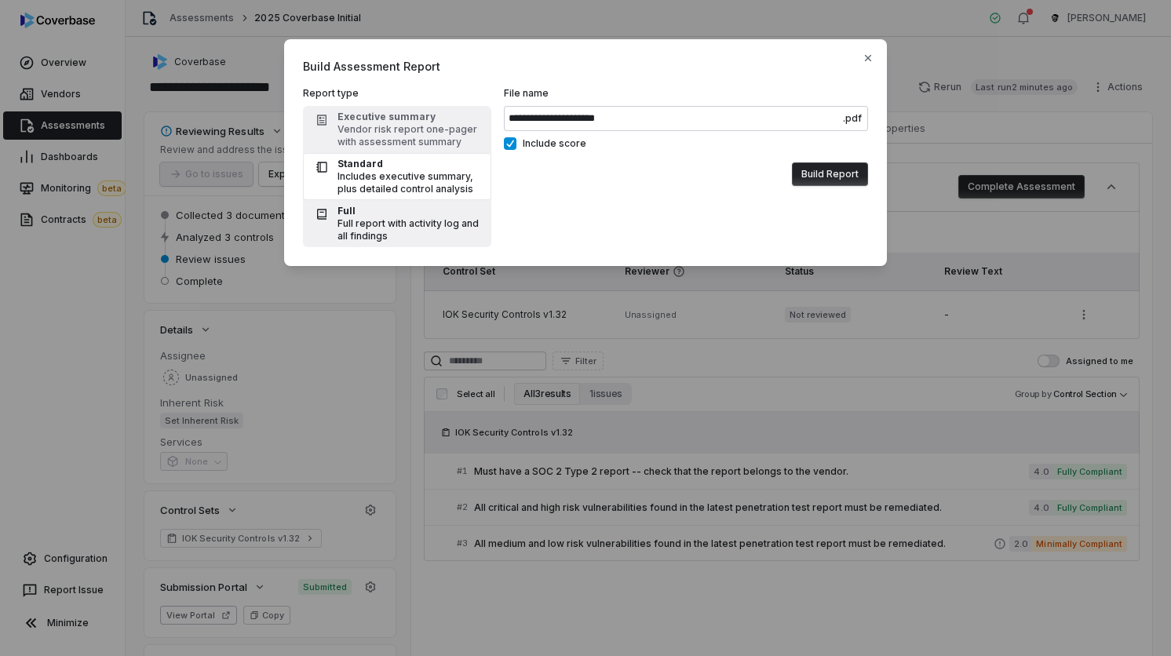
click at [484, 227] on button "Full Full report with activity log and all findings" at bounding box center [397, 223] width 188 height 47
type input "**********"
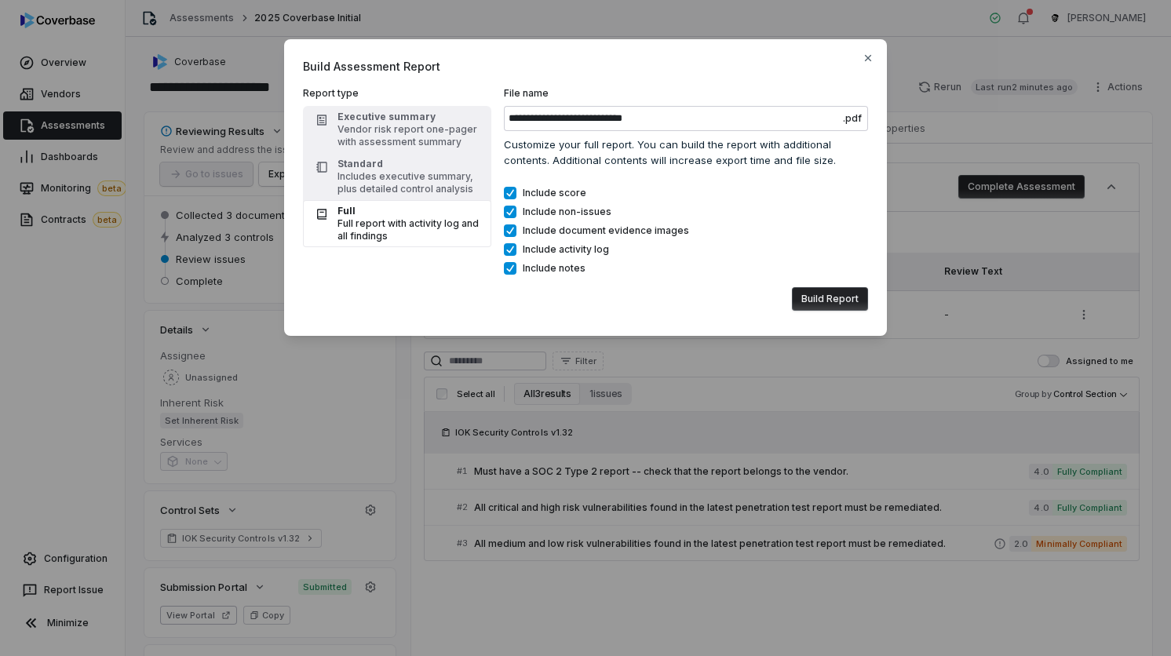
click at [805, 300] on button "Build Report" at bounding box center [830, 299] width 76 height 24
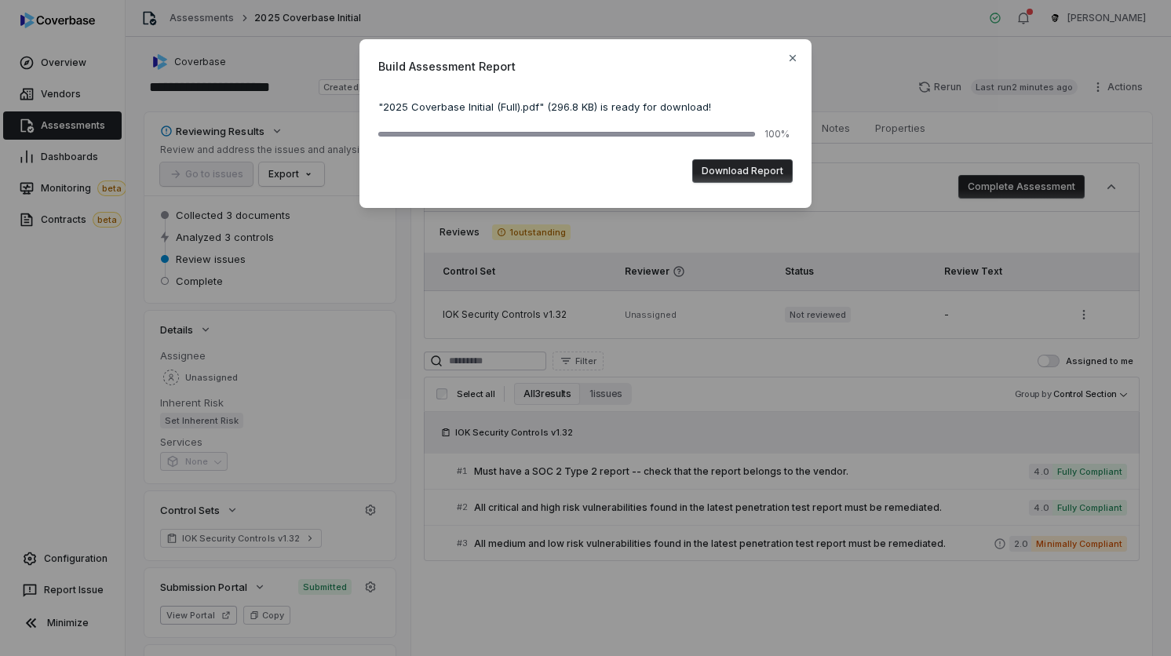
click at [736, 178] on button "Download Report" at bounding box center [742, 171] width 100 height 24
click at [793, 53] on icon "button" at bounding box center [792, 58] width 13 height 13
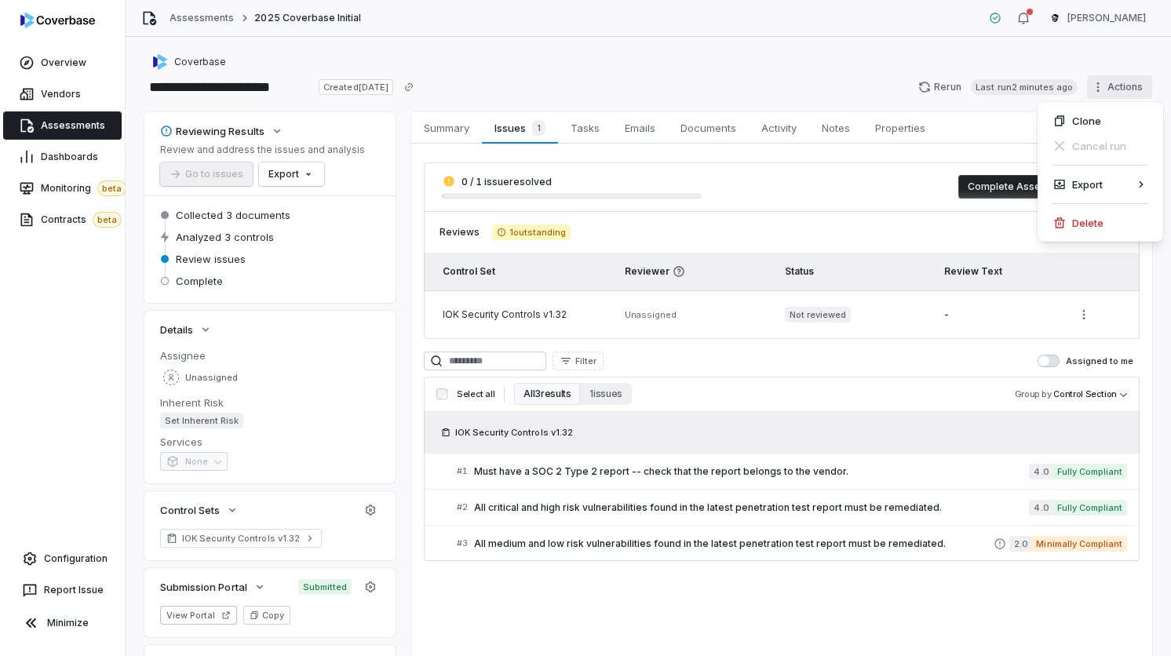
click at [1123, 84] on html "**********" at bounding box center [585, 328] width 1171 height 656
click at [1096, 229] on div "Delete" at bounding box center [1100, 222] width 113 height 25
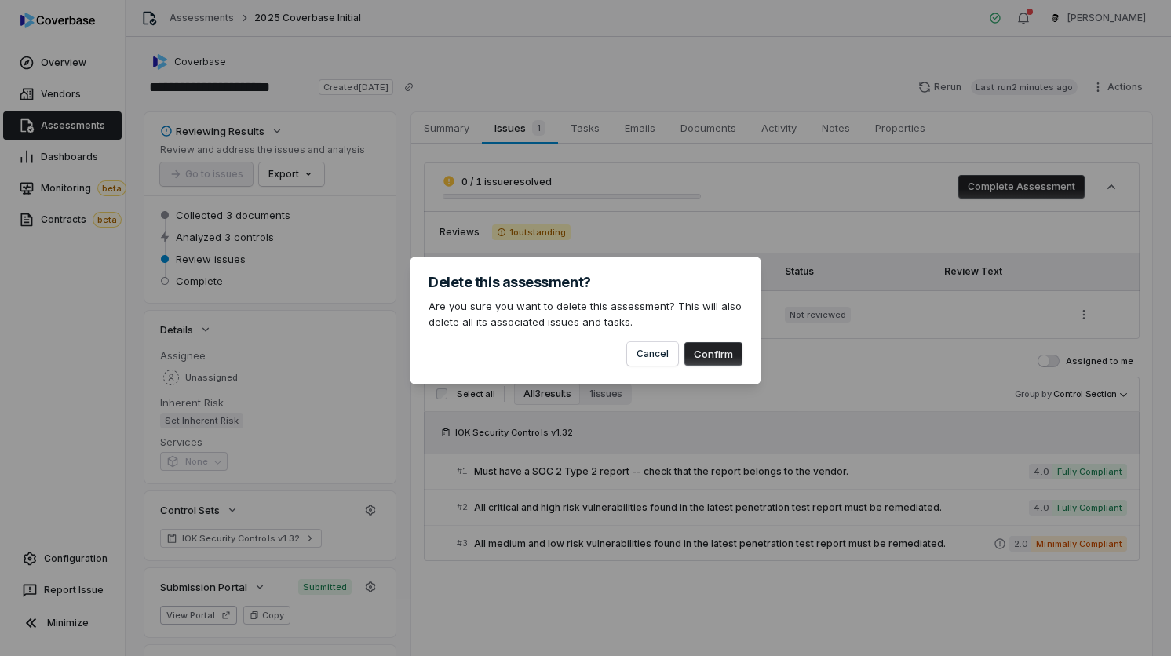
click at [706, 347] on button "Confirm" at bounding box center [713, 354] width 58 height 24
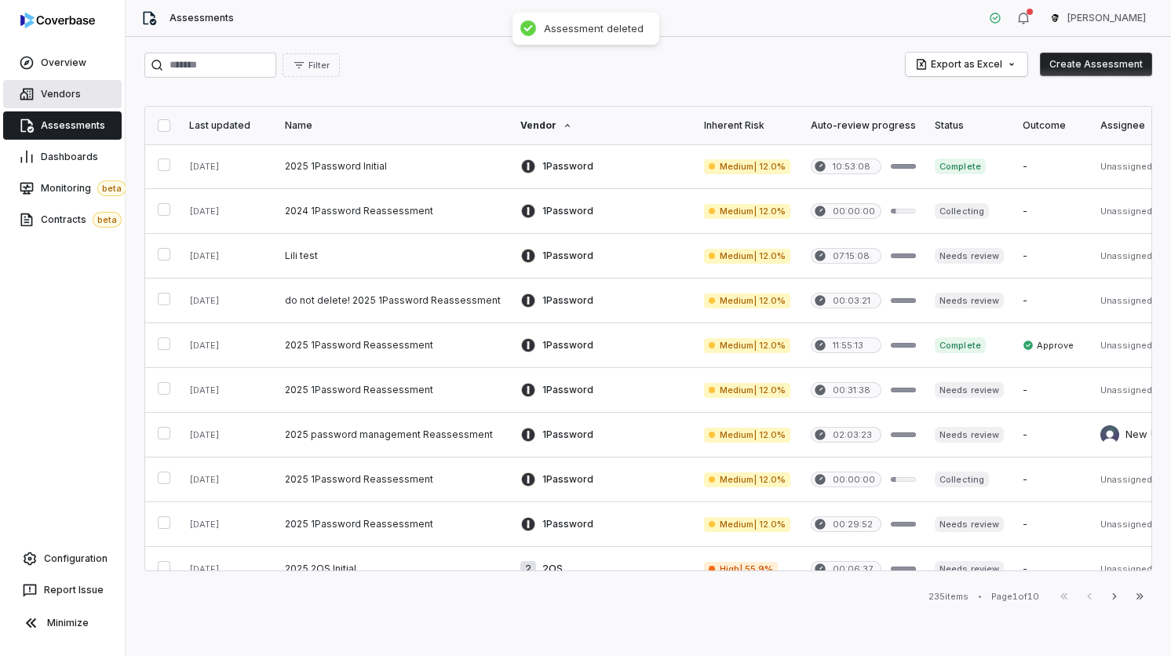
click at [57, 87] on link "Vendors" at bounding box center [62, 94] width 119 height 28
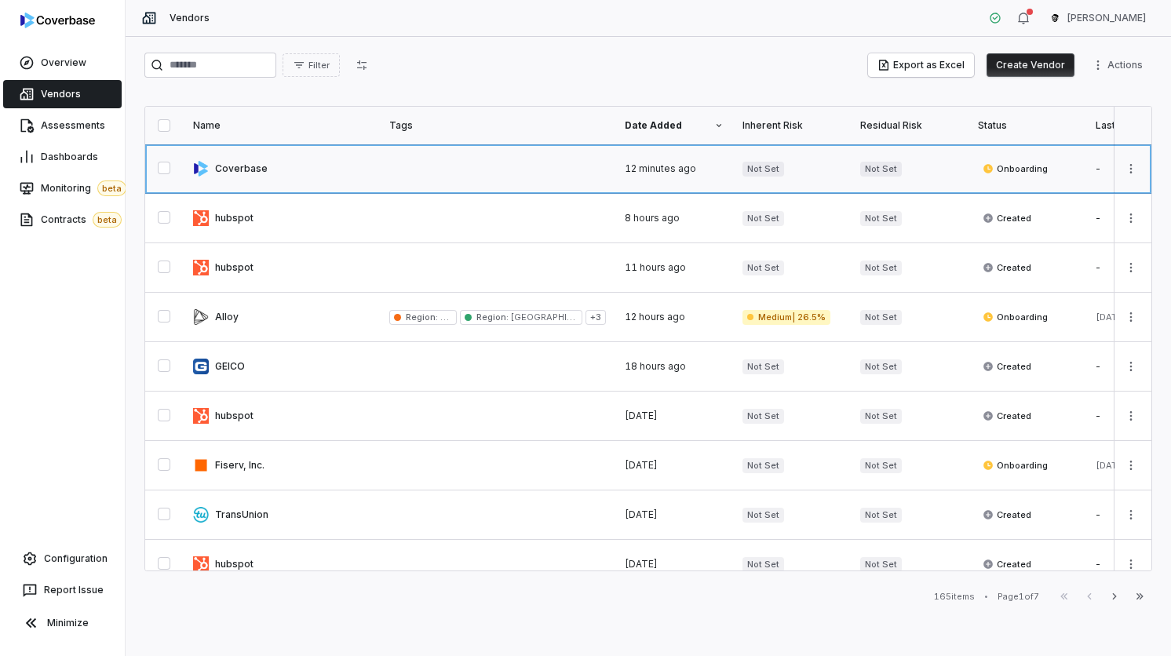
click at [405, 148] on link at bounding box center [497, 168] width 235 height 49
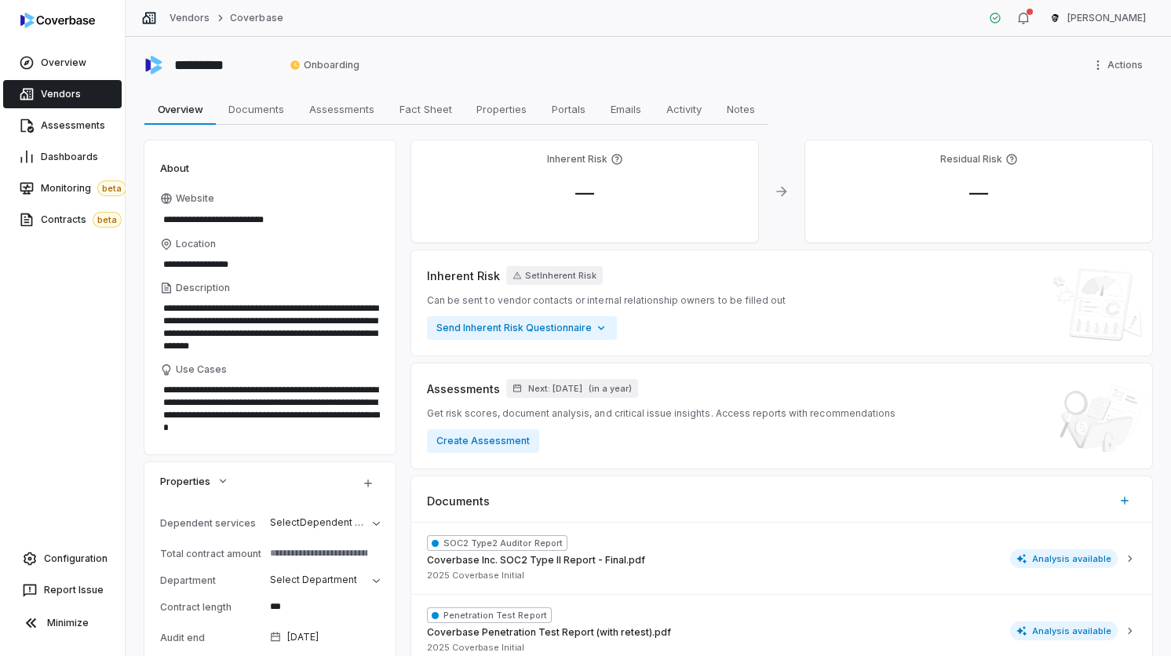
click at [1123, 70] on html "**********" at bounding box center [585, 328] width 1171 height 656
click at [1102, 129] on div "Delete" at bounding box center [1087, 123] width 100 height 25
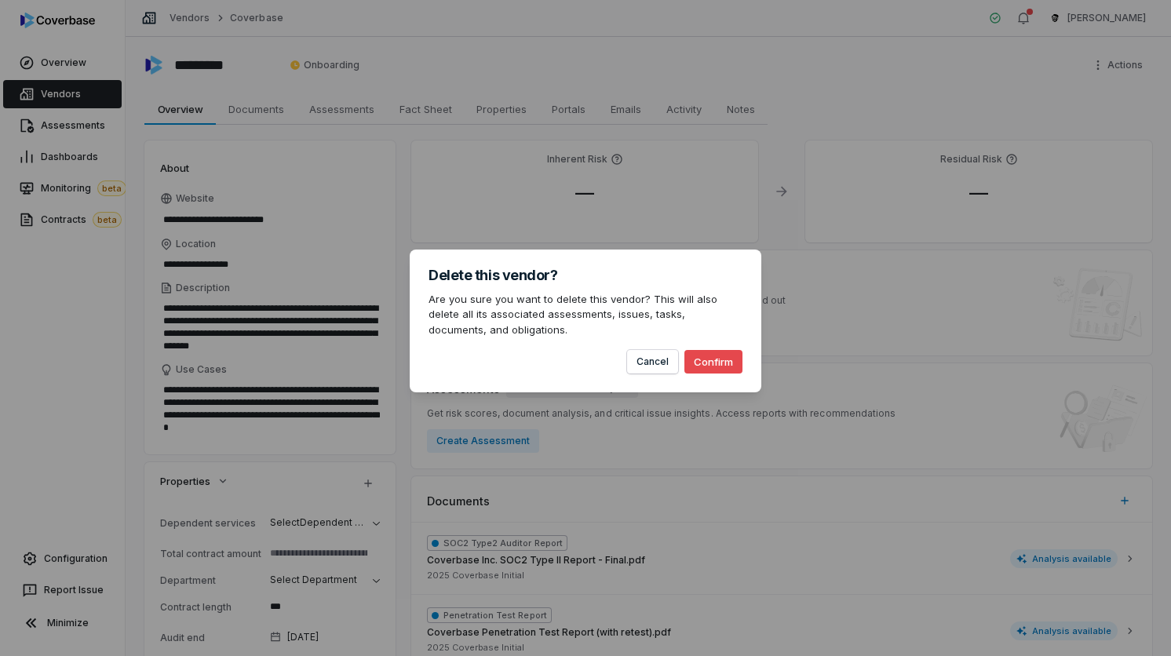
click at [699, 352] on button "Confirm" at bounding box center [713, 362] width 58 height 24
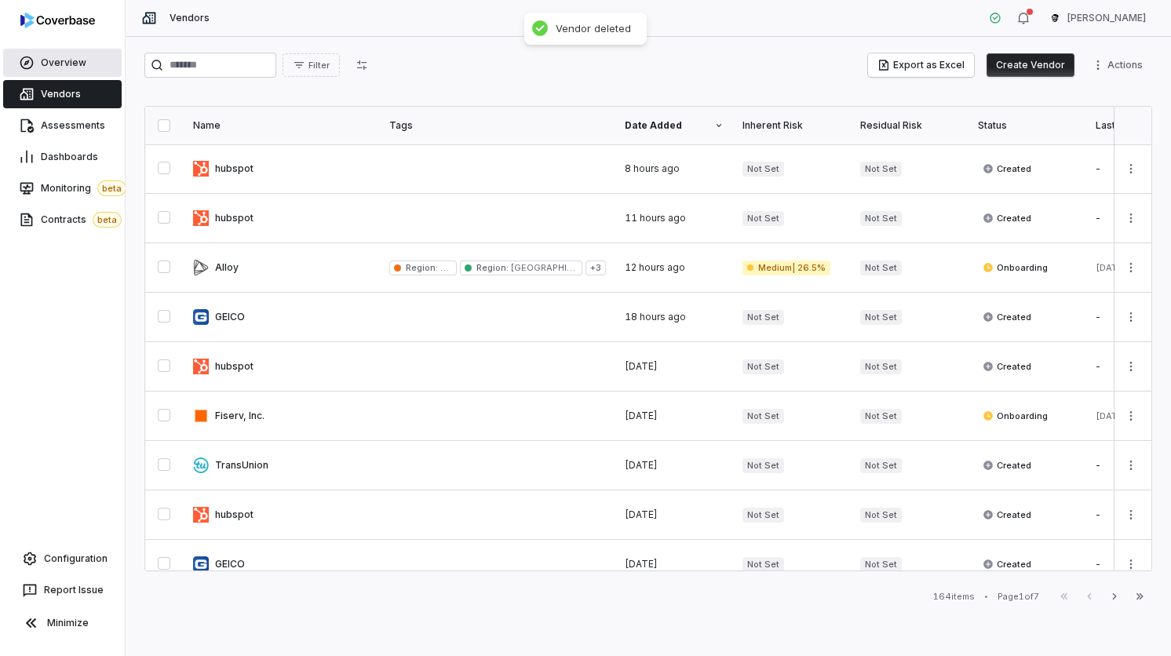
click at [71, 60] on span "Overview" at bounding box center [64, 63] width 46 height 13
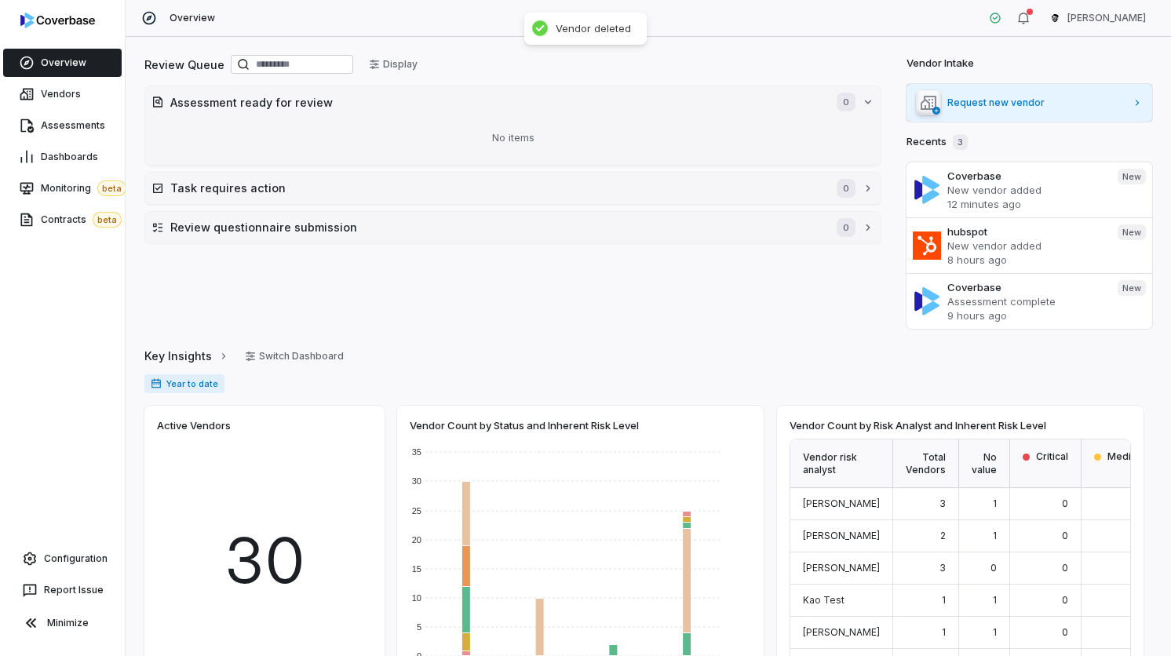
click at [1003, 91] on link "Request new vendor" at bounding box center [1029, 103] width 246 height 38
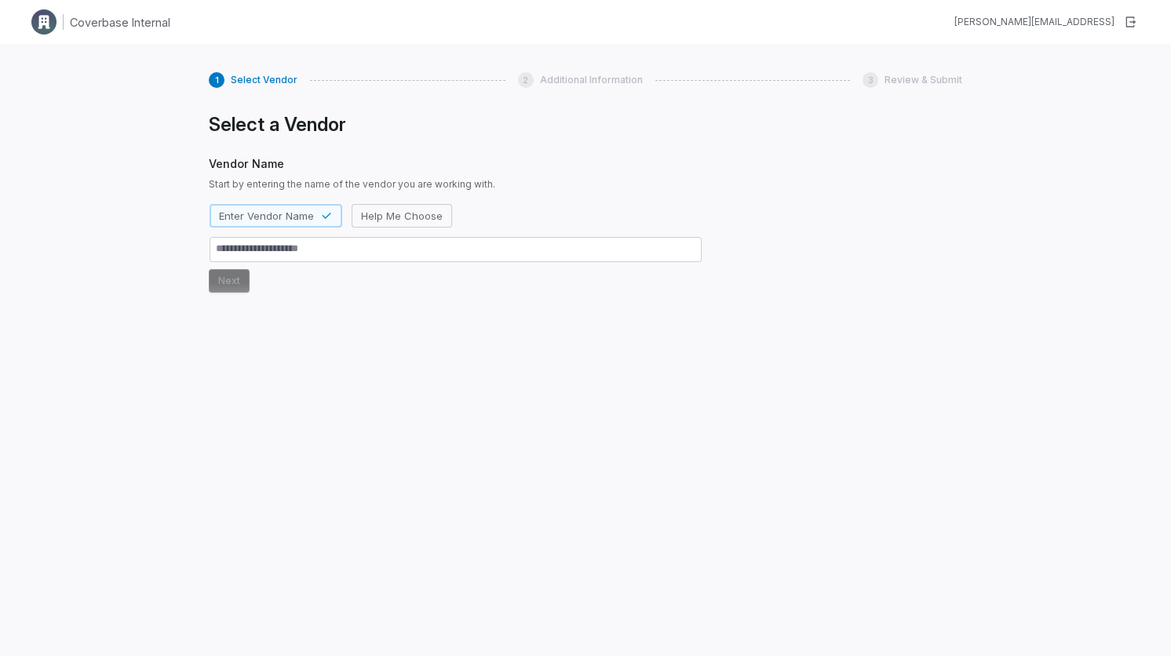
type textarea "*"
type textarea "**"
type textarea "*"
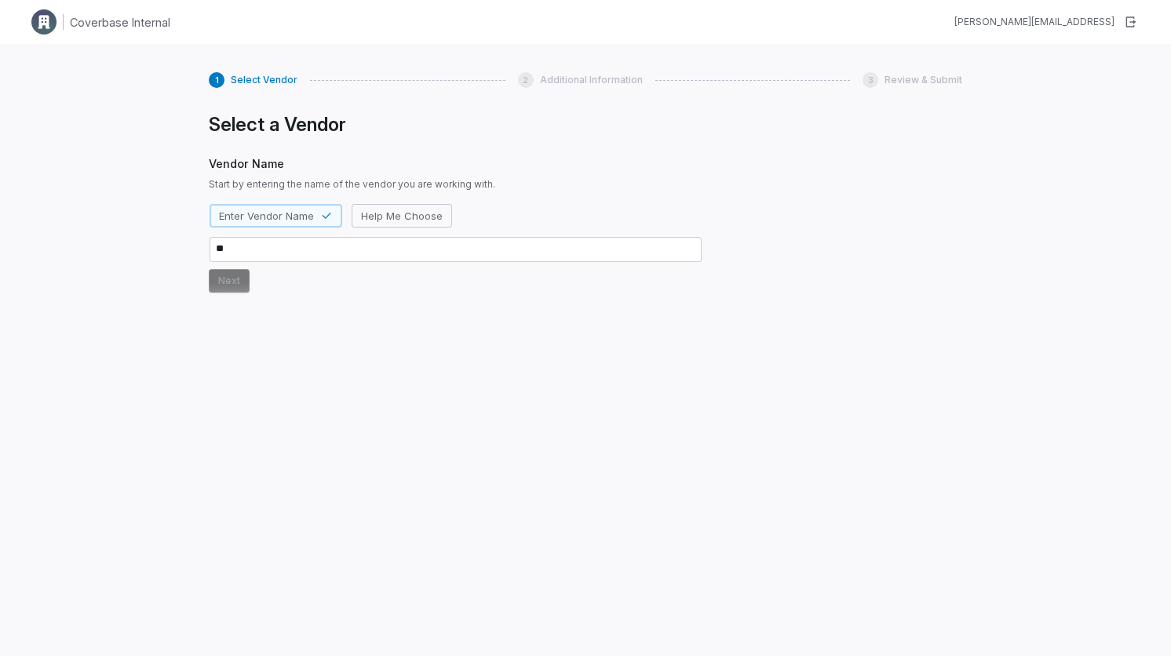
type textarea "***"
type textarea "*"
type textarea "****"
click at [224, 286] on button "Next" at bounding box center [229, 281] width 41 height 24
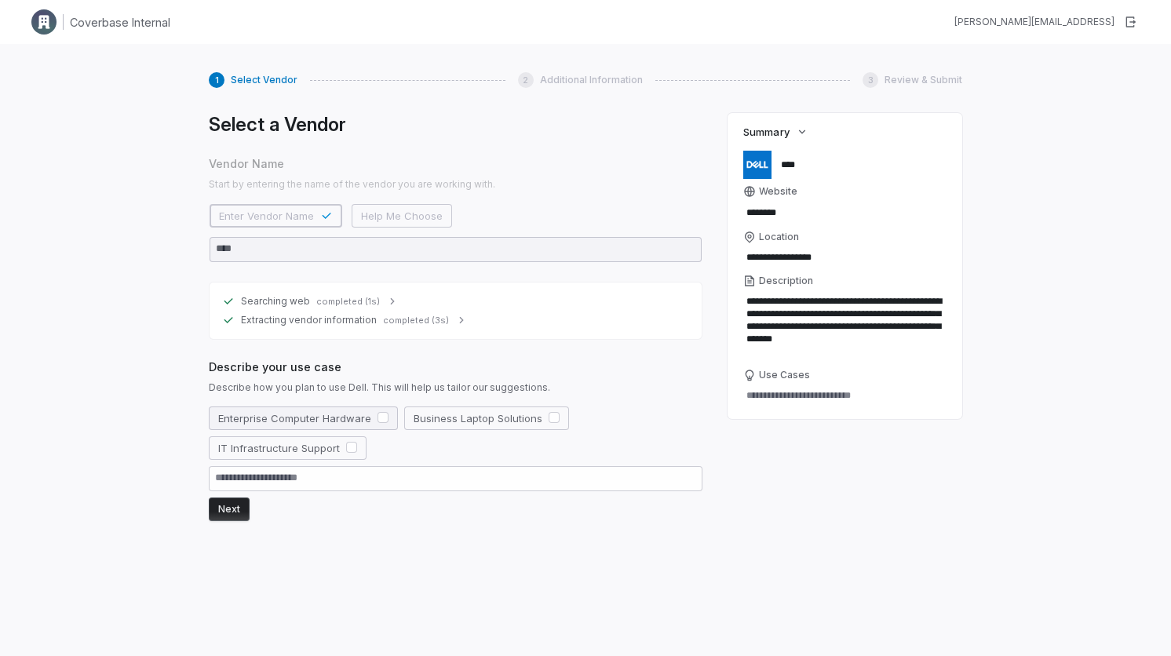
click at [319, 413] on button "Enterprise Computer Hardware" at bounding box center [303, 419] width 189 height 24
click at [228, 518] on button "Next" at bounding box center [229, 510] width 41 height 24
drag, startPoint x: 237, startPoint y: 501, endPoint x: 275, endPoint y: 501, distance: 37.7
click at [237, 501] on button "Next" at bounding box center [229, 510] width 41 height 24
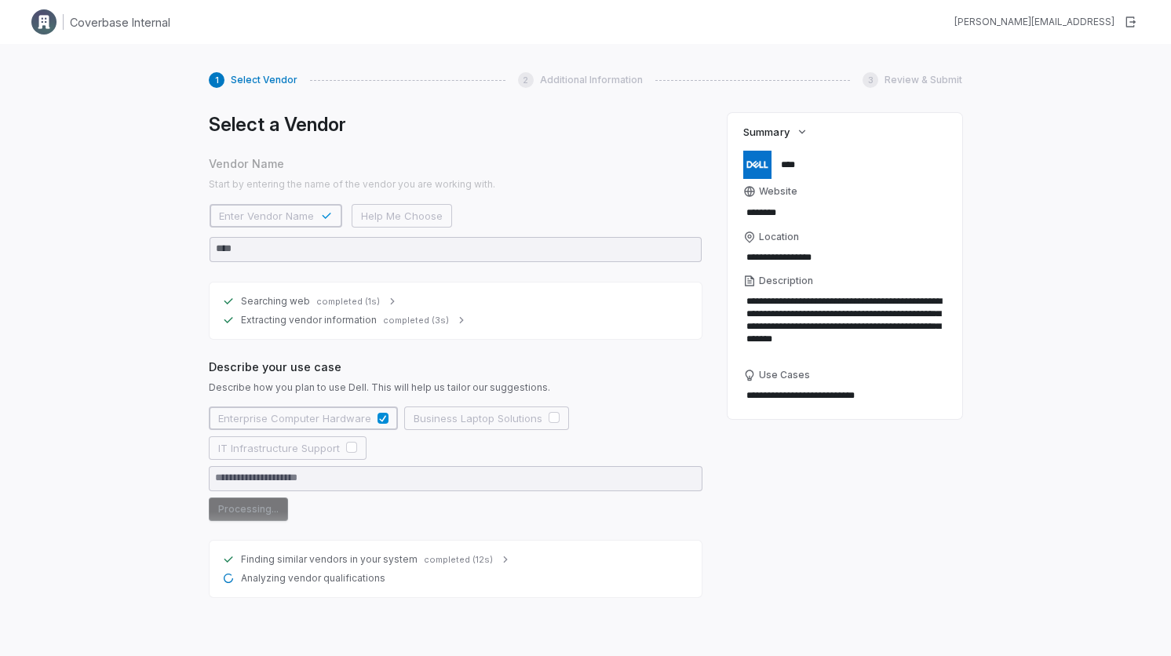
click at [312, 578] on span "Analyzing vendor qualifications" at bounding box center [313, 578] width 144 height 13
type textarea "*"
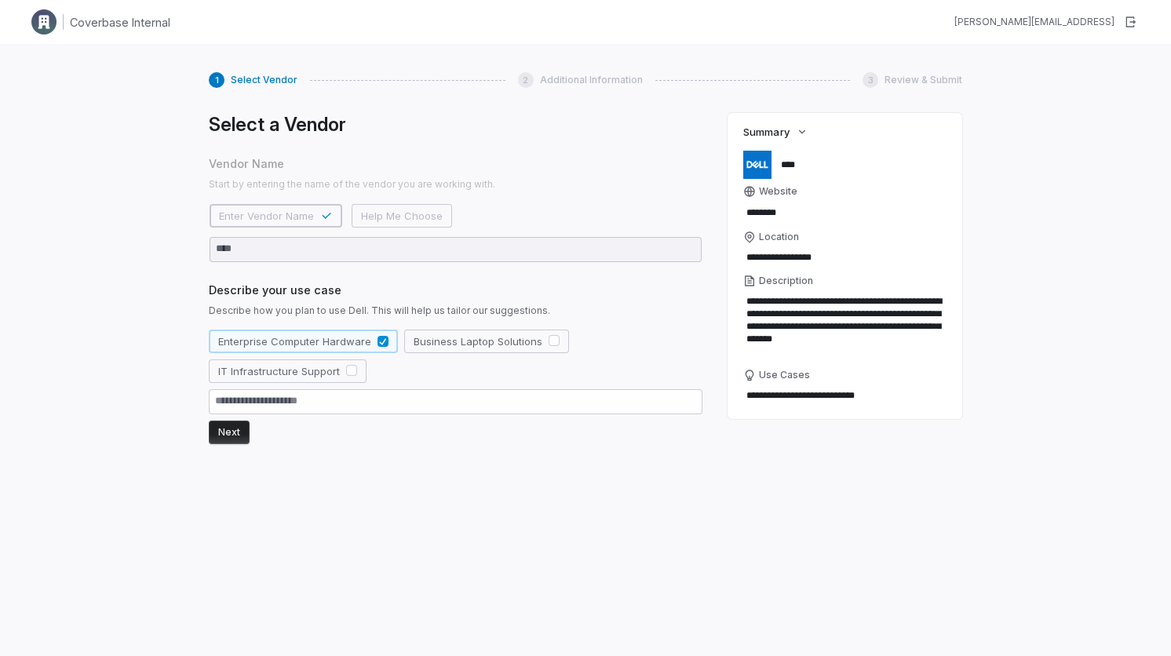
click at [243, 431] on button "Next" at bounding box center [229, 433] width 41 height 24
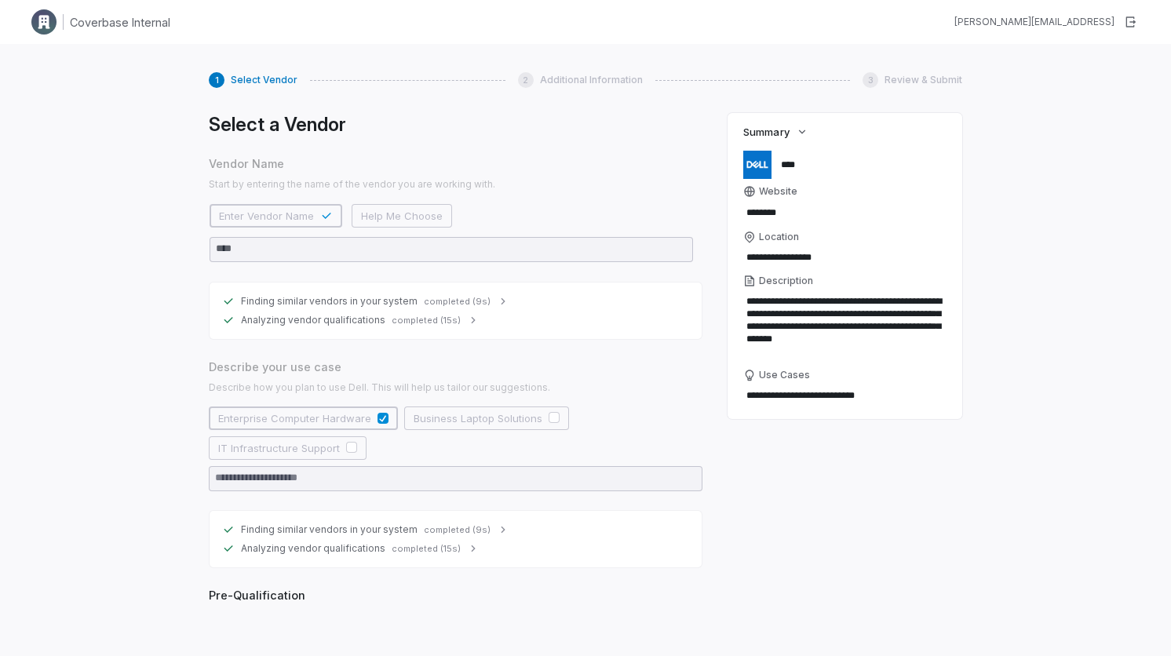
scroll to position [328, 0]
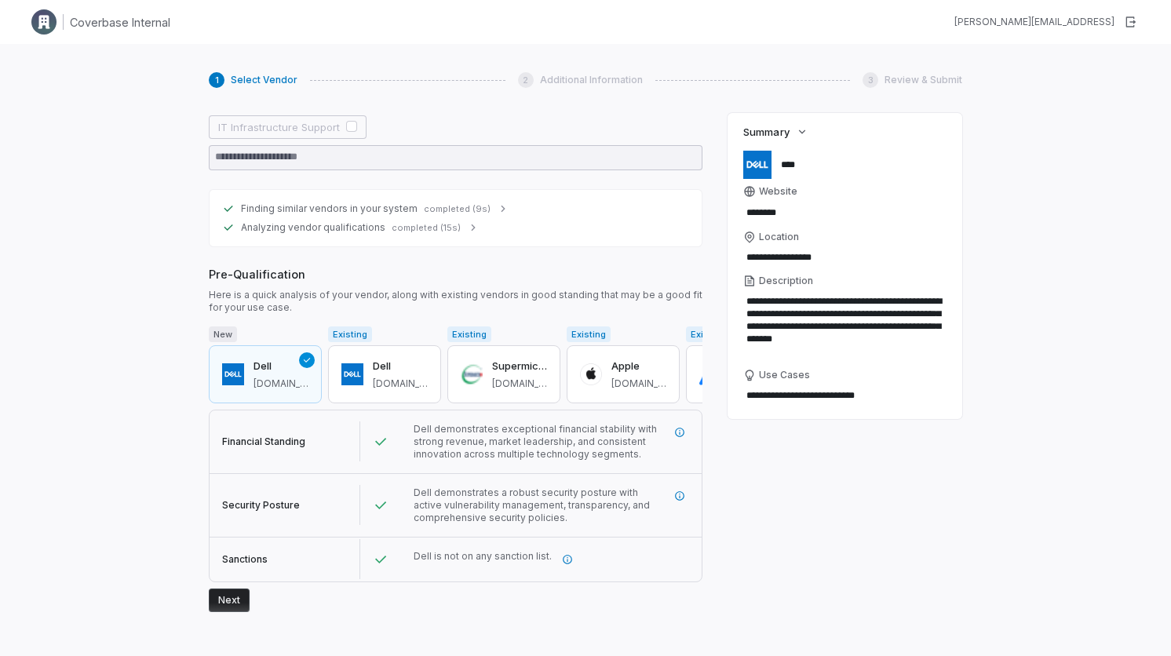
click at [237, 590] on button "Next" at bounding box center [229, 601] width 41 height 24
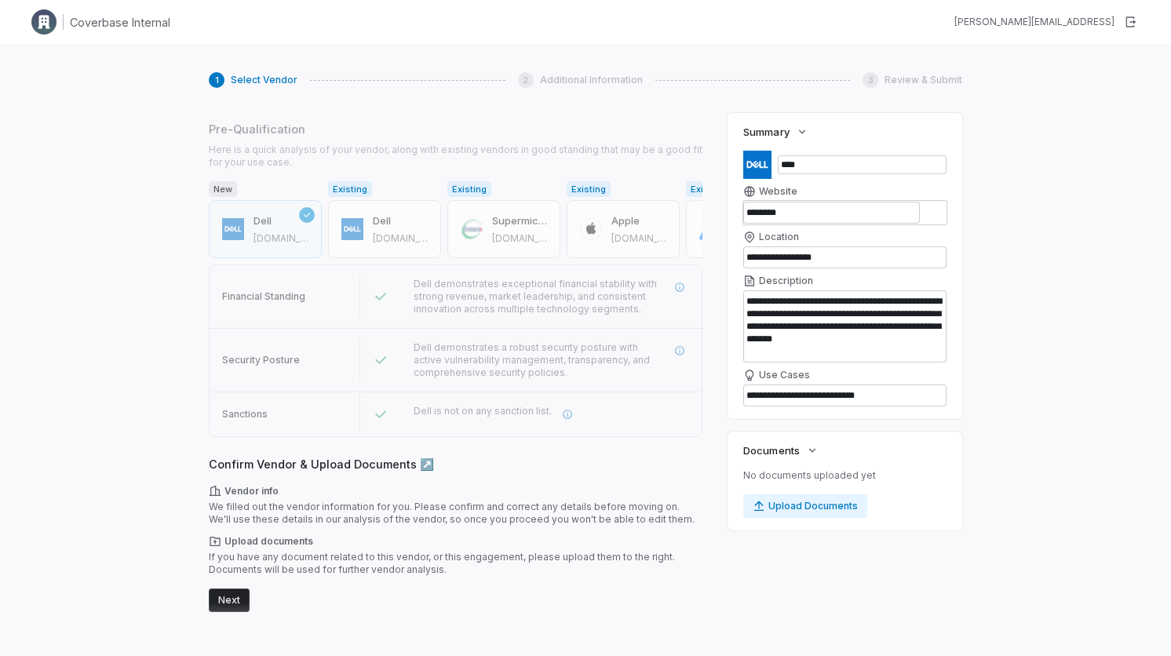
click at [246, 602] on button "Next" at bounding box center [229, 601] width 41 height 24
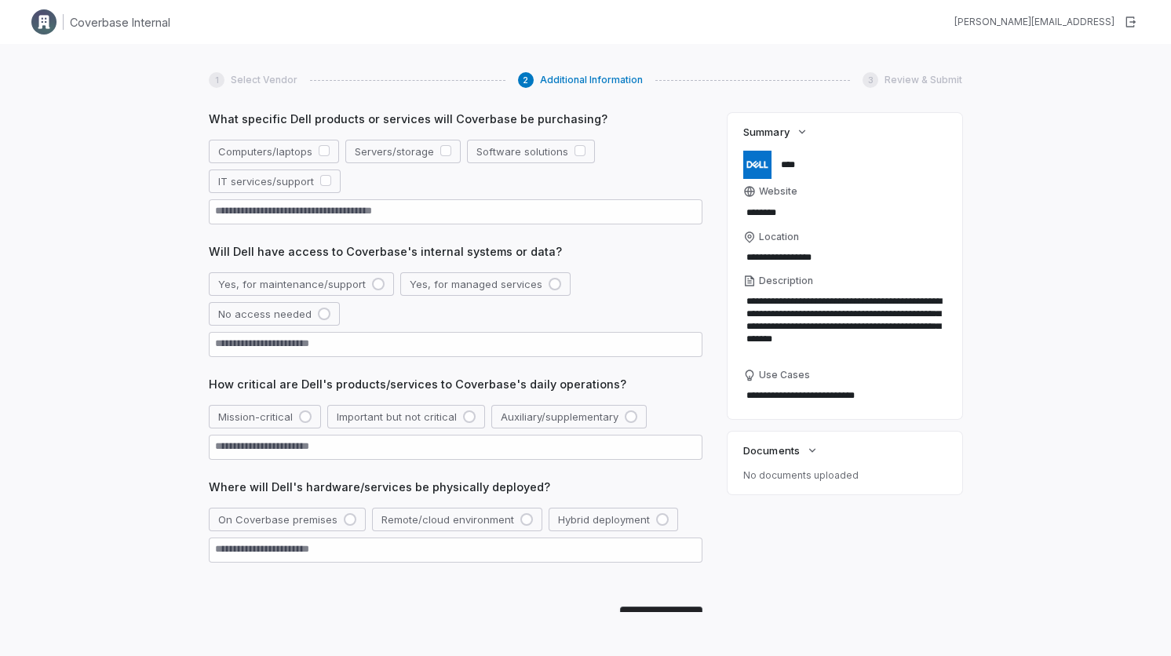
scroll to position [0, 0]
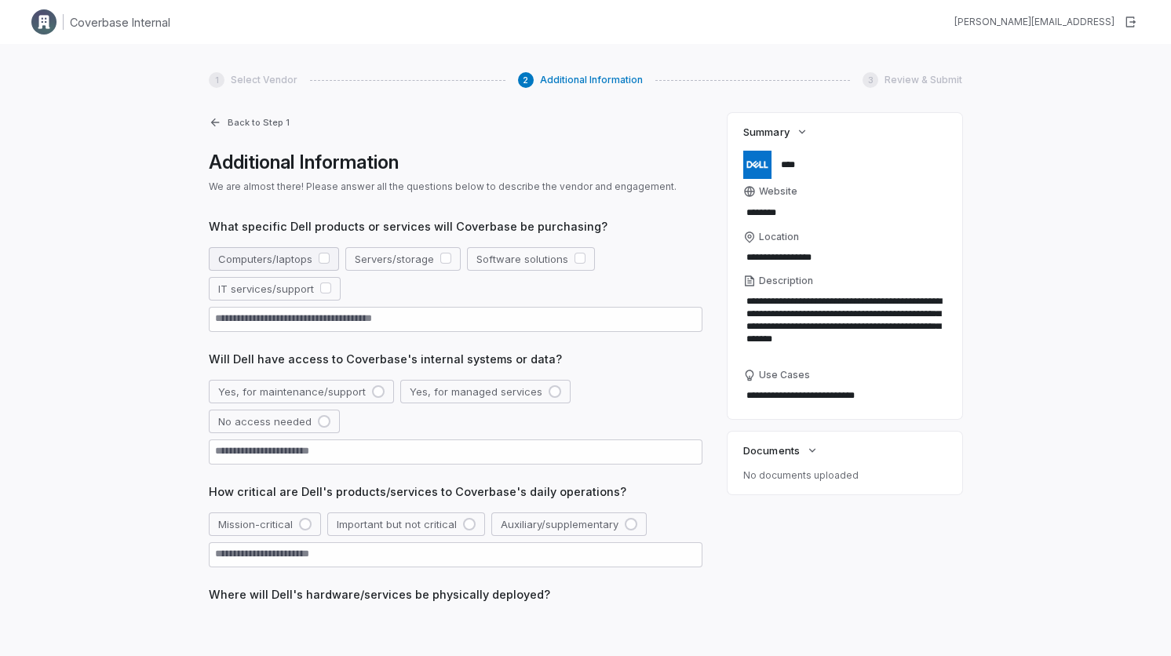
click at [305, 256] on button "Computers/laptops" at bounding box center [274, 259] width 130 height 24
click at [319, 392] on button "Yes, for maintenance/support" at bounding box center [301, 392] width 185 height 24
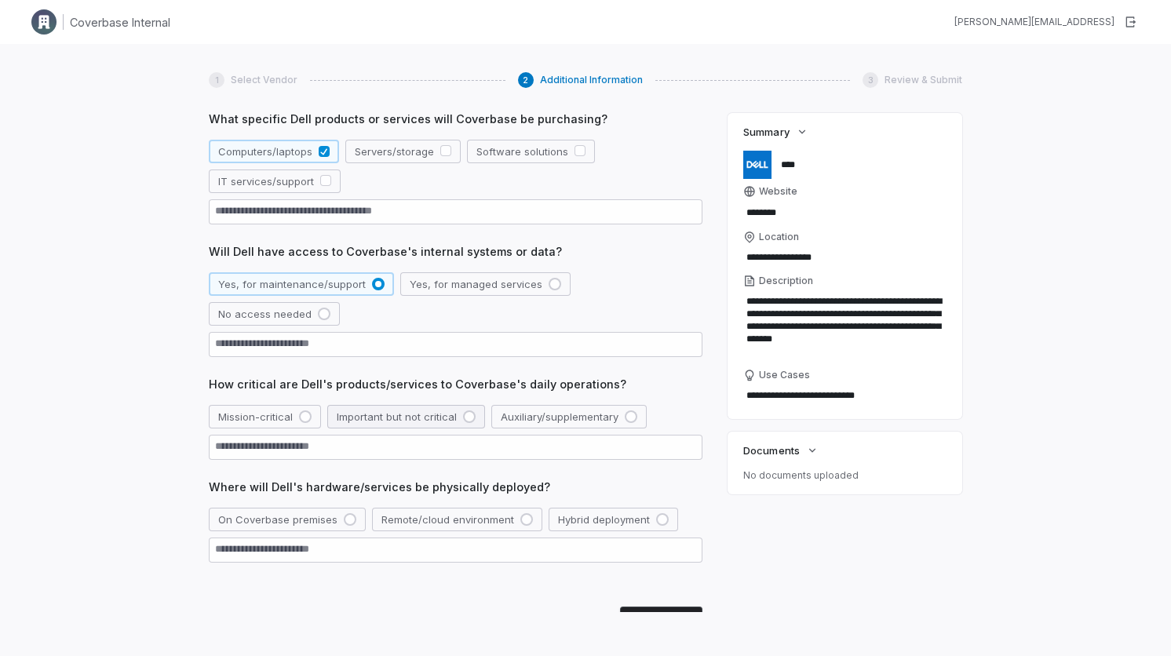
click at [388, 407] on button "Important but not critical" at bounding box center [406, 417] width 158 height 24
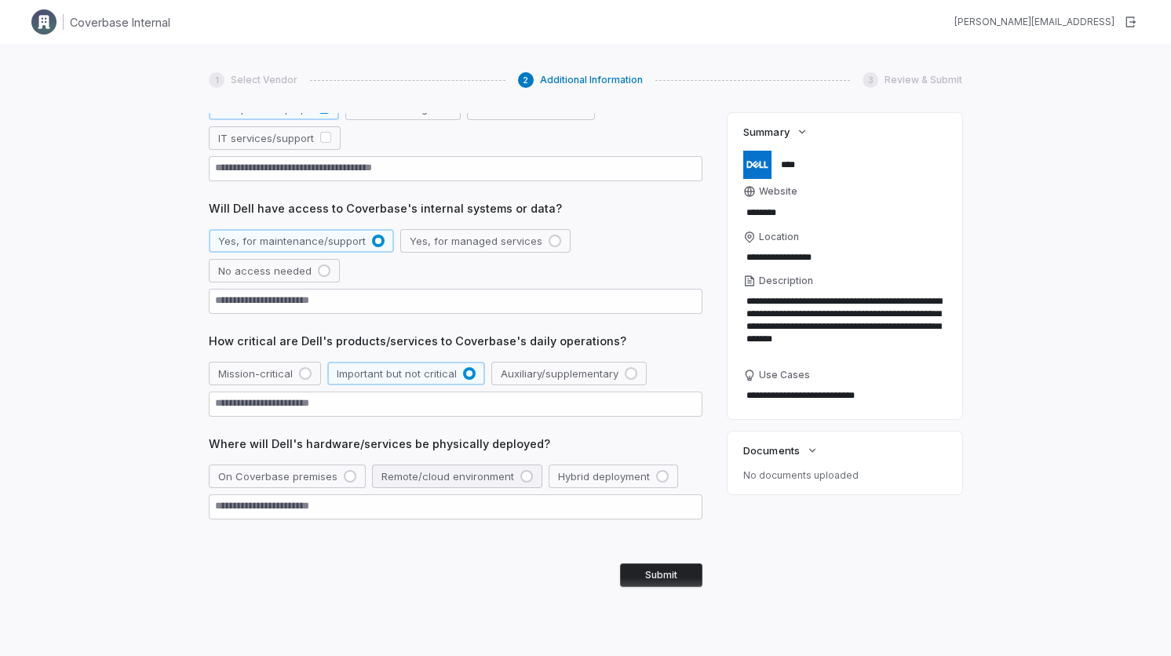
click at [477, 480] on button "Remote/cloud environment" at bounding box center [457, 477] width 170 height 24
click at [628, 568] on button "Submit" at bounding box center [661, 575] width 82 height 24
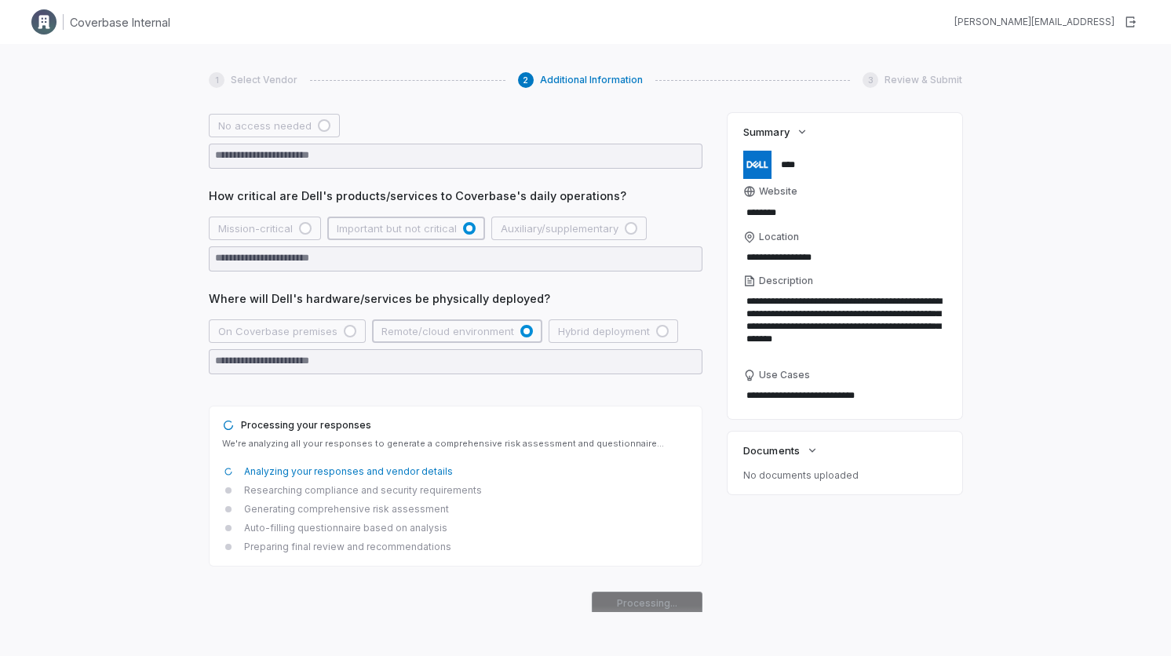
scroll to position [323, 0]
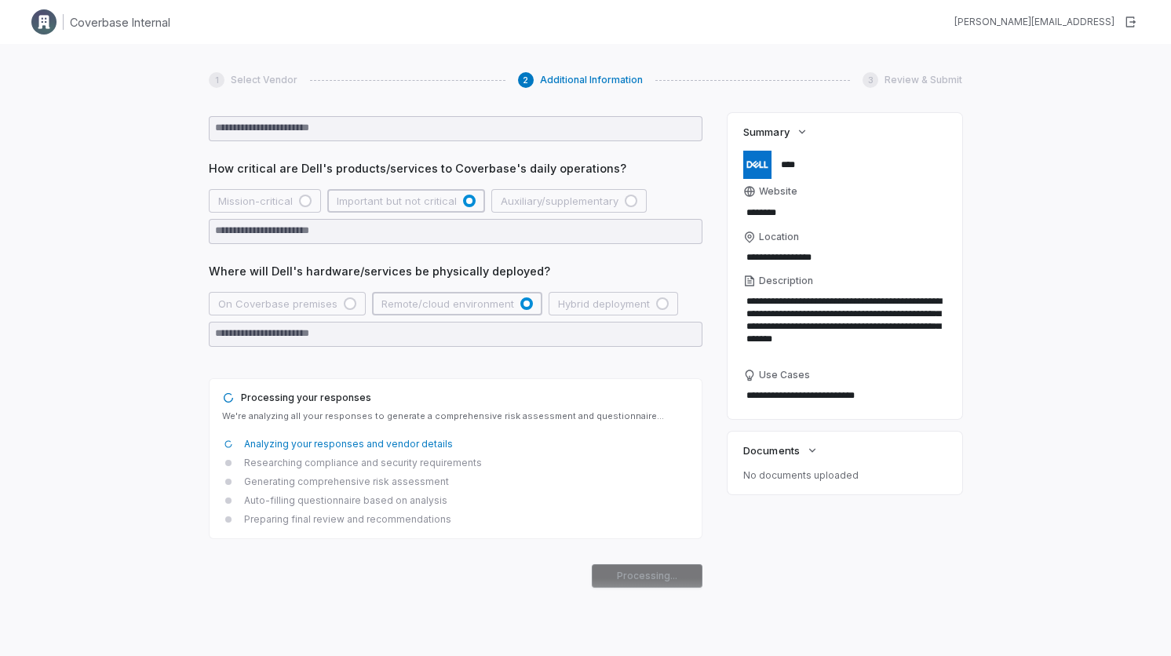
click at [628, 568] on div "Processing..." at bounding box center [456, 576] width 494 height 24
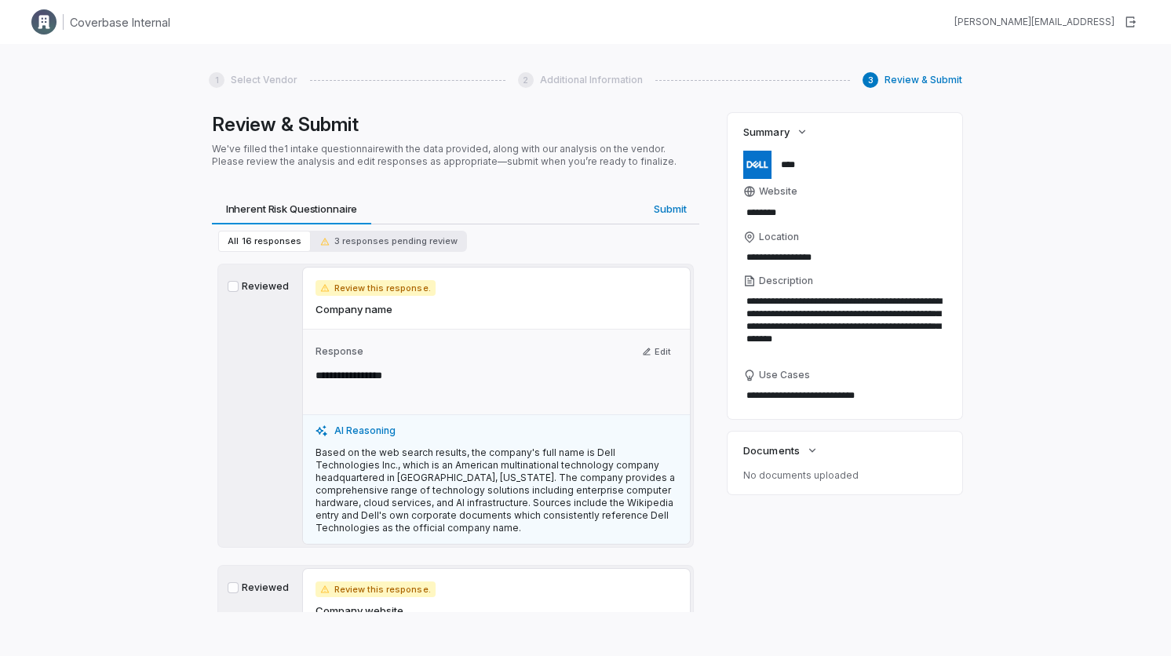
click at [285, 297] on div "Reviewed" at bounding box center [258, 406] width 75 height 276
click at [586, 288] on div "Review this response. Company name" at bounding box center [496, 298] width 387 height 61
click at [236, 280] on label "Reviewed" at bounding box center [259, 286] width 63 height 13
click at [236, 281] on button "Reviewed" at bounding box center [233, 286] width 11 height 11
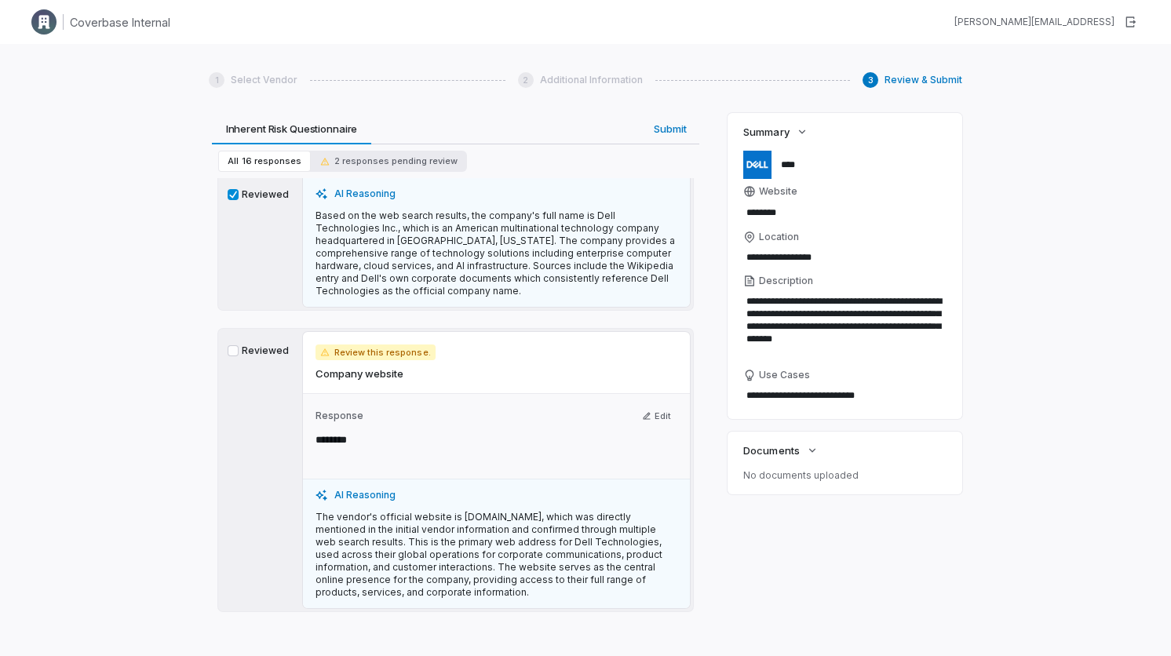
click at [265, 346] on label "Reviewed" at bounding box center [259, 351] width 63 height 13
click at [239, 346] on button "Reviewed" at bounding box center [233, 350] width 11 height 11
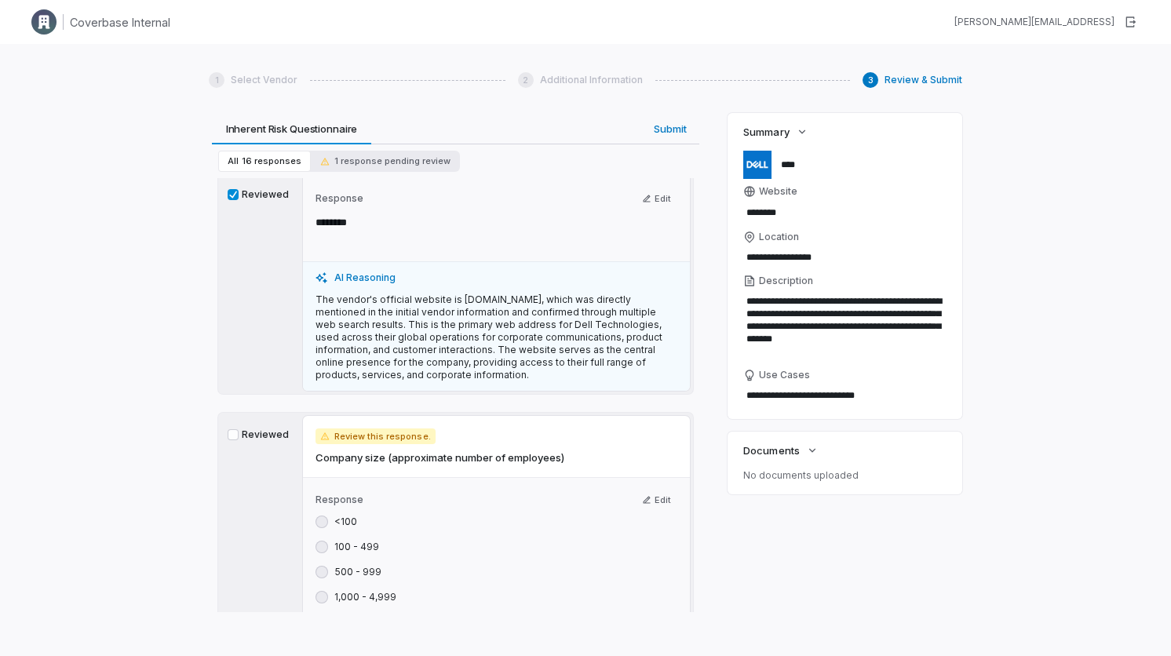
click at [271, 428] on div "Reviewed" at bounding box center [258, 633] width 75 height 435
click at [285, 434] on label "Reviewed" at bounding box center [259, 435] width 63 height 13
click at [239, 434] on button "Reviewed" at bounding box center [233, 434] width 11 height 11
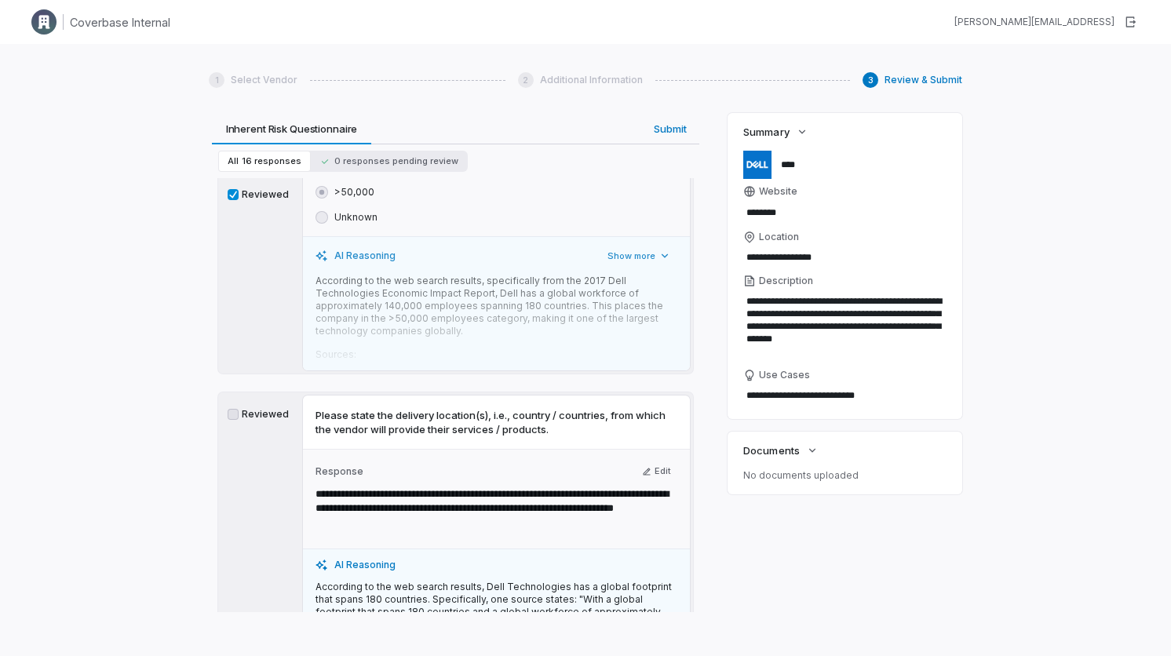
scroll to position [948, 0]
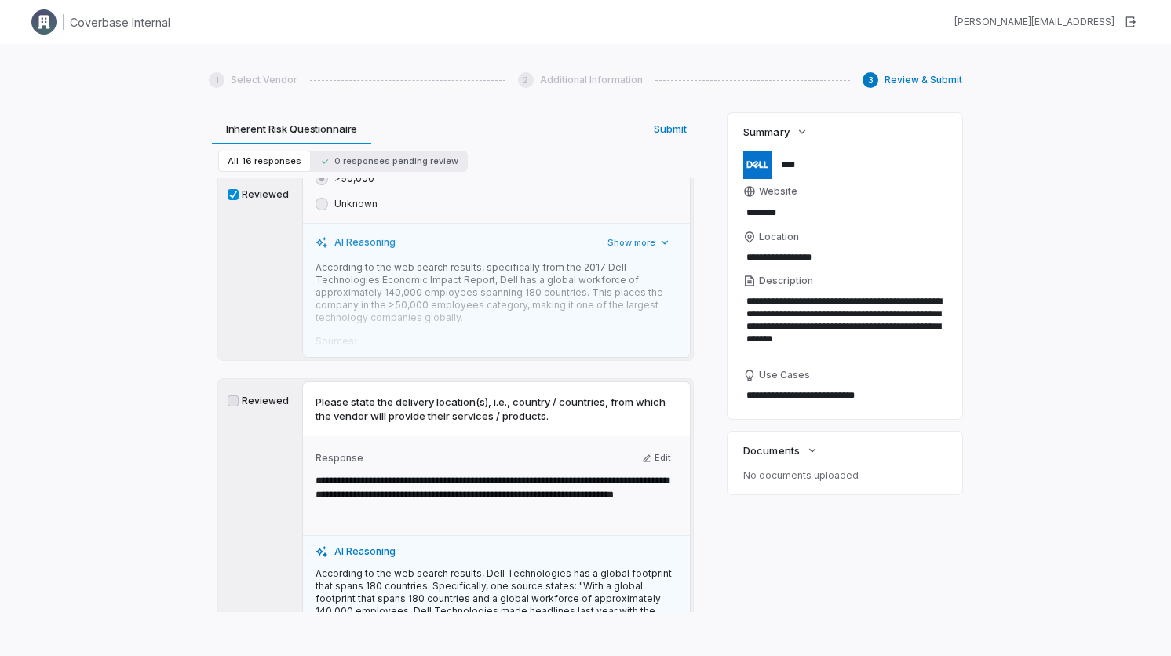
click at [278, 396] on label "Reviewed" at bounding box center [259, 401] width 63 height 13
click at [263, 397] on label "Reviewed" at bounding box center [259, 401] width 63 height 13
click at [270, 425] on div "Reviewed" at bounding box center [258, 548] width 75 height 333
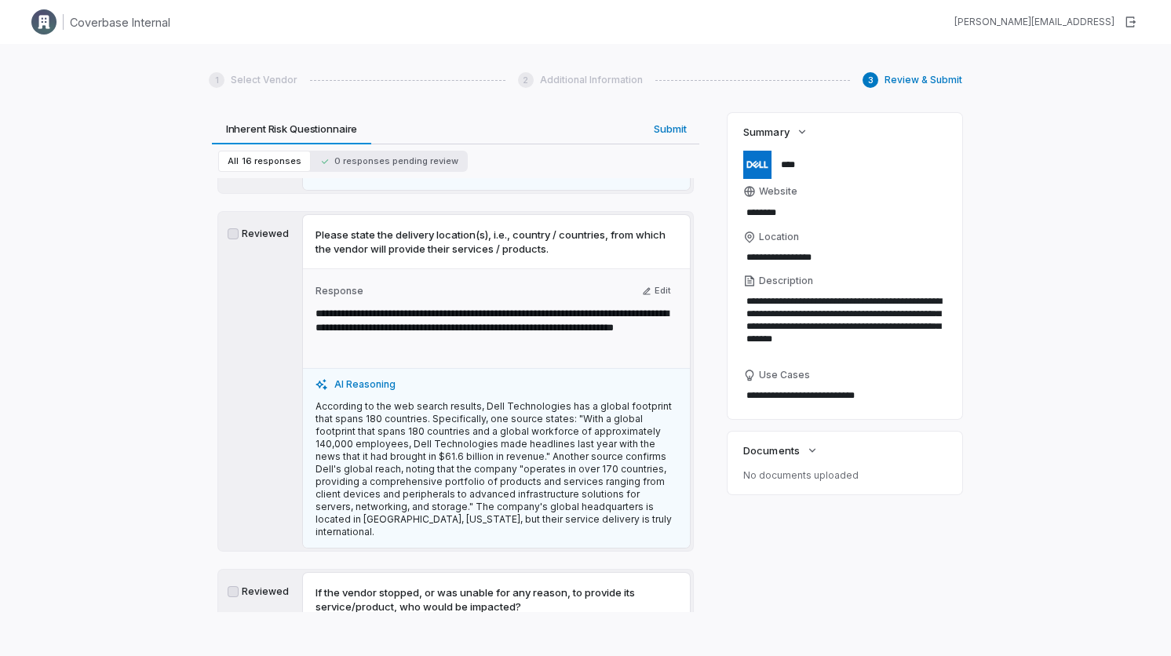
scroll to position [1112, 0]
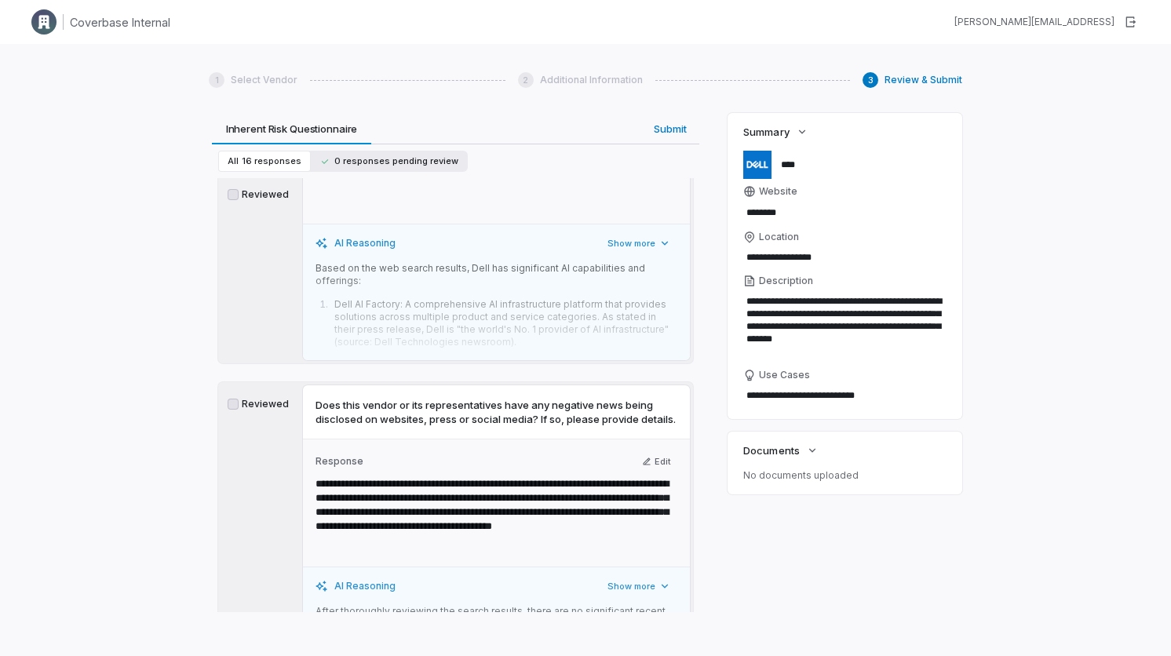
click at [352, 156] on span "0 responses pending review" at bounding box center [389, 161] width 138 height 12
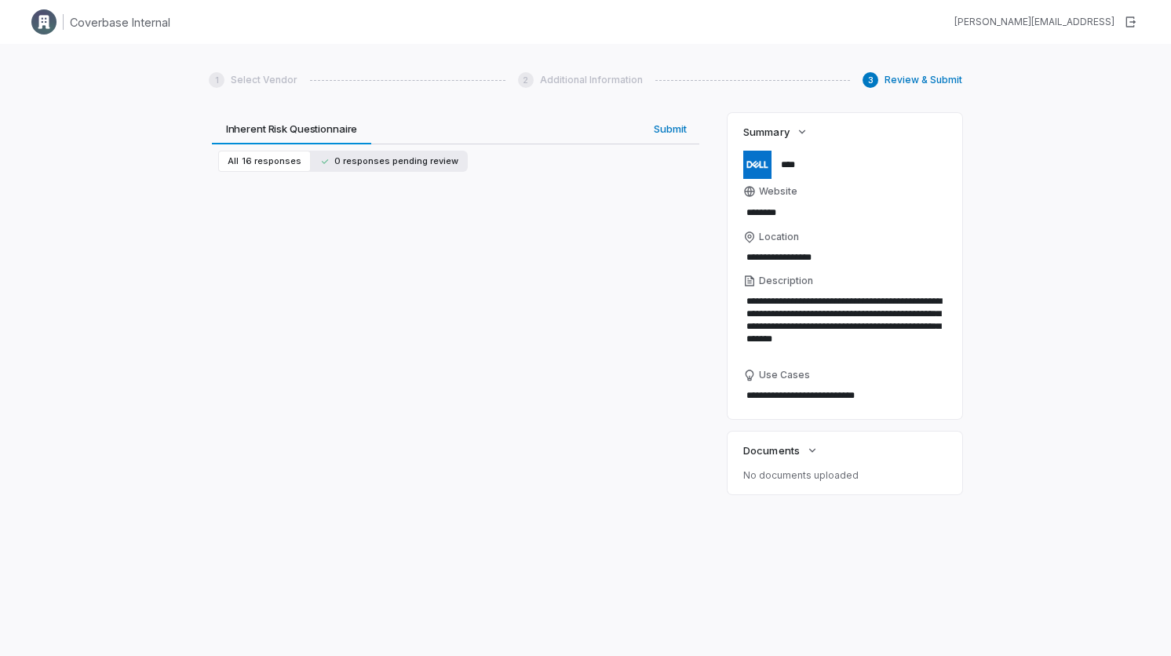
scroll to position [490, 0]
click at [352, 156] on span "0 responses pending review" at bounding box center [389, 161] width 138 height 12
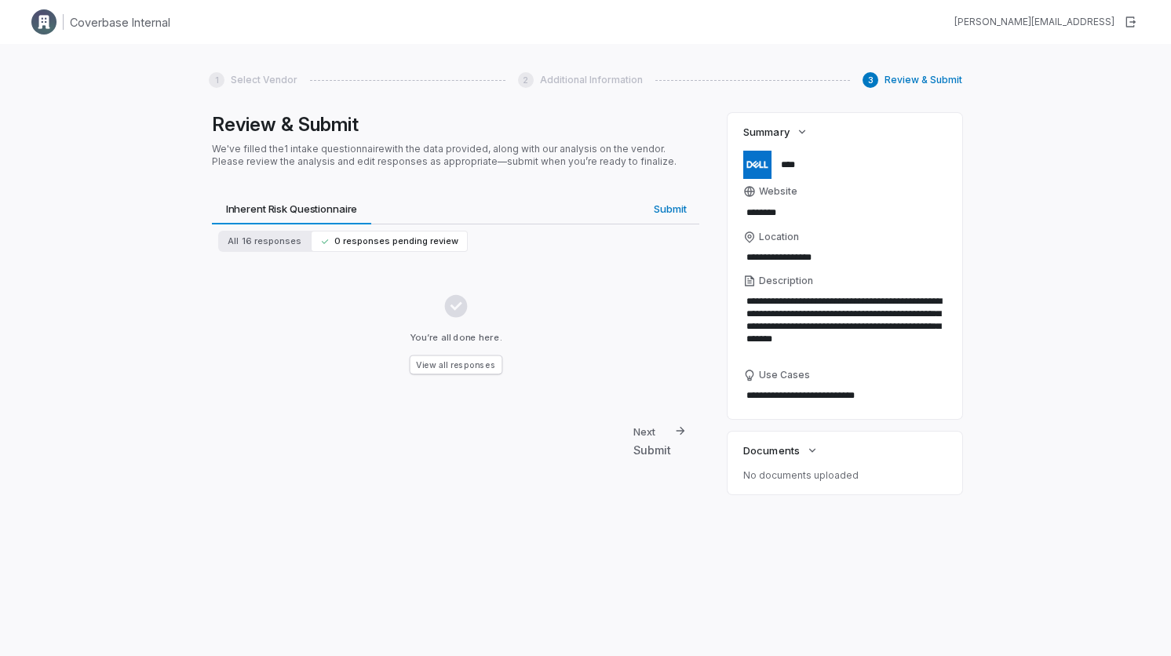
scroll to position [0, 0]
click at [286, 227] on div "All 16 responses 0 responses pending review" at bounding box center [455, 241] width 487 height 34
click at [292, 238] on span "16 responses" at bounding box center [272, 241] width 60 height 12
click at [352, 243] on span "0 responses pending review" at bounding box center [389, 241] width 138 height 12
click at [447, 365] on button "View all responses" at bounding box center [456, 365] width 96 height 19
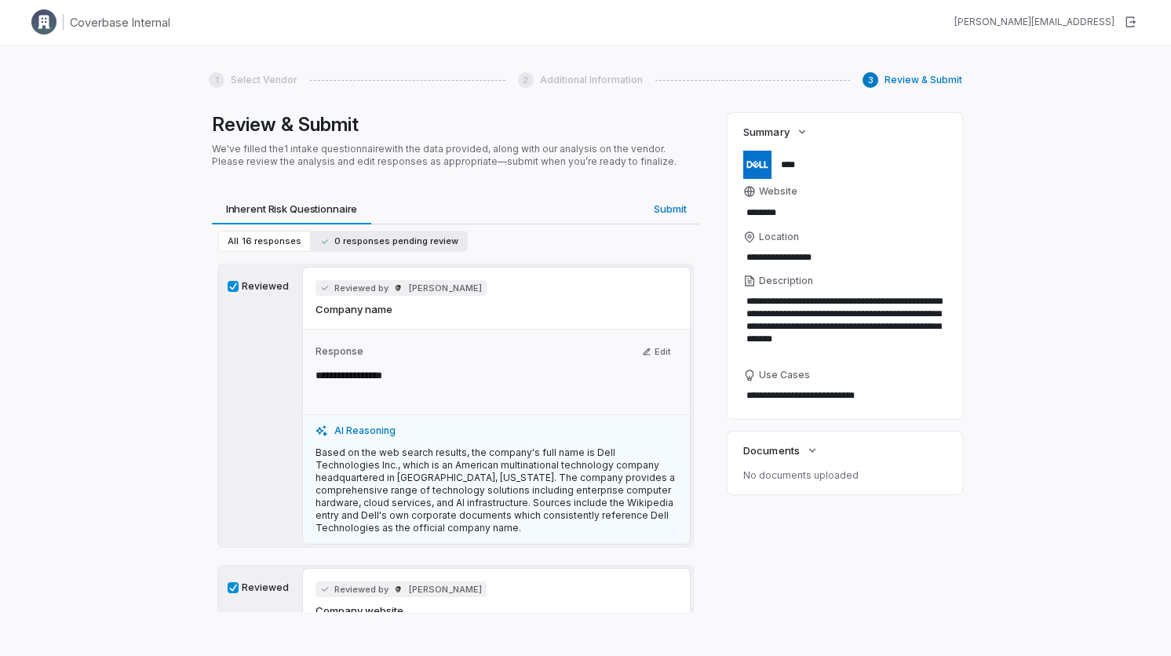
click at [380, 235] on span "0 responses pending review" at bounding box center [389, 241] width 138 height 12
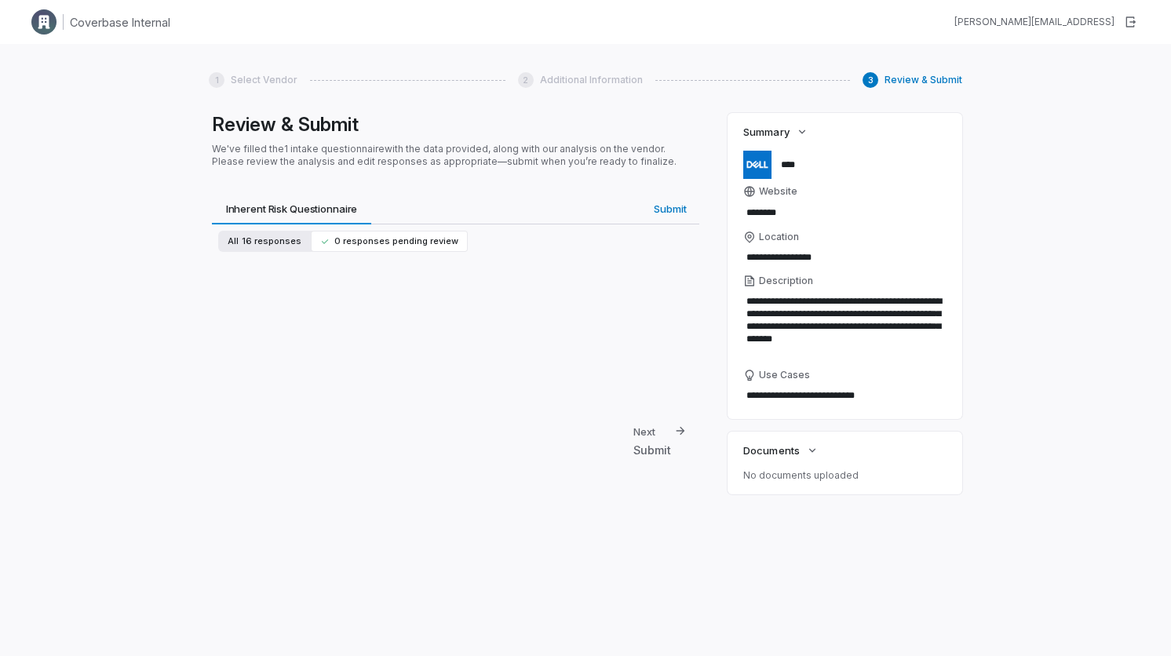
click at [278, 235] on button "All 16 responses" at bounding box center [264, 241] width 93 height 21
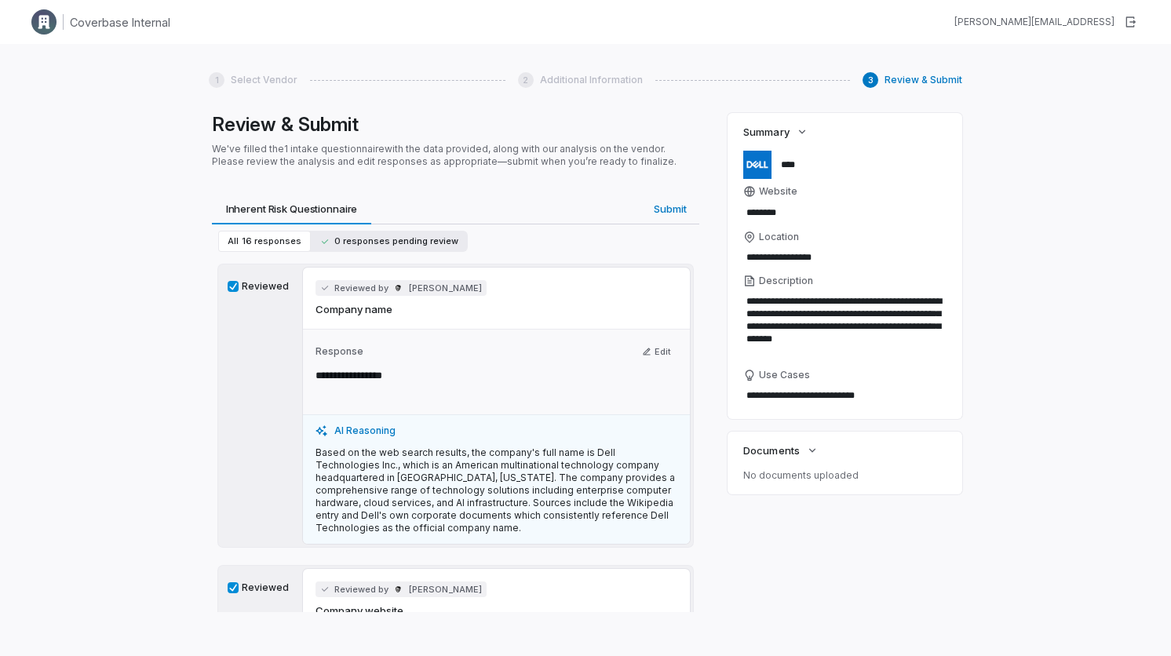
click at [340, 248] on button "0 responses pending review" at bounding box center [389, 241] width 157 height 21
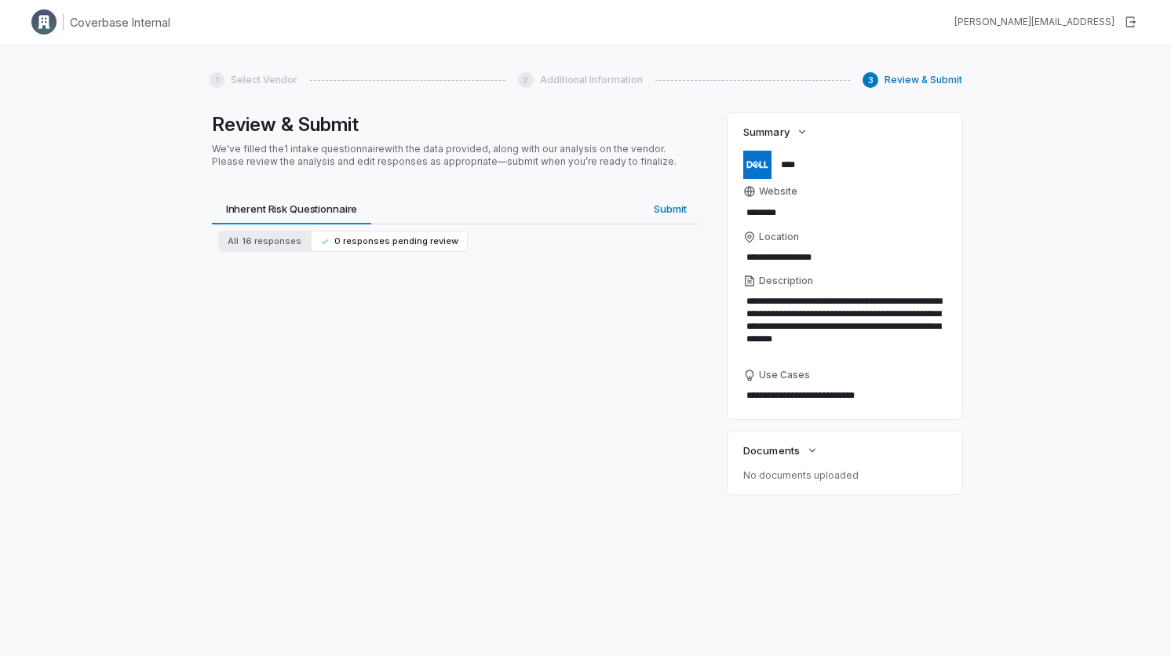
click at [341, 237] on span "0 responses pending review" at bounding box center [389, 241] width 138 height 12
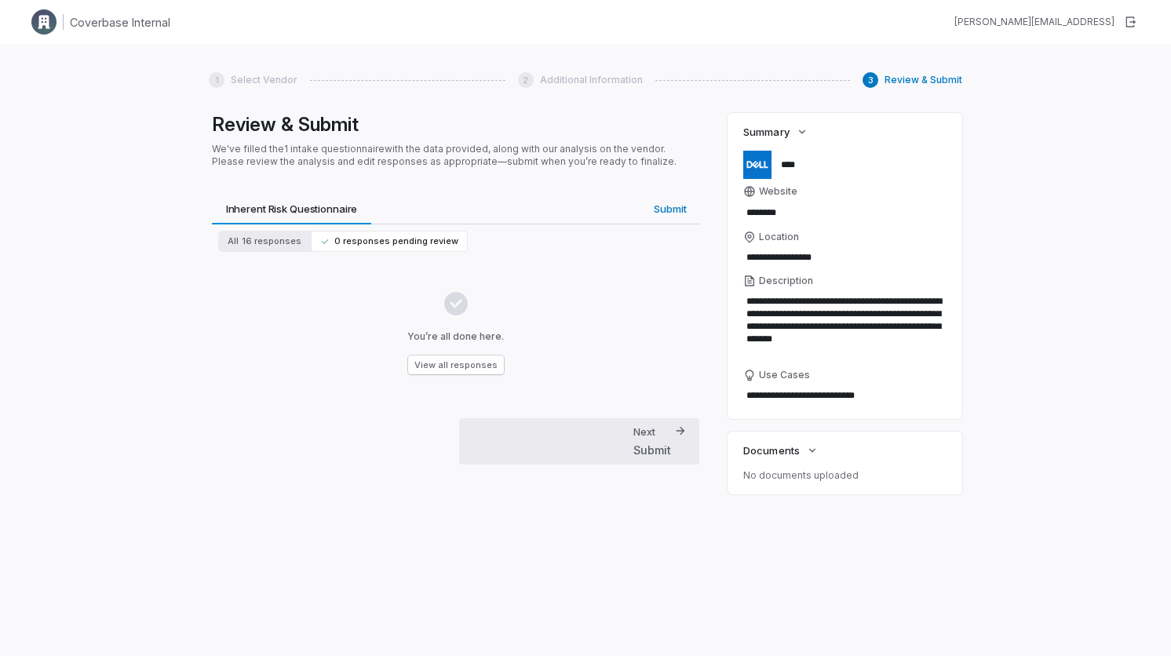
click at [659, 443] on div "Submit" at bounding box center [652, 450] width 38 height 16
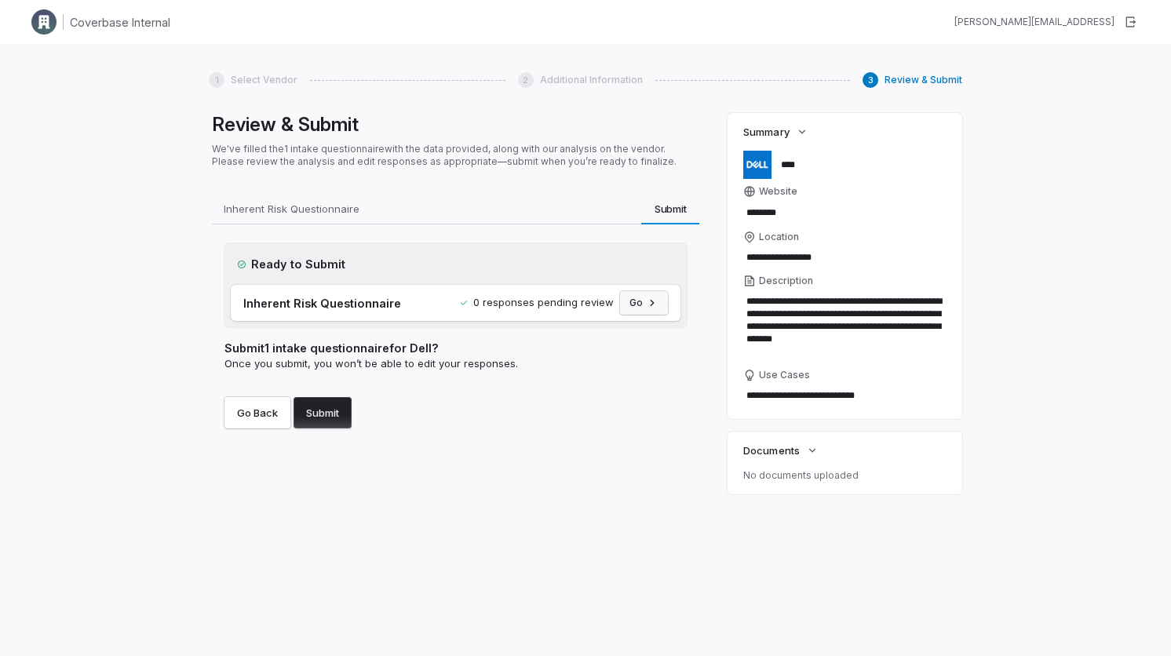
click at [629, 302] on button "Go" at bounding box center [644, 303] width 48 height 24
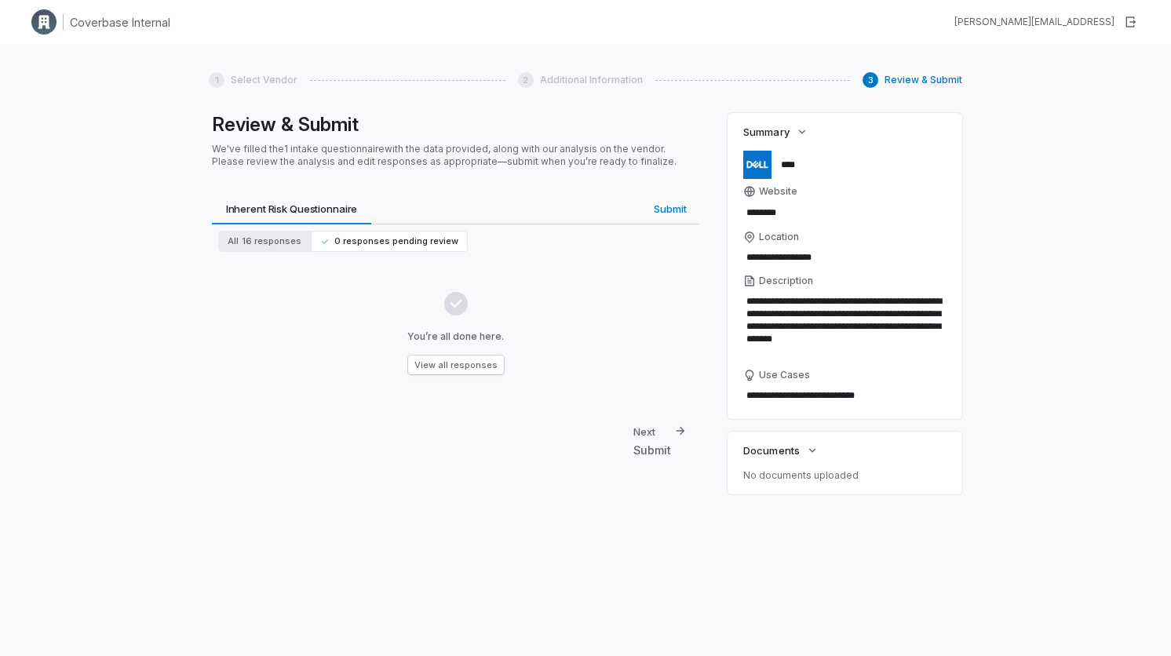
click at [640, 414] on div "All 16 responses 0 responses pending review You’re all done here. View all resp…" at bounding box center [455, 344] width 487 height 240
click at [641, 431] on div "Next" at bounding box center [644, 432] width 22 height 14
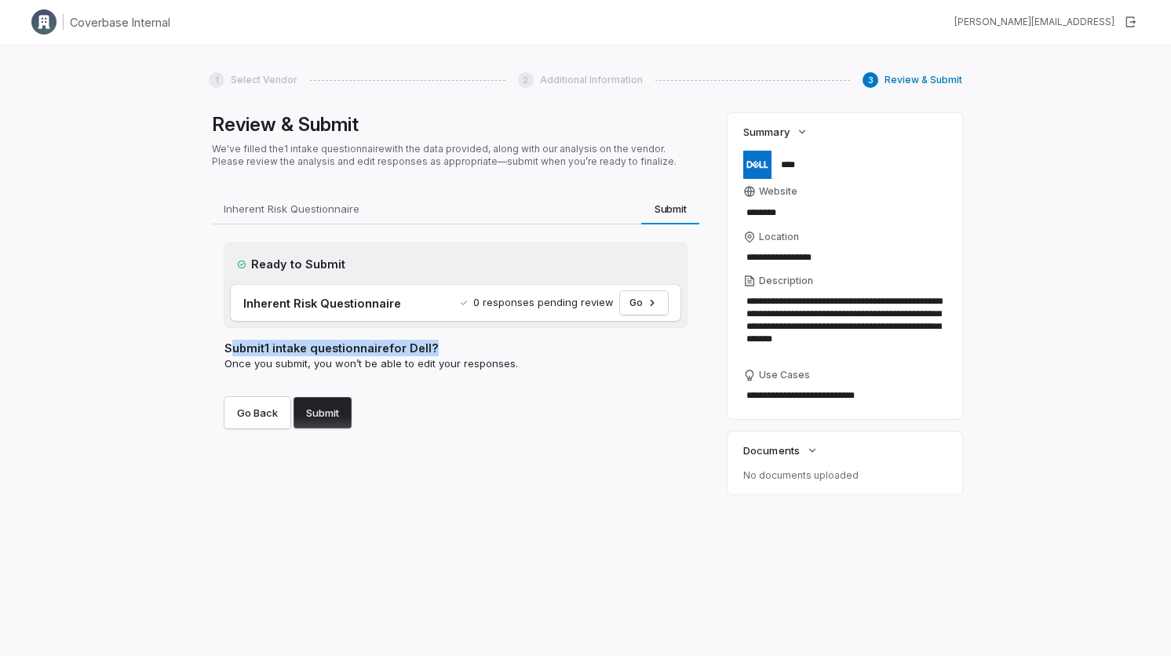
drag, startPoint x: 230, startPoint y: 352, endPoint x: 446, endPoint y: 352, distance: 215.8
click at [441, 352] on h2 "Submit 1 intake questionnaire for Dell ?" at bounding box center [455, 348] width 462 height 16
click at [446, 352] on h2 "Submit 1 intake questionnaire for Dell ?" at bounding box center [455, 348] width 462 height 16
click at [340, 414] on button "Submit" at bounding box center [323, 412] width 58 height 31
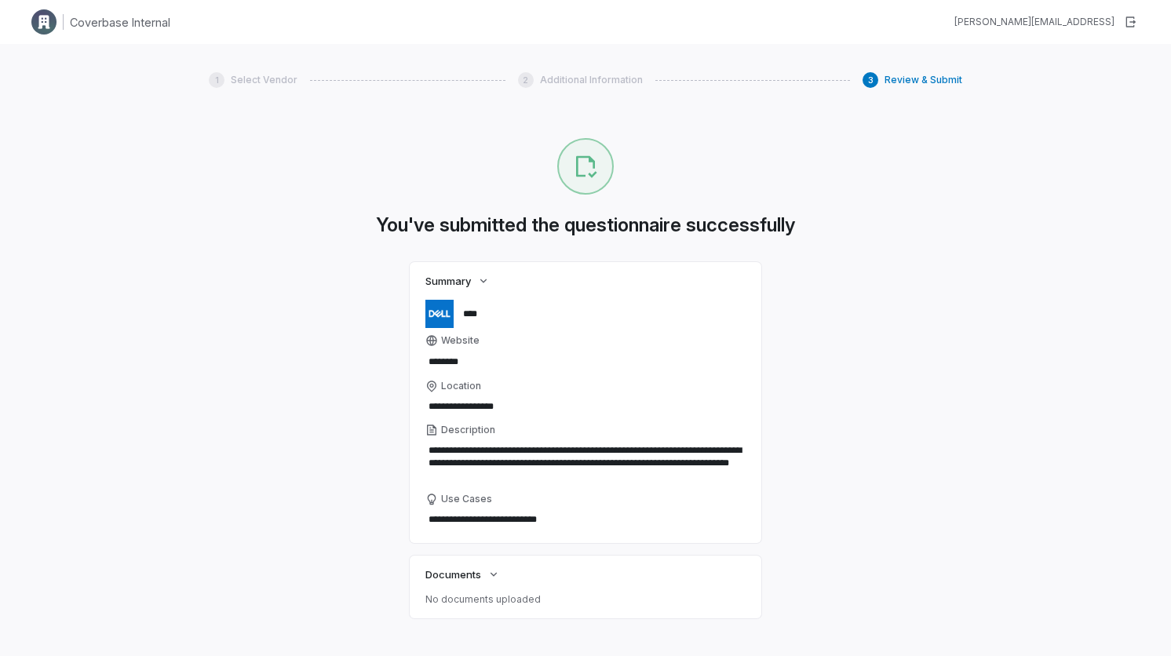
scroll to position [63, 0]
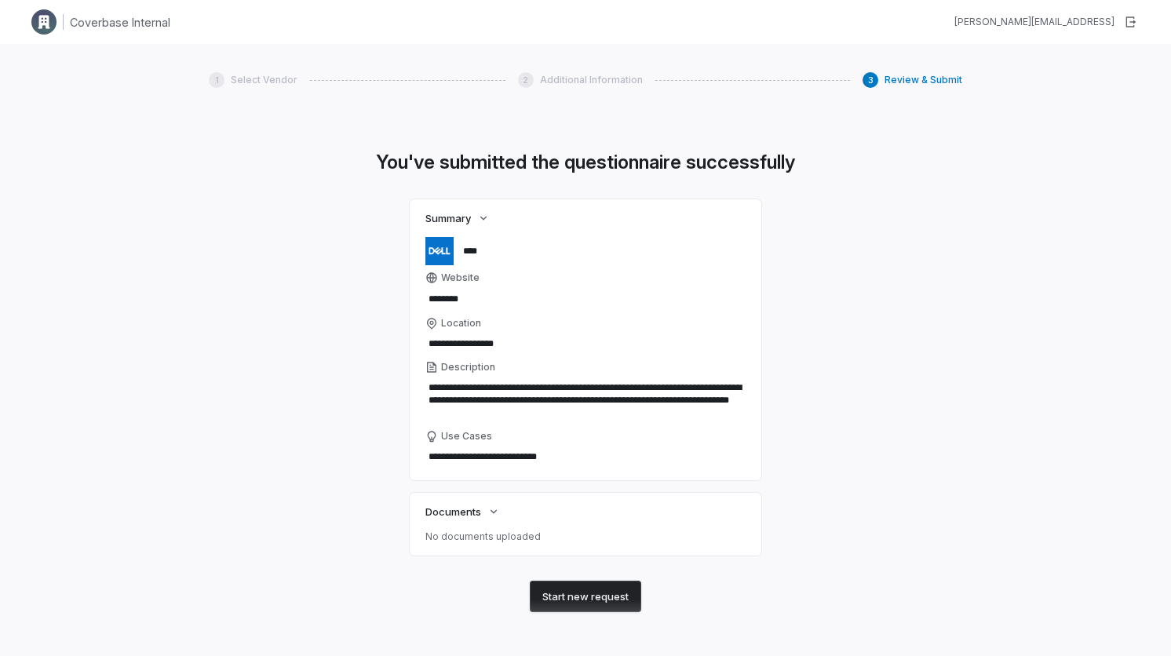
click at [601, 588] on button "Start new request" at bounding box center [585, 596] width 111 height 31
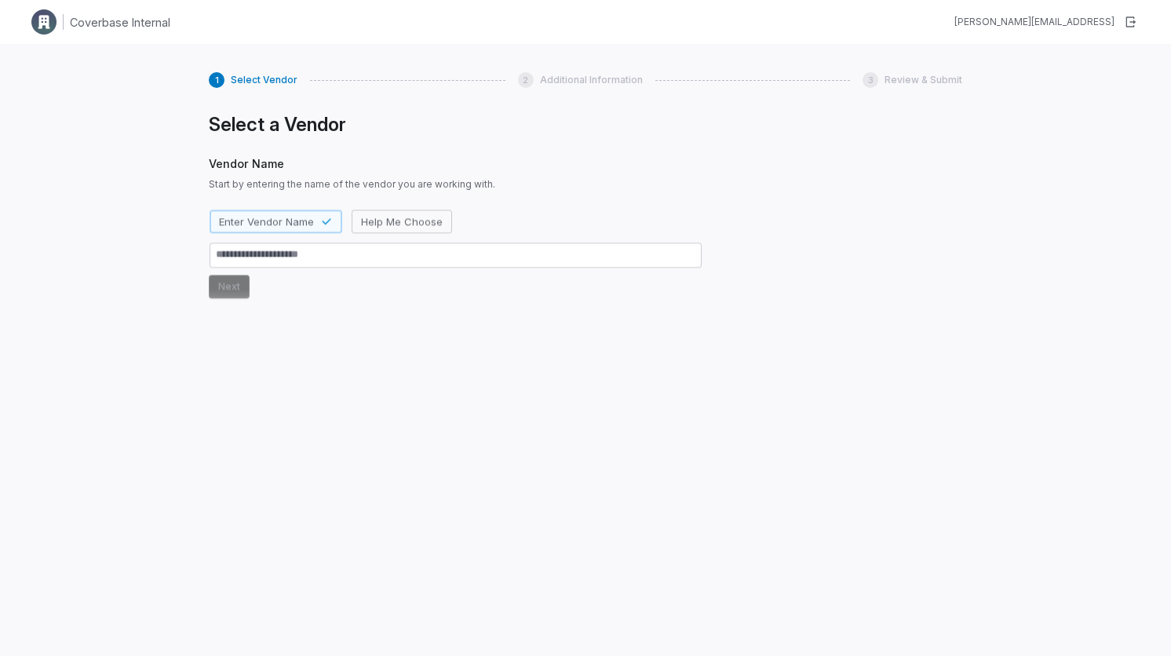
type textarea "*"
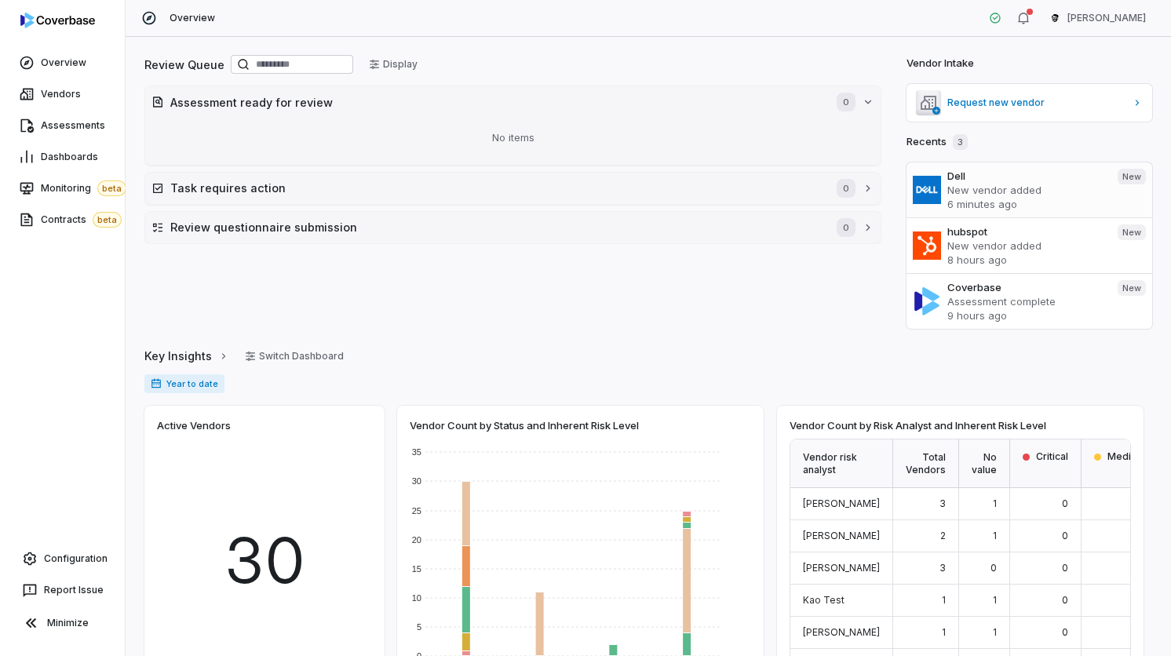
click at [967, 191] on p "New vendor added" at bounding box center [1026, 190] width 158 height 14
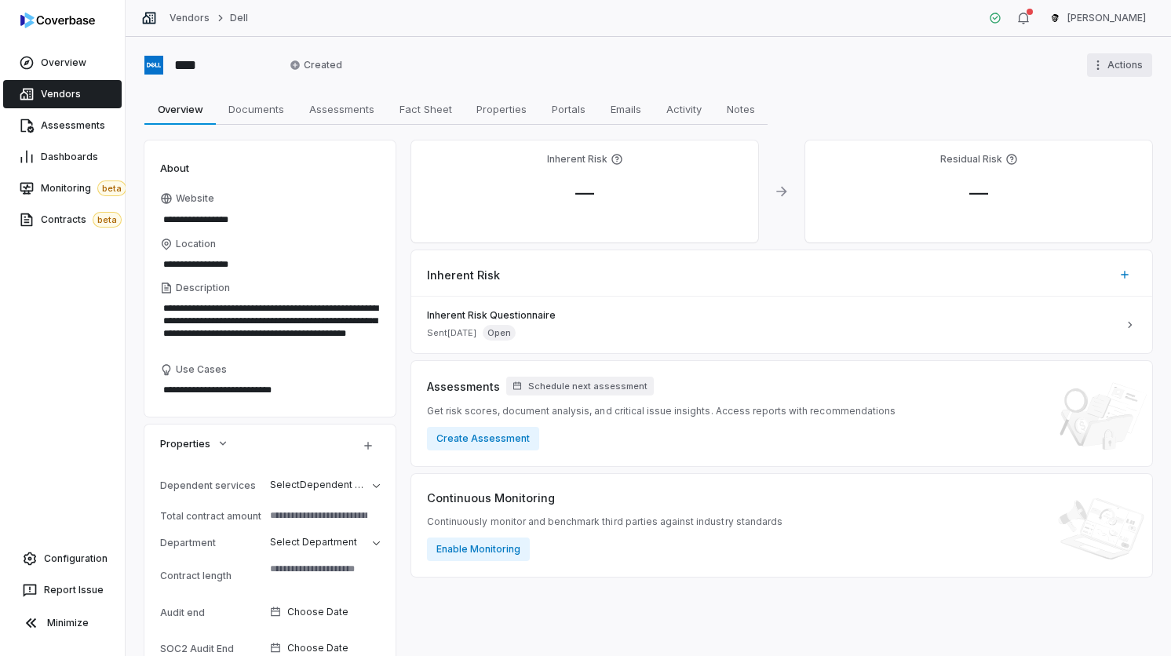
click at [1092, 62] on html "**********" at bounding box center [585, 328] width 1171 height 656
click at [1077, 120] on div "Delete" at bounding box center [1087, 123] width 100 height 25
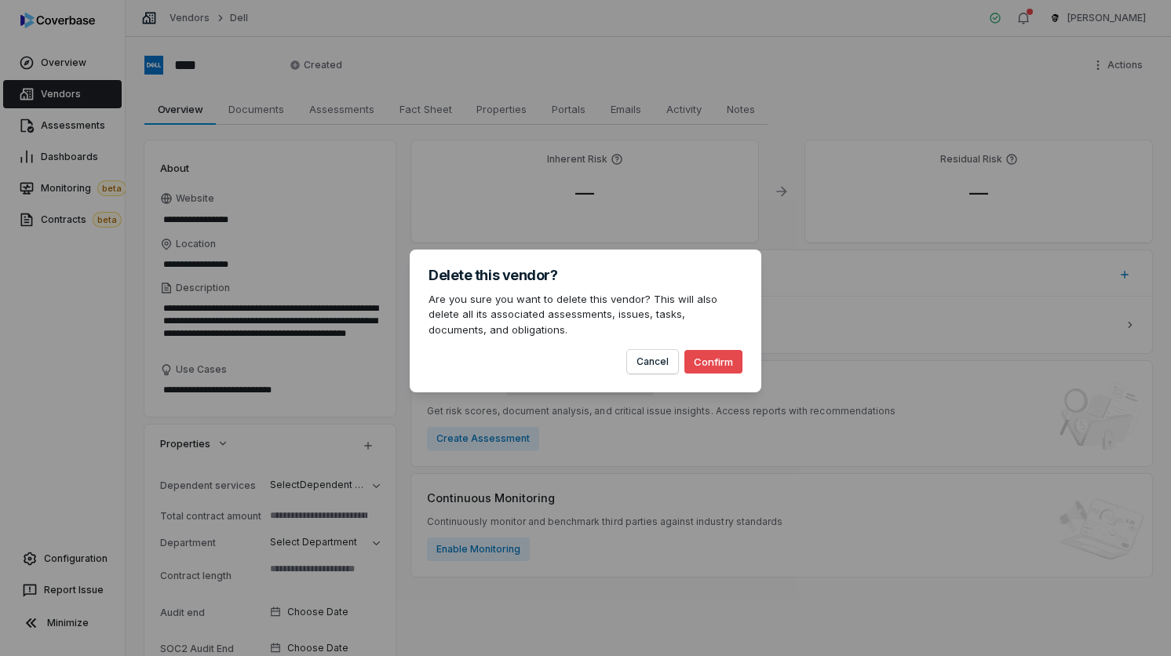
click at [724, 363] on button "Confirm" at bounding box center [713, 362] width 58 height 24
